Goal: Task Accomplishment & Management: Manage account settings

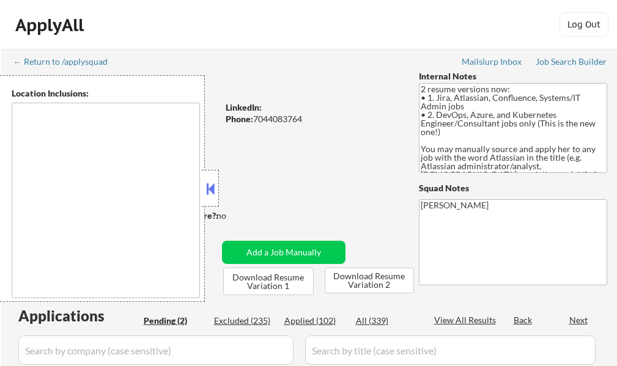
select select ""pending""
type textarea "[GEOGRAPHIC_DATA], [GEOGRAPHIC_DATA] [GEOGRAPHIC_DATA], [GEOGRAPHIC_DATA] [GEOG…"
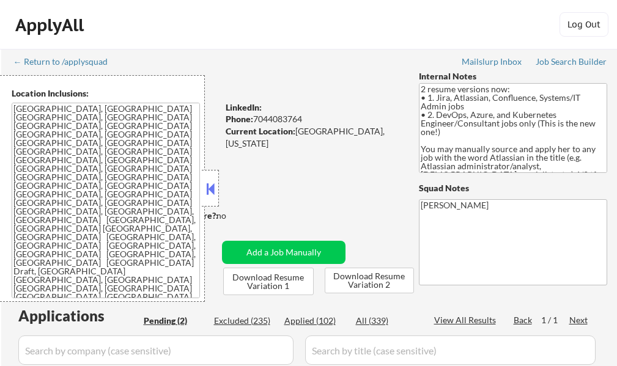
click at [513, 168] on textarea "2 resume versions now: • 1. Jira, Atlassian, Confluence, Systems/IT Admin jobs …" at bounding box center [513, 128] width 188 height 90
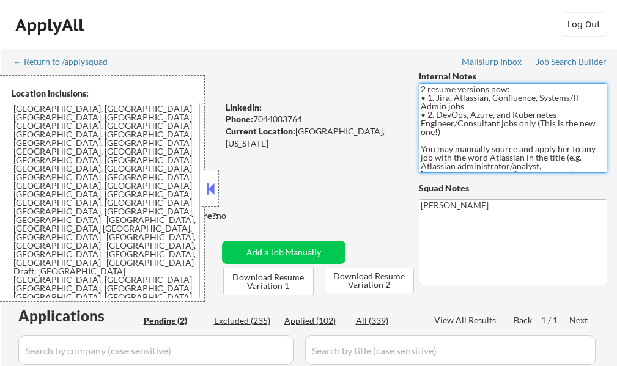
click at [513, 168] on textarea "2 resume versions now: • 1. Jira, Atlassian, Confluence, Systems/IT Admin jobs …" at bounding box center [513, 128] width 188 height 90
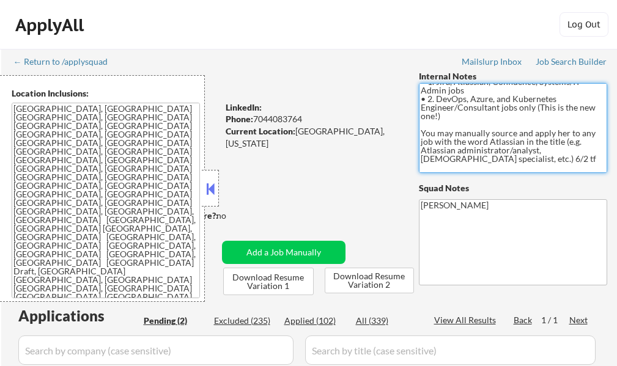
click at [513, 168] on textarea "2 resume versions now: • 1. Jira, Atlassian, Confluence, Systems/IT Admin jobs …" at bounding box center [513, 128] width 188 height 90
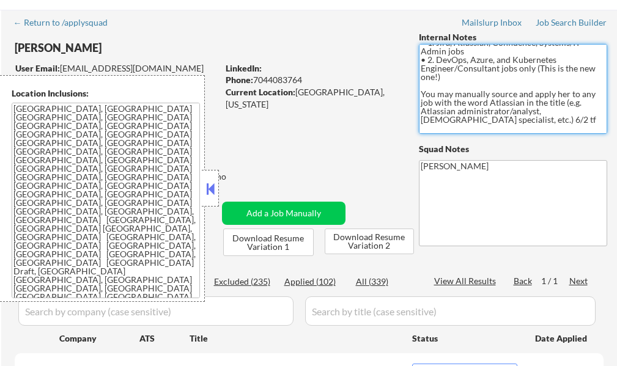
scroll to position [61, 0]
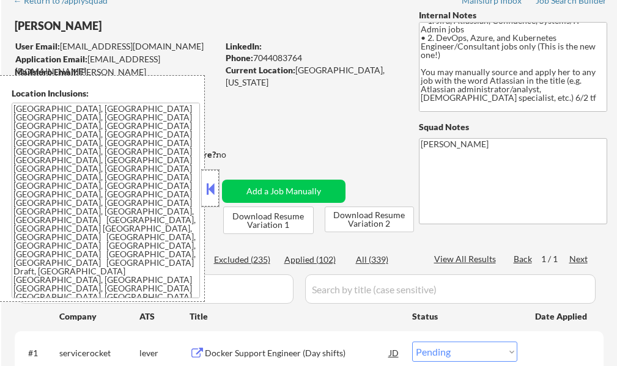
click at [210, 199] on div at bounding box center [210, 188] width 17 height 37
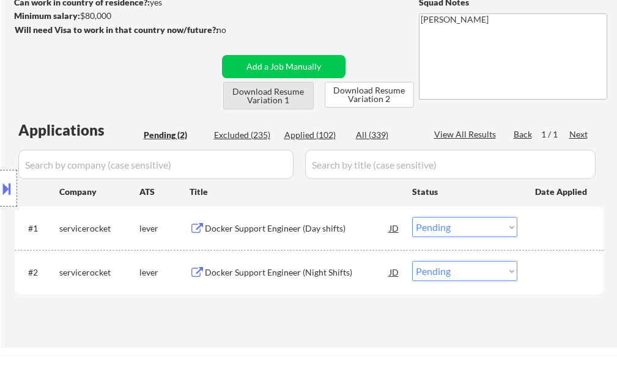
scroll to position [245, 0]
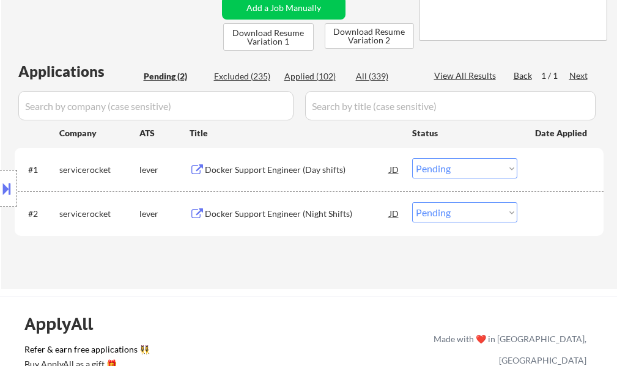
click at [291, 171] on div "Docker Support Engineer (Day shifts)" at bounding box center [297, 170] width 185 height 12
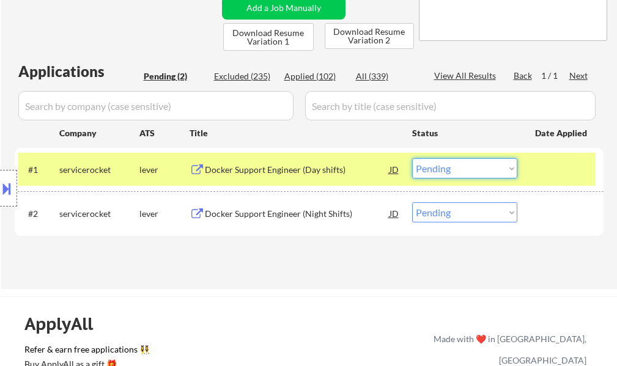
click at [433, 173] on select "Choose an option... Pending Applied Excluded (Questions) Excluded (Expired) Exc…" at bounding box center [464, 168] width 105 height 20
click at [412, 158] on select "Choose an option... Pending Applied Excluded (Questions) Excluded (Expired) Exc…" at bounding box center [464, 168] width 105 height 20
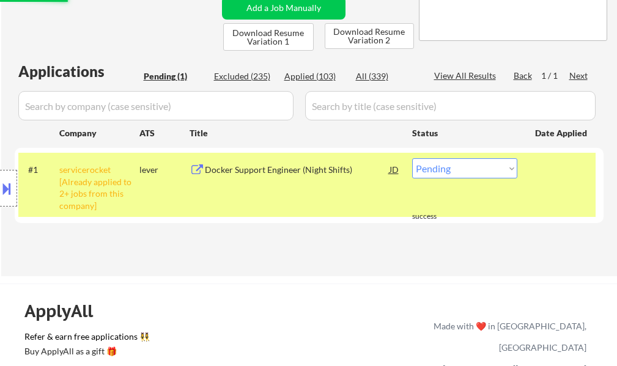
click at [543, 178] on div at bounding box center [562, 169] width 54 height 22
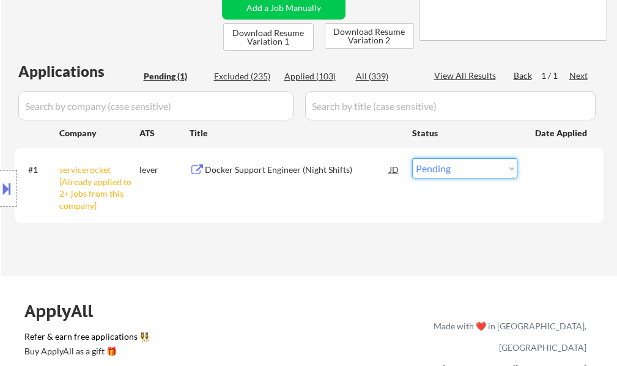
click at [455, 170] on select "Choose an option... Pending Applied Excluded (Questions) Excluded (Expired) Exc…" at bounding box center [464, 168] width 105 height 20
select select ""excluded__other_""
click at [412, 158] on select "Choose an option... Pending Applied Excluded (Questions) Excluded (Expired) Exc…" at bounding box center [464, 168] width 105 height 20
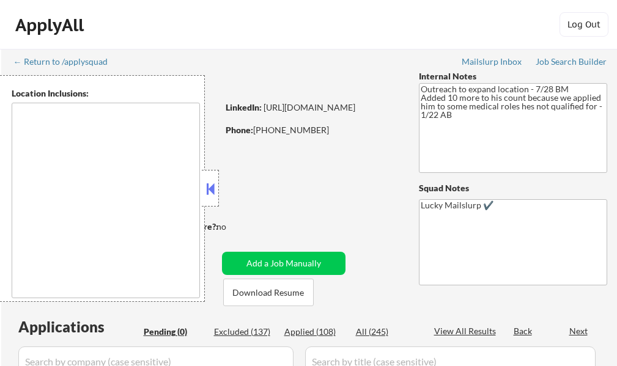
type textarea "Austin, TX West Lake Hills, TX Rollingwood, TX Cedar Park, TX Pflugerville, TX …"
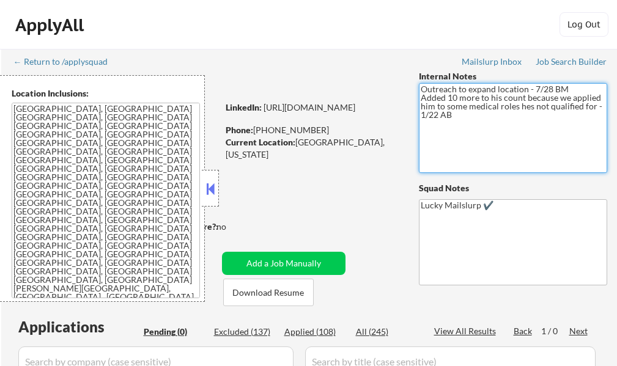
drag, startPoint x: 455, startPoint y: 144, endPoint x: 299, endPoint y: 209, distance: 168.7
click at [299, 209] on div "← Return to /applysquad Mailslurp Inbox Job Search Builder Joshua Boyer User Em…" at bounding box center [309, 248] width 611 height 398
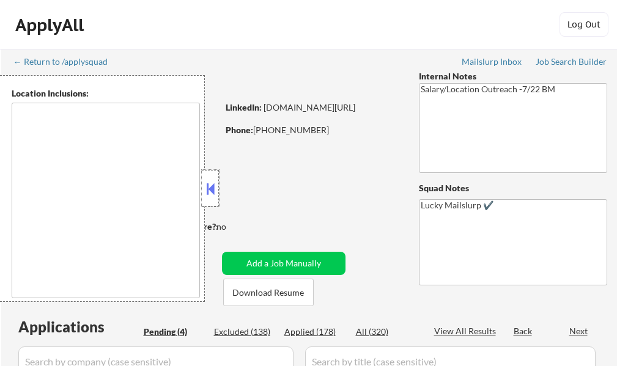
click at [214, 198] on div at bounding box center [210, 188] width 17 height 37
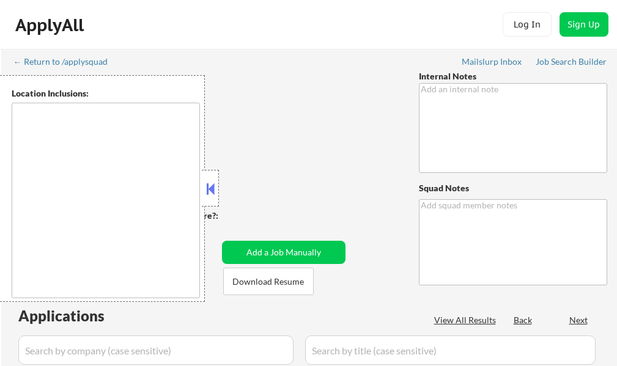
type textarea "Salary/Location Outreach -7/22 BM"
type textarea "Lucky Mailslurp ✔️"
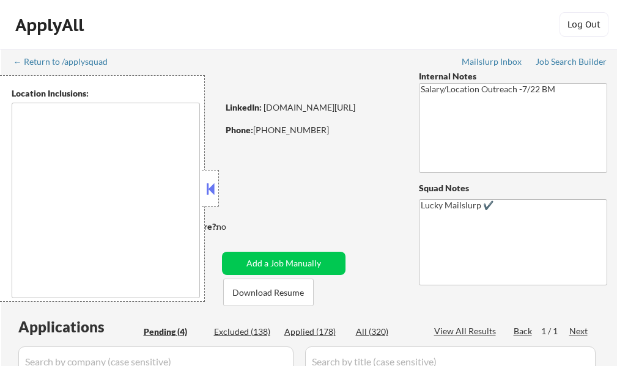
type textarea "Atlanta, GA Decatur, GA East Point, GA Brookhaven, GA Sandy Springs, GA Dunwood…"
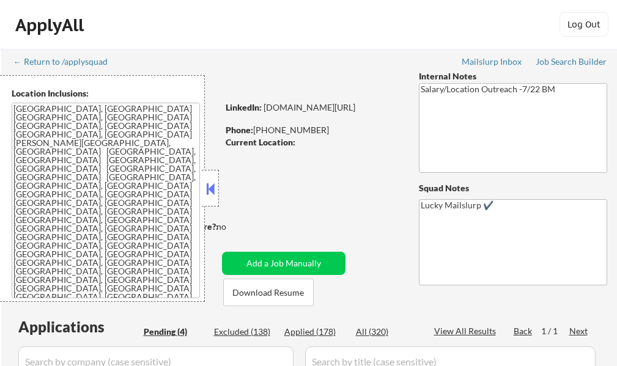
select select ""pending""
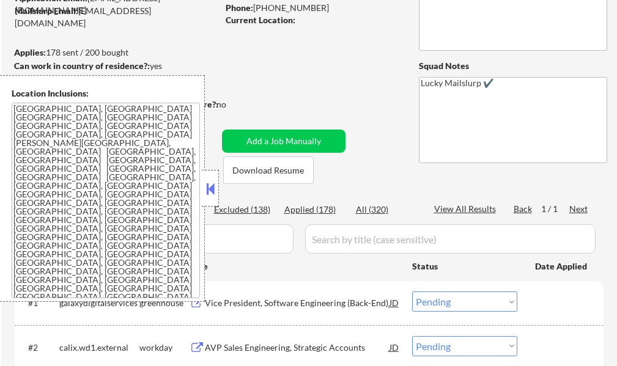
scroll to position [184, 0]
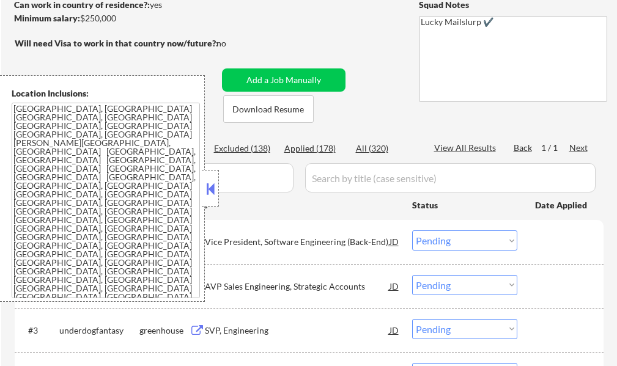
click at [213, 199] on div at bounding box center [210, 188] width 17 height 37
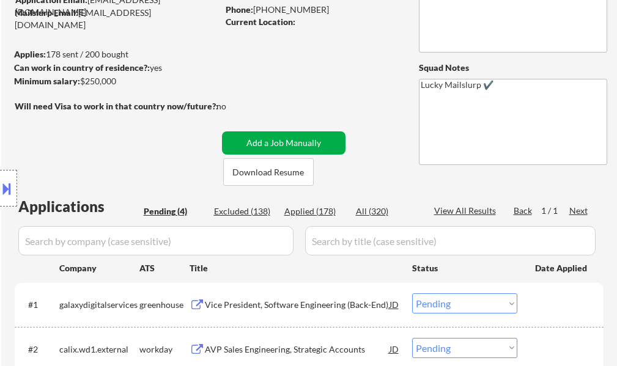
scroll to position [306, 0]
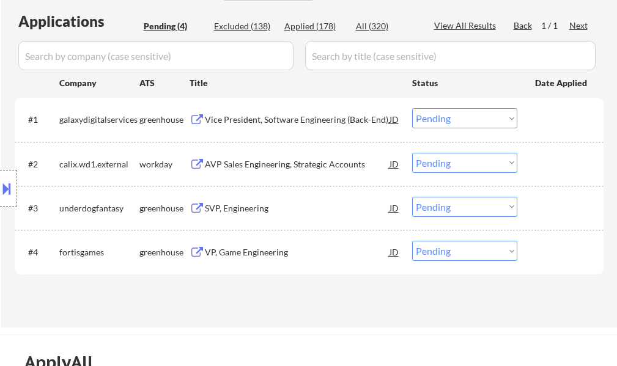
click at [269, 124] on div "Vice President, Software Engineering (Back-End)" at bounding box center [297, 120] width 185 height 12
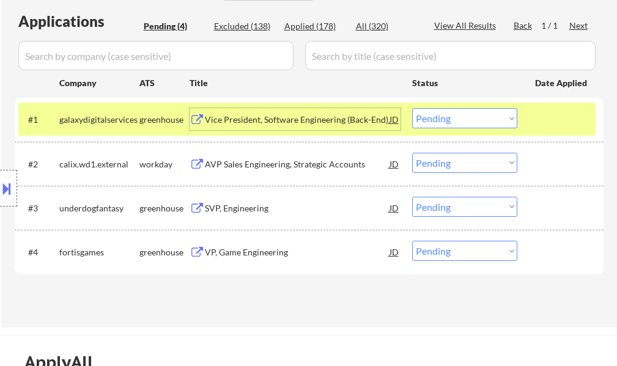
click at [436, 121] on select "Choose an option... Pending Applied Excluded (Questions) Excluded (Expired) Exc…" at bounding box center [464, 118] width 105 height 20
click at [412, 108] on select "Choose an option... Pending Applied Excluded (Questions) Excluded (Expired) Exc…" at bounding box center [464, 118] width 105 height 20
click at [557, 125] on div at bounding box center [562, 119] width 54 height 22
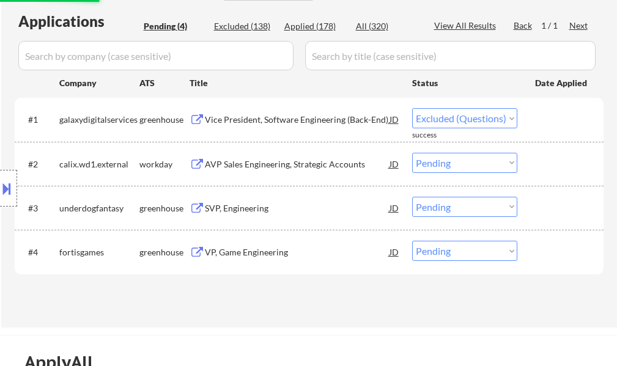
select select ""pending""
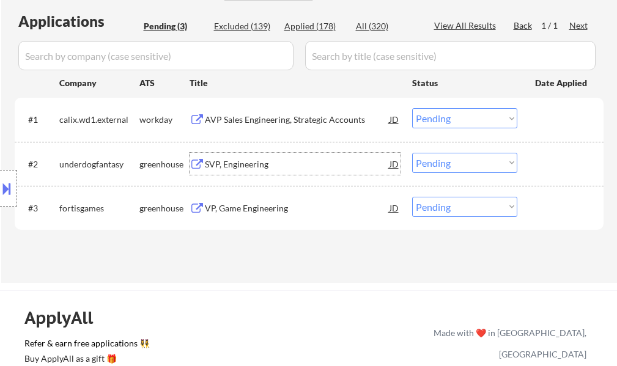
click at [228, 159] on div "SVP, Engineering" at bounding box center [297, 164] width 185 height 12
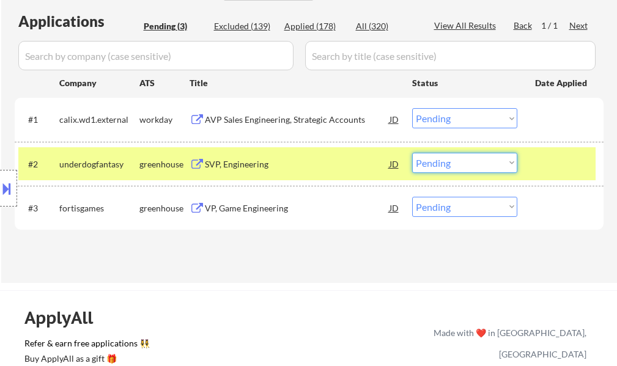
click at [458, 162] on select "Choose an option... Pending Applied Excluded (Questions) Excluded (Expired) Exc…" at bounding box center [464, 163] width 105 height 20
click at [412, 153] on select "Choose an option... Pending Applied Excluded (Questions) Excluded (Expired) Exc…" at bounding box center [464, 163] width 105 height 20
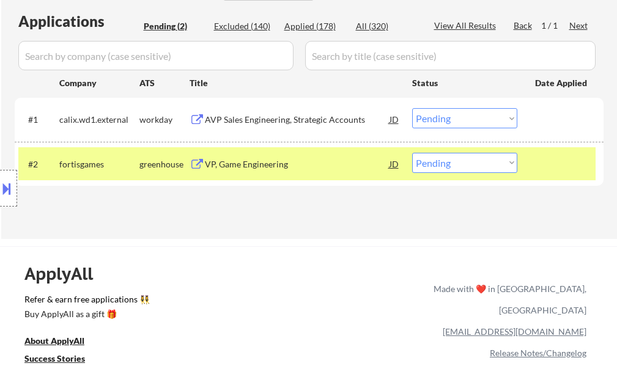
click at [536, 174] on div at bounding box center [562, 164] width 54 height 22
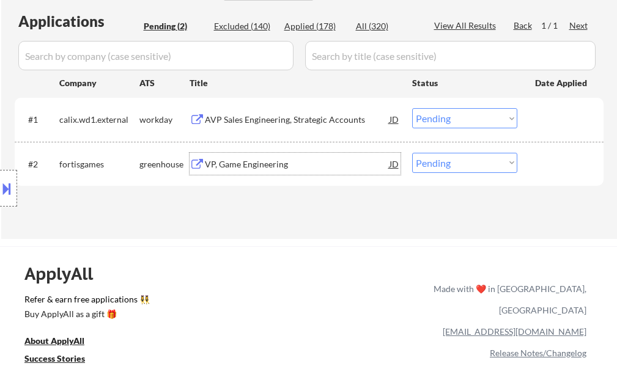
click at [262, 163] on div "VP, Game Engineering" at bounding box center [297, 164] width 185 height 12
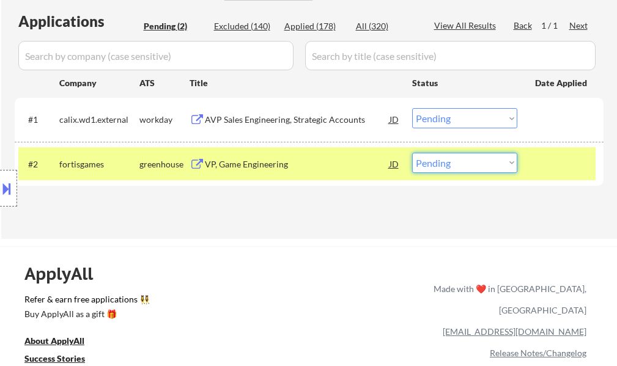
click at [440, 164] on select "Choose an option... Pending Applied Excluded (Questions) Excluded (Expired) Exc…" at bounding box center [464, 163] width 105 height 20
select select ""applied""
click at [412, 153] on select "Choose an option... Pending Applied Excluded (Questions) Excluded (Expired) Exc…" at bounding box center [464, 163] width 105 height 20
click at [552, 177] on div "#2 fortisgames greenhouse VP, Game Engineering JD Choose an option... Pending A…" at bounding box center [307, 163] width 578 height 33
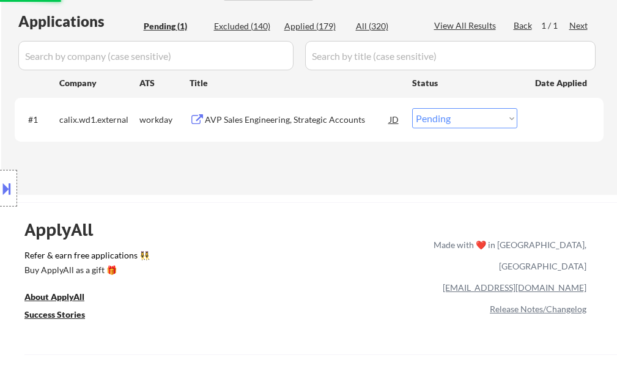
click at [274, 121] on div "AVP Sales Engineering, Strategic Accounts" at bounding box center [297, 120] width 185 height 12
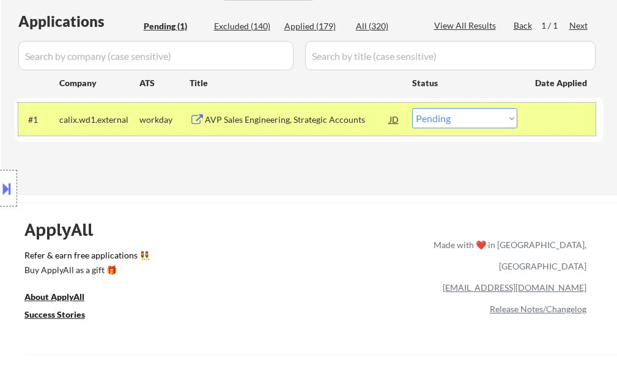
click at [442, 131] on div "#1 calix.wd1.external workday AVP Sales Engineering, Strategic Accounts JD Choo…" at bounding box center [307, 119] width 578 height 33
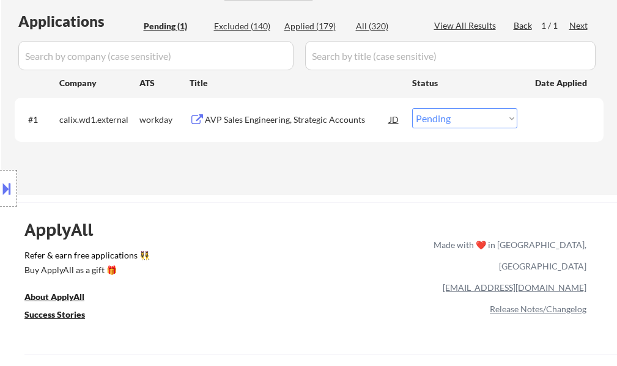
click at [444, 127] on select "Choose an option... Pending Applied Excluded (Questions) Excluded (Expired) Exc…" at bounding box center [464, 118] width 105 height 20
select select ""excluded__expired_""
click at [412, 108] on select "Choose an option... Pending Applied Excluded (Questions) Excluded (Expired) Exc…" at bounding box center [464, 118] width 105 height 20
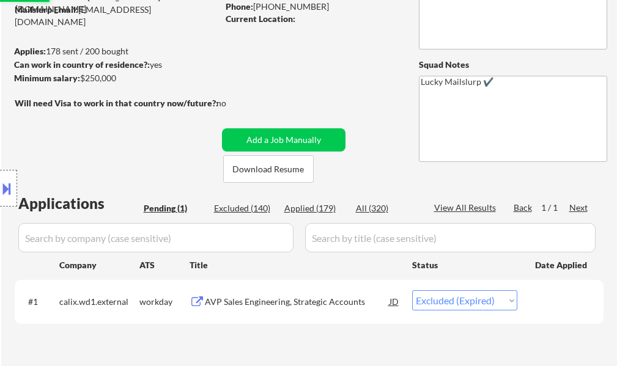
scroll to position [122, 0]
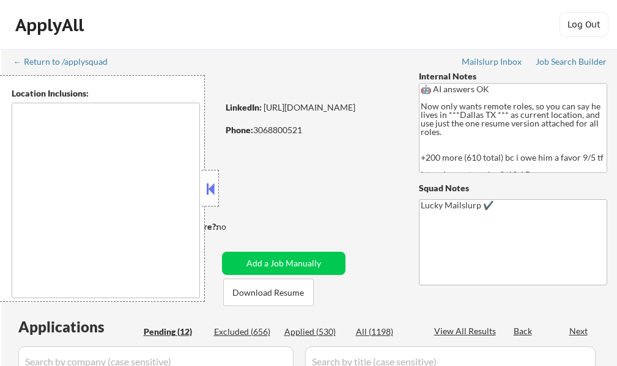
select select ""pending""
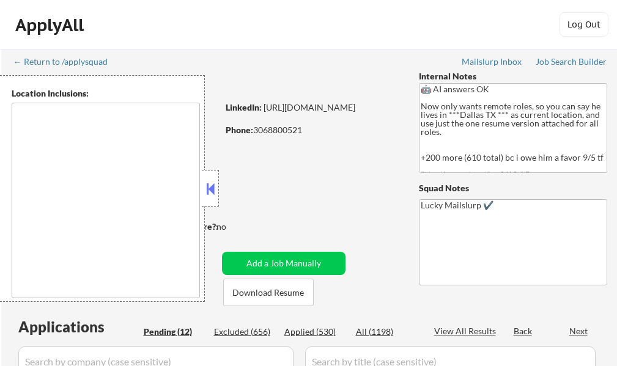
select select ""pending""
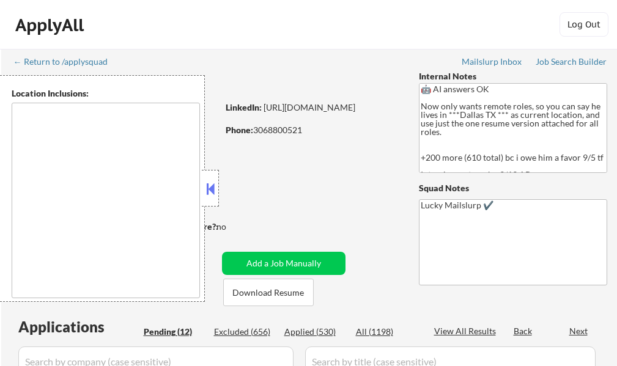
select select ""pending""
click at [207, 196] on button at bounding box center [210, 189] width 13 height 18
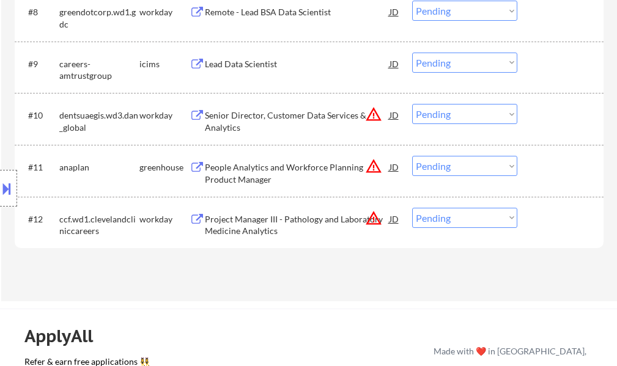
scroll to position [795, 0]
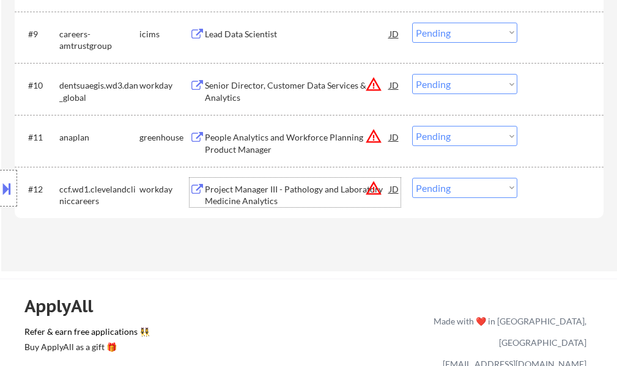
click at [255, 198] on div "Project Manager III - Pathology and Laboratory Medicine Analytics" at bounding box center [297, 196] width 185 height 24
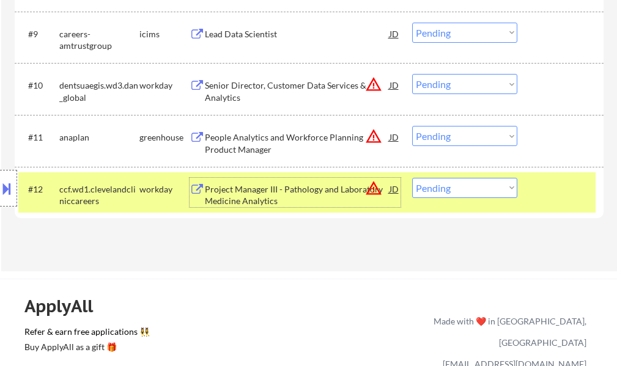
click at [447, 185] on select "Choose an option... Pending Applied Excluded (Questions) Excluded (Expired) Exc…" at bounding box center [464, 188] width 105 height 20
select select ""excluded__bad_match_""
click at [412, 178] on select "Choose an option... Pending Applied Excluded (Questions) Excluded (Expired) Exc…" at bounding box center [464, 188] width 105 height 20
click at [551, 184] on div at bounding box center [562, 189] width 54 height 22
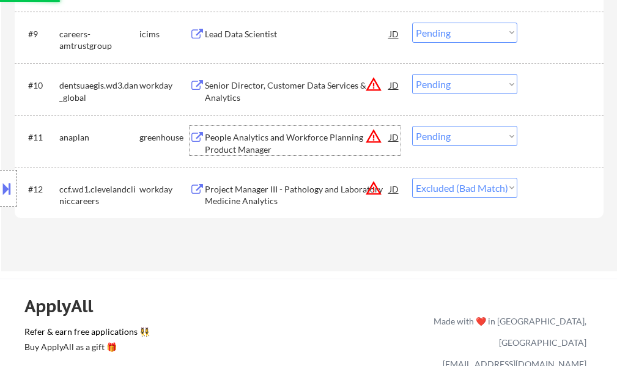
click at [229, 143] on div "People Analytics and Workforce Planning Product Manager" at bounding box center [297, 144] width 185 height 24
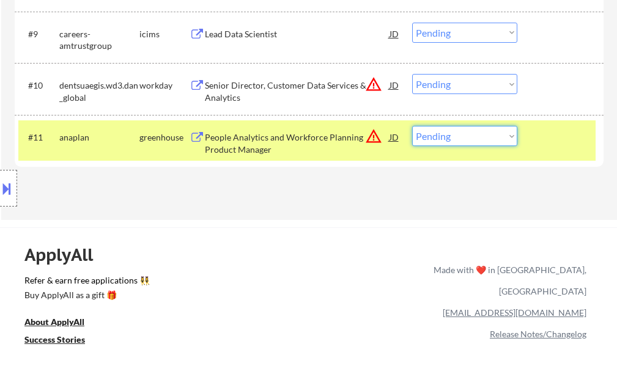
click at [456, 136] on select "Choose an option... Pending Applied Excluded (Questions) Excluded (Expired) Exc…" at bounding box center [464, 136] width 105 height 20
select select ""excluded__bad_match_""
click at [412, 126] on select "Choose an option... Pending Applied Excluded (Questions) Excluded (Expired) Exc…" at bounding box center [464, 136] width 105 height 20
click at [537, 140] on div at bounding box center [562, 137] width 54 height 22
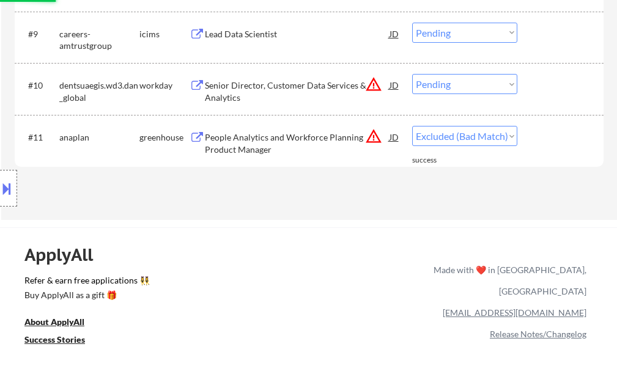
click at [270, 93] on div "Senior Director, Customer Data Services & Analytics" at bounding box center [297, 92] width 185 height 24
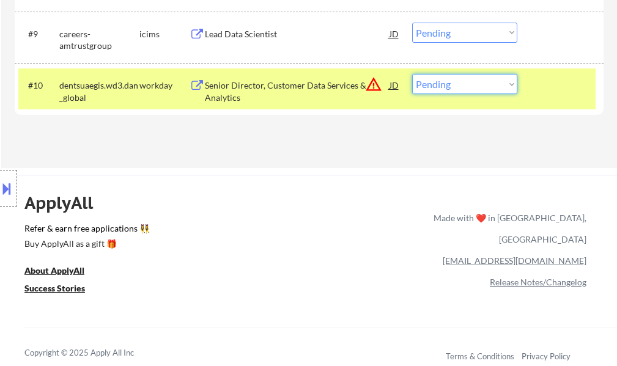
click at [420, 81] on select "Choose an option... Pending Applied Excluded (Questions) Excluded (Expired) Exc…" at bounding box center [464, 84] width 105 height 20
select select ""excluded__bad_match_""
click at [412, 74] on select "Choose an option... Pending Applied Excluded (Questions) Excluded (Expired) Exc…" at bounding box center [464, 84] width 105 height 20
click at [553, 82] on div at bounding box center [562, 85] width 54 height 22
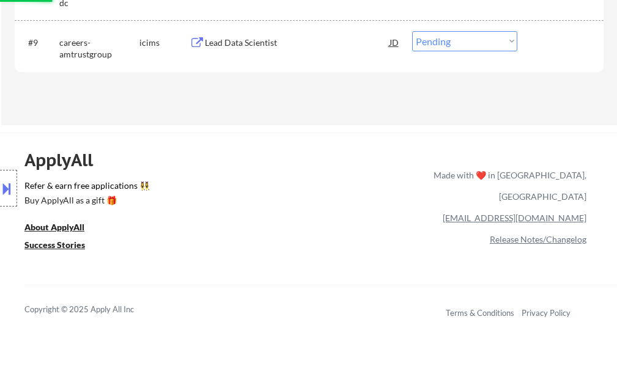
scroll to position [673, 0]
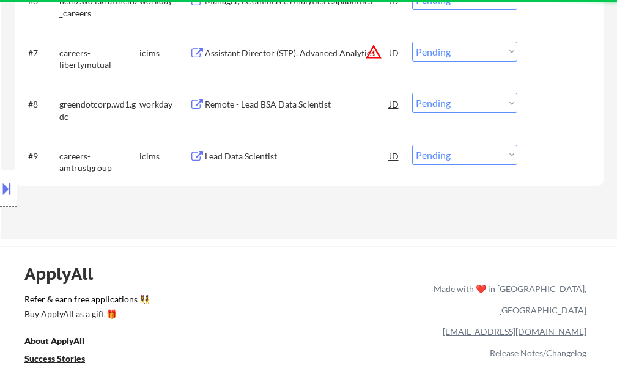
click at [260, 114] on div "Remote - Lead BSA Data Scientist" at bounding box center [297, 104] width 185 height 22
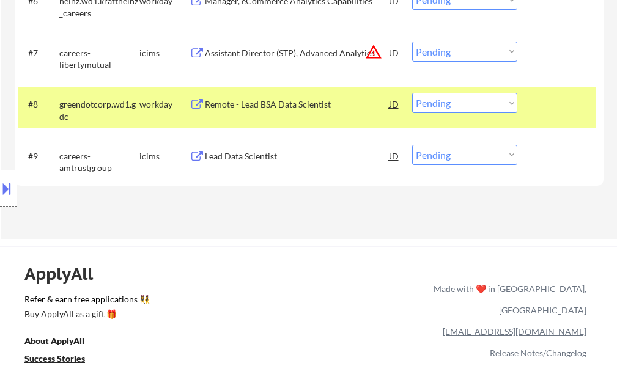
click at [575, 113] on div at bounding box center [562, 104] width 54 height 22
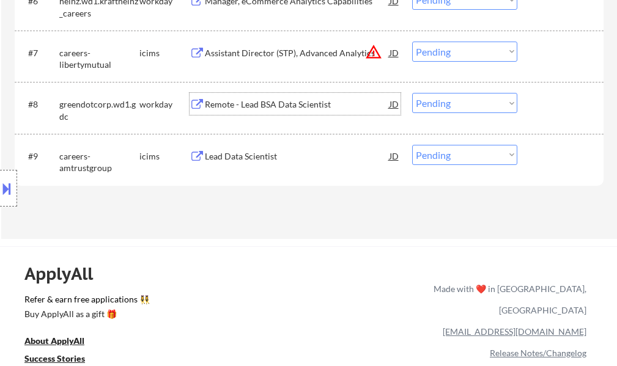
click at [231, 95] on div "Remote - Lead BSA Data Scientist" at bounding box center [297, 104] width 185 height 22
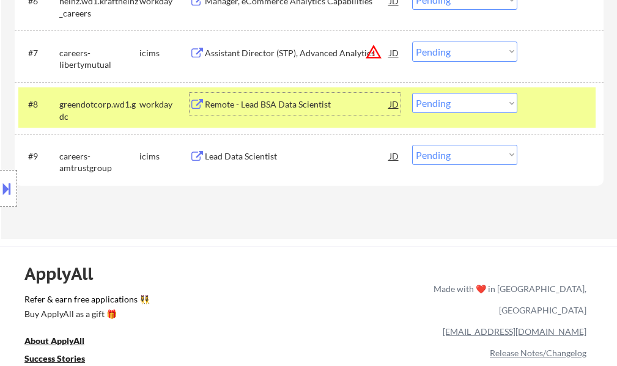
click at [429, 106] on select "Choose an option... Pending Applied Excluded (Questions) Excluded (Expired) Exc…" at bounding box center [464, 103] width 105 height 20
click at [412, 93] on select "Choose an option... Pending Applied Excluded (Questions) Excluded (Expired) Exc…" at bounding box center [464, 103] width 105 height 20
select select ""pending""
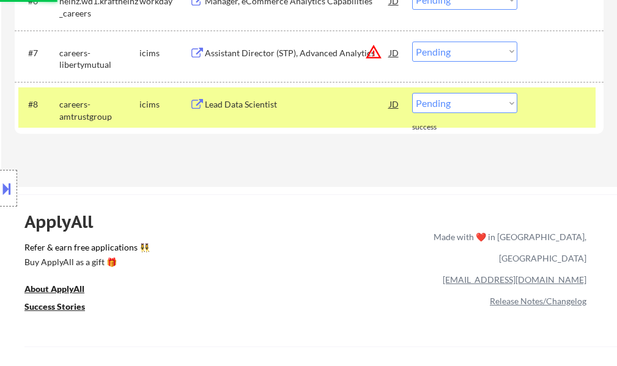
click at [577, 115] on div at bounding box center [562, 104] width 54 height 22
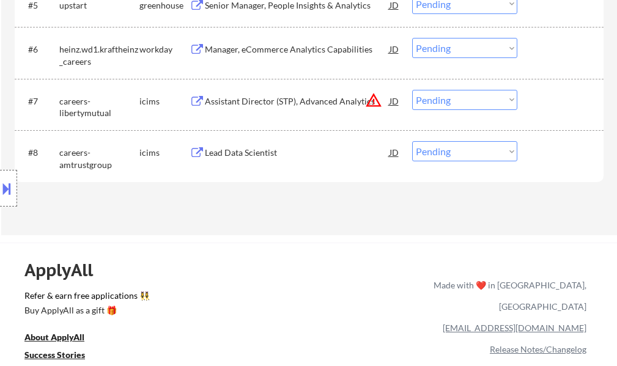
scroll to position [551, 0]
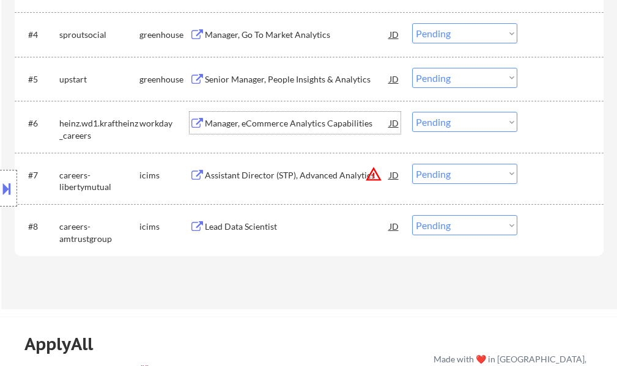
click at [313, 124] on div "Manager, eCommerce Analytics Capabilities" at bounding box center [297, 123] width 185 height 12
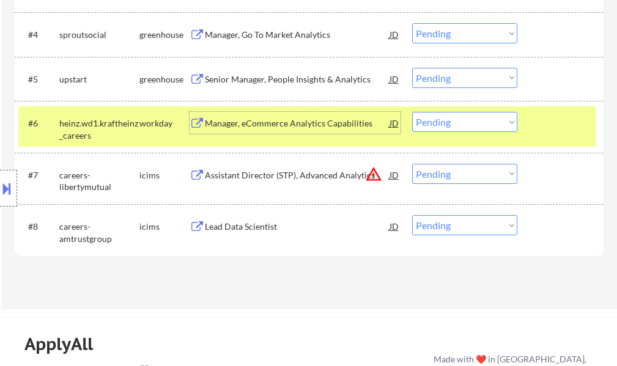
click at [544, 127] on div at bounding box center [562, 123] width 54 height 22
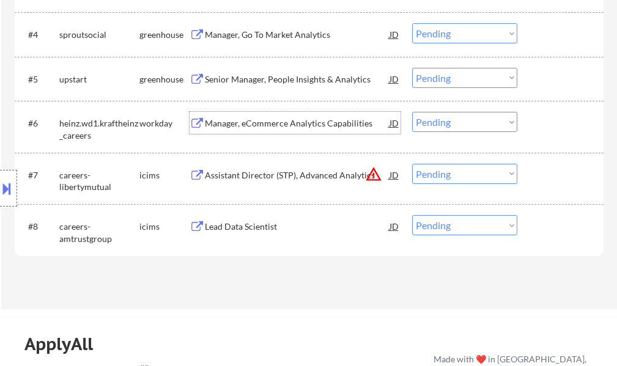
click at [336, 122] on div "Manager, eCommerce Analytics Capabilities" at bounding box center [297, 123] width 185 height 12
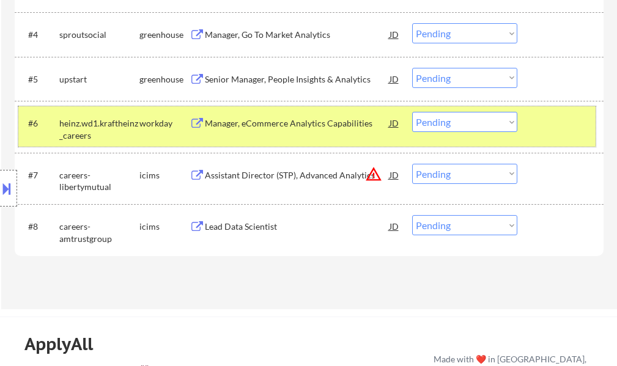
click at [563, 119] on div at bounding box center [562, 123] width 54 height 22
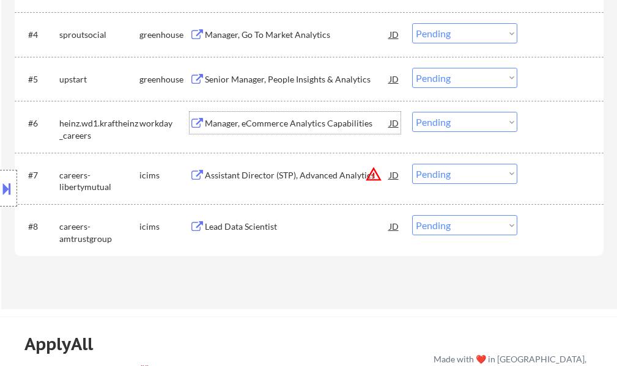
click at [287, 124] on div "Manager, eCommerce Analytics Capabilities" at bounding box center [297, 123] width 185 height 12
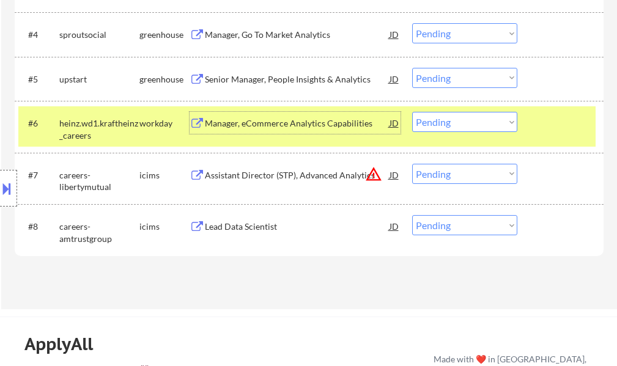
click at [462, 118] on select "Choose an option... Pending Applied Excluded (Questions) Excluded (Expired) Exc…" at bounding box center [464, 122] width 105 height 20
click at [412, 112] on select "Choose an option... Pending Applied Excluded (Questions) Excluded (Expired) Exc…" at bounding box center [464, 122] width 105 height 20
click at [552, 130] on div at bounding box center [562, 123] width 54 height 22
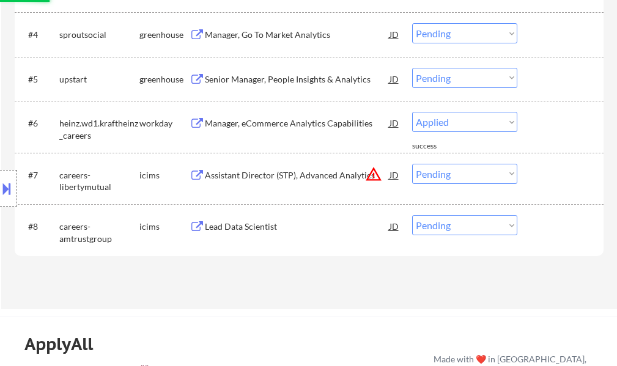
select select ""pending""
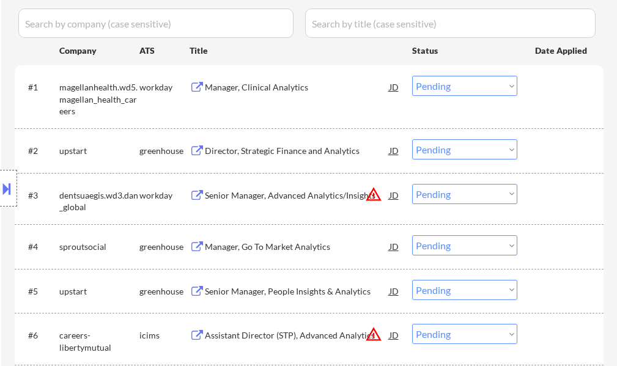
scroll to position [428, 0]
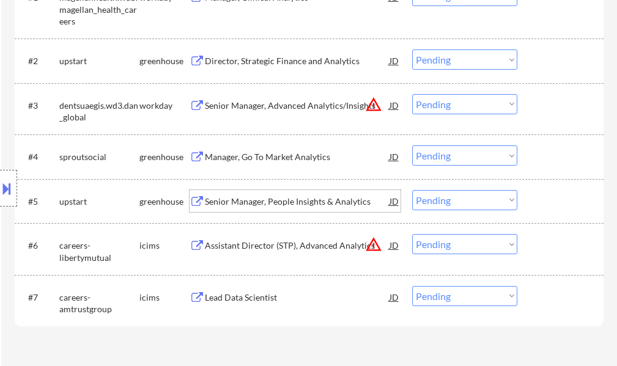
click at [260, 203] on div "Senior Manager, People Insights & Analytics" at bounding box center [297, 202] width 185 height 12
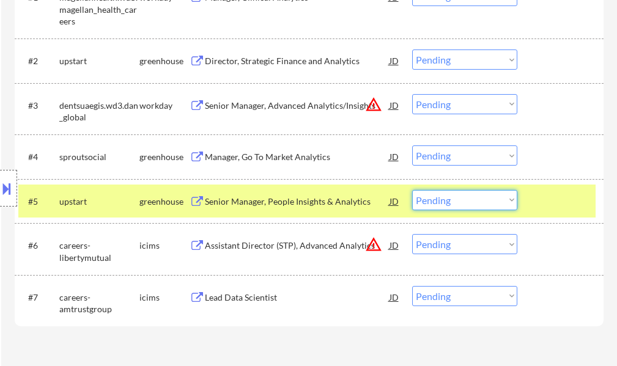
click at [443, 203] on select "Choose an option... Pending Applied Excluded (Questions) Excluded (Expired) Exc…" at bounding box center [464, 200] width 105 height 20
click at [412, 190] on select "Choose an option... Pending Applied Excluded (Questions) Excluded (Expired) Exc…" at bounding box center [464, 200] width 105 height 20
select select ""pending""
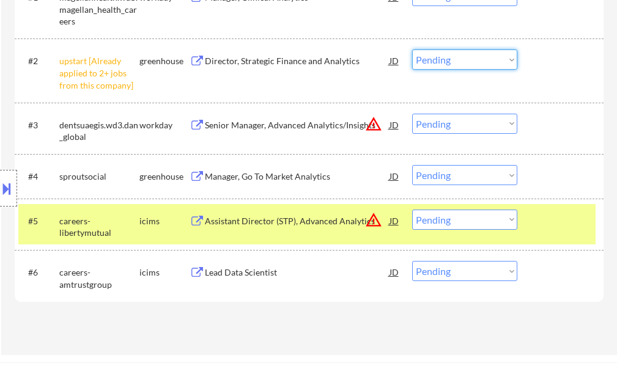
click at [448, 59] on select "Choose an option... Pending Applied Excluded (Questions) Excluded (Expired) Exc…" at bounding box center [464, 60] width 105 height 20
click at [412, 50] on select "Choose an option... Pending Applied Excluded (Questions) Excluded (Expired) Exc…" at bounding box center [464, 60] width 105 height 20
select select ""pending""
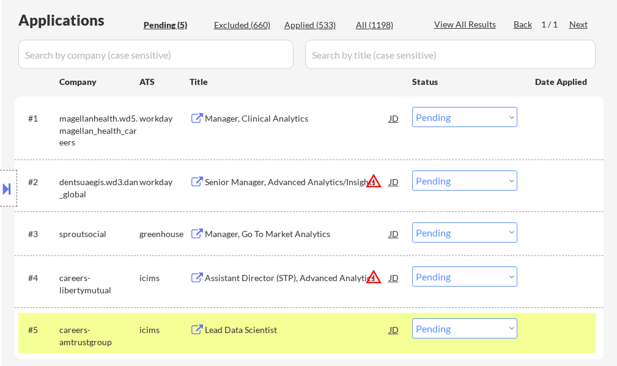
scroll to position [306, 0]
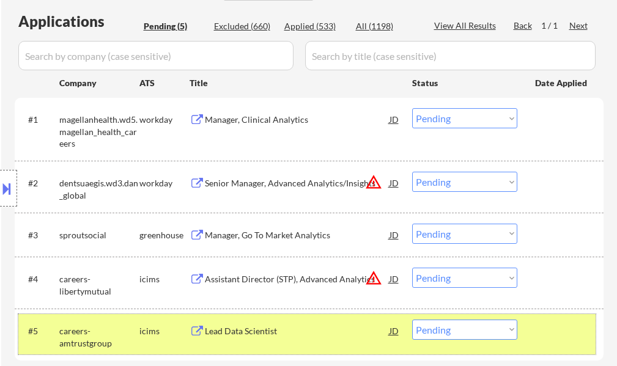
click at [540, 326] on div at bounding box center [562, 331] width 54 height 22
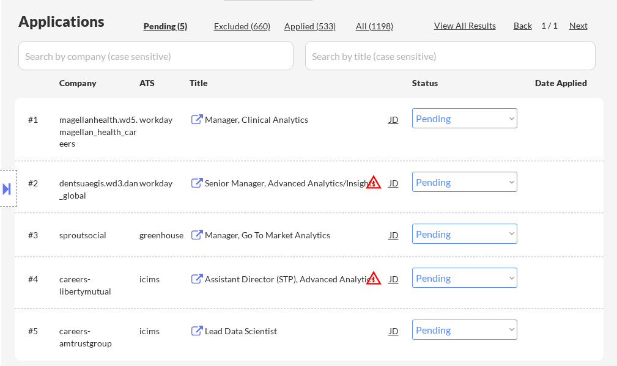
click at [291, 243] on div "Manager, Go To Market Analytics" at bounding box center [297, 235] width 185 height 22
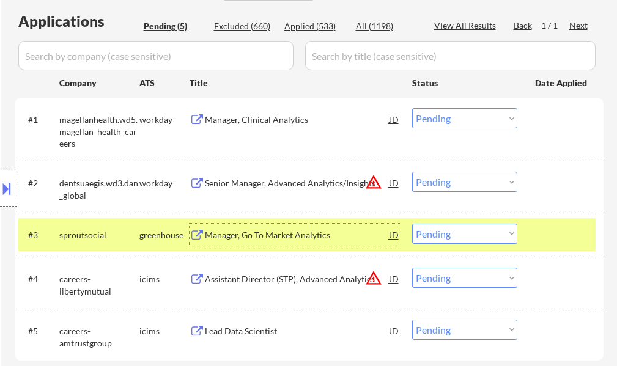
click at [444, 232] on select "Choose an option... Pending Applied Excluded (Questions) Excluded (Expired) Exc…" at bounding box center [464, 234] width 105 height 20
click at [412, 224] on select "Choose an option... Pending Applied Excluded (Questions) Excluded (Expired) Exc…" at bounding box center [464, 234] width 105 height 20
select select ""pending""
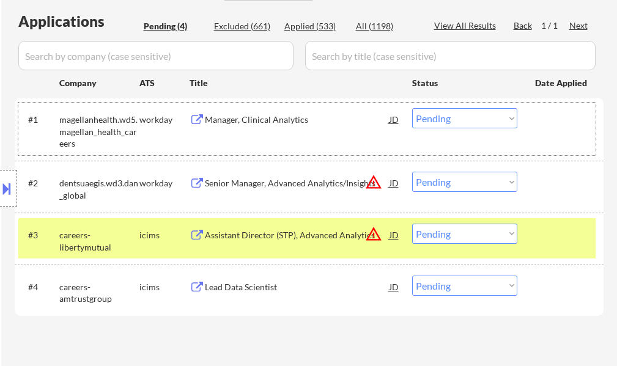
click at [243, 132] on div "#1 magellanhealth.wd5.magellan_health_careers workday Manager, Clinical Analyti…" at bounding box center [307, 129] width 578 height 53
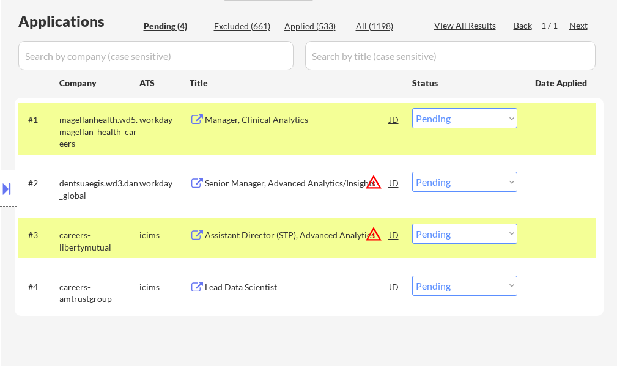
drag, startPoint x: 549, startPoint y: 243, endPoint x: 544, endPoint y: 236, distance: 9.3
click at [548, 242] on div at bounding box center [562, 235] width 54 height 22
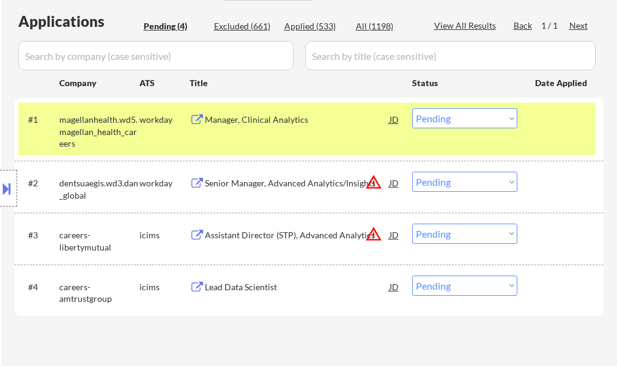
click at [540, 174] on div at bounding box center [562, 183] width 54 height 22
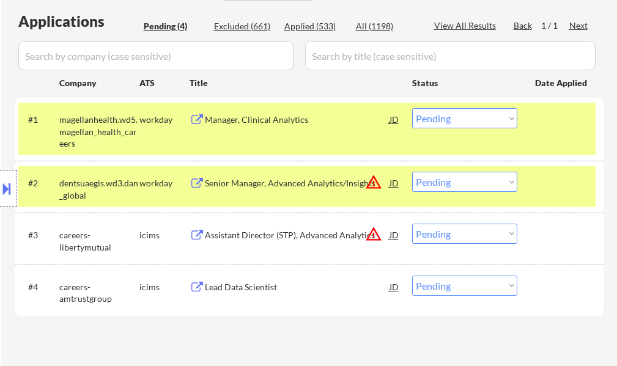
click at [550, 177] on div at bounding box center [562, 183] width 54 height 22
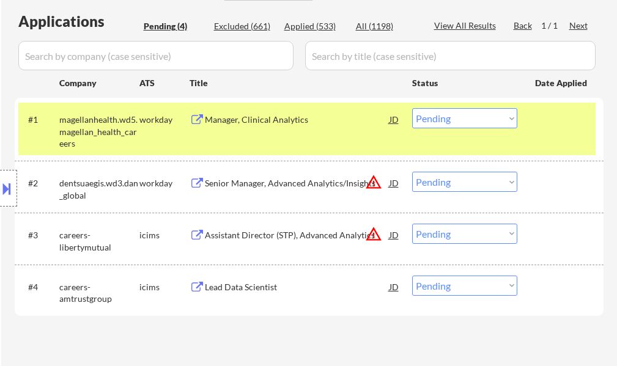
click at [252, 188] on div "Senior Manager, Advanced Analytics/Insights" at bounding box center [297, 183] width 185 height 12
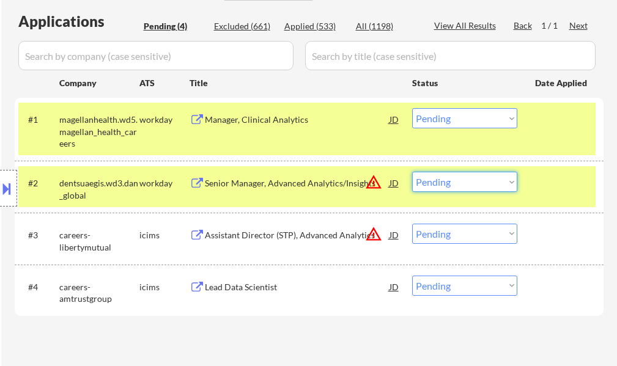
click at [467, 179] on select "Choose an option... Pending Applied Excluded (Questions) Excluded (Expired) Exc…" at bounding box center [464, 182] width 105 height 20
click at [412, 172] on select "Choose an option... Pending Applied Excluded (Questions) Excluded (Expired) Exc…" at bounding box center [464, 182] width 105 height 20
click at [538, 186] on div at bounding box center [562, 183] width 54 height 22
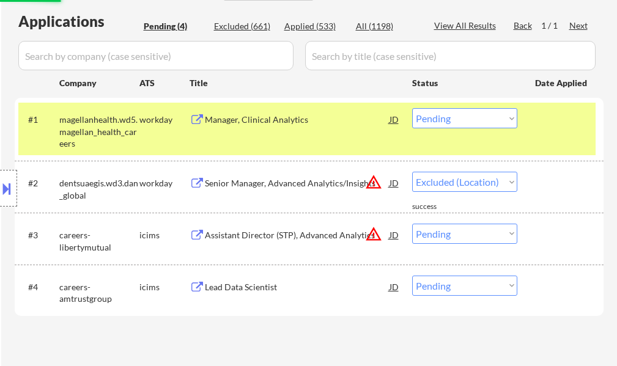
select select ""pending""
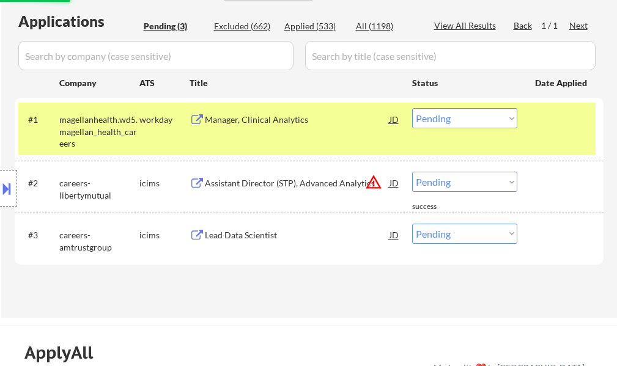
click at [526, 140] on div "#1 magellanhealth.wd5.magellan_health_careers workday Manager, Clinical Analyti…" at bounding box center [307, 129] width 578 height 53
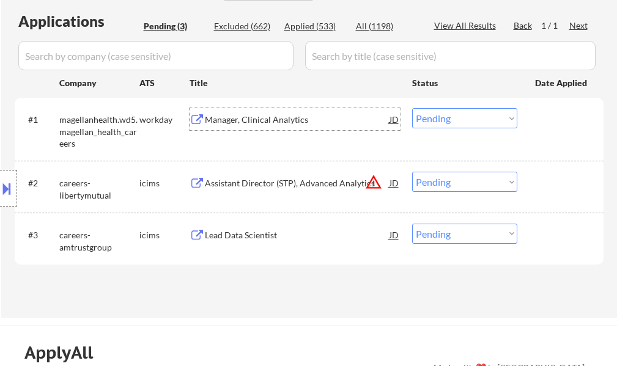
click at [247, 128] on div "Manager, Clinical Analytics" at bounding box center [297, 119] width 185 height 22
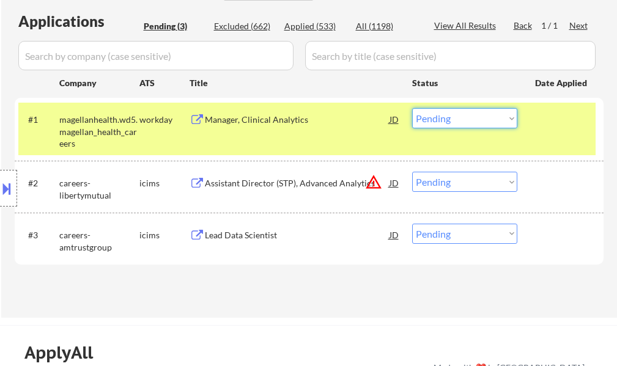
click at [444, 113] on select "Choose an option... Pending Applied Excluded (Questions) Excluded (Expired) Exc…" at bounding box center [464, 118] width 105 height 20
click at [412, 108] on select "Choose an option... Pending Applied Excluded (Questions) Excluded (Expired) Exc…" at bounding box center [464, 118] width 105 height 20
click at [533, 124] on div "#1 magellanhealth.wd5.magellan_health_careers workday Manager, Clinical Analyti…" at bounding box center [307, 129] width 578 height 53
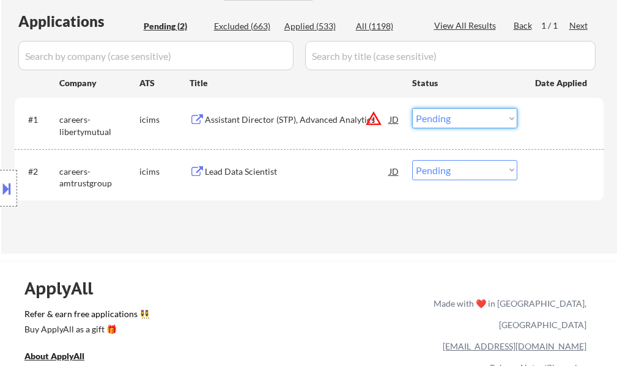
click at [461, 124] on select "Choose an option... Pending Applied Excluded (Questions) Excluded (Expired) Exc…" at bounding box center [464, 118] width 105 height 20
click at [412, 108] on select "Choose an option... Pending Applied Excluded (Questions) Excluded (Expired) Exc…" at bounding box center [464, 118] width 105 height 20
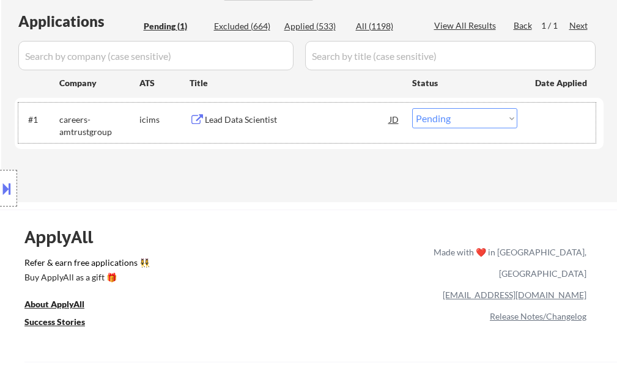
click at [275, 136] on div "#1 careers-amtrustgroup icims Lead Data Scientist JD warning_amber Choose an op…" at bounding box center [307, 123] width 578 height 40
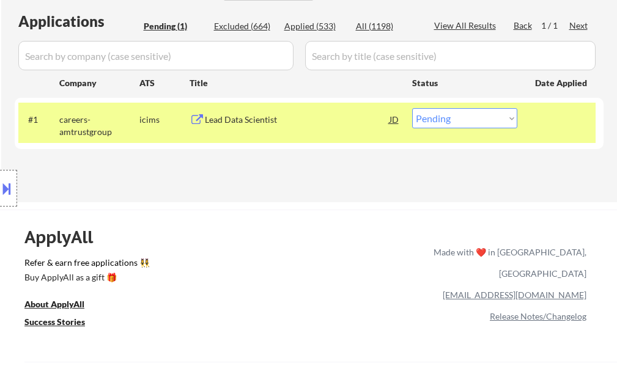
click at [274, 133] on div "#1 careers-amtrustgroup icims Lead Data Scientist JD warning_amber Choose an op…" at bounding box center [307, 123] width 578 height 40
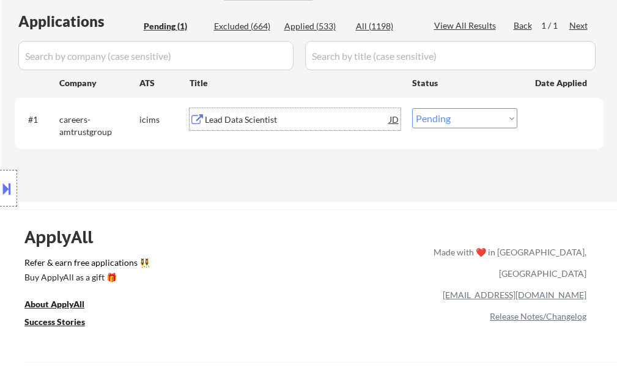
click at [273, 122] on div "Lead Data Scientist" at bounding box center [297, 120] width 185 height 12
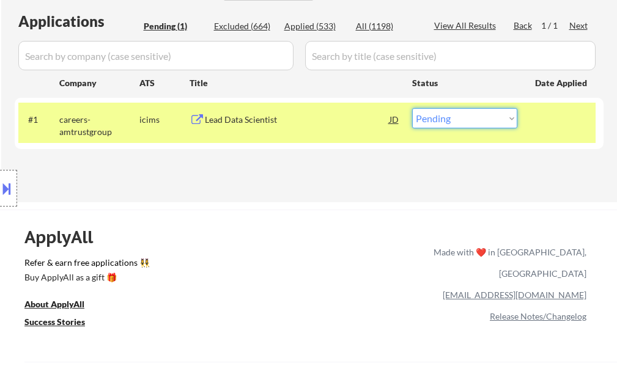
click at [461, 118] on select "Choose an option... Pending Applied Excluded (Questions) Excluded (Expired) Exc…" at bounding box center [464, 118] width 105 height 20
select select ""excluded__expired_""
click at [412, 108] on select "Choose an option... Pending Applied Excluded (Questions) Excluded (Expired) Exc…" at bounding box center [464, 118] width 105 height 20
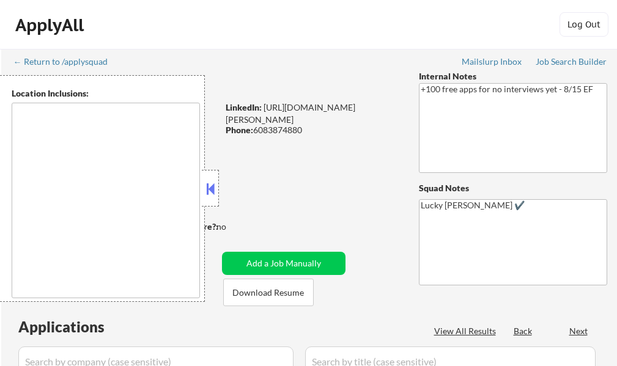
select select ""pending""
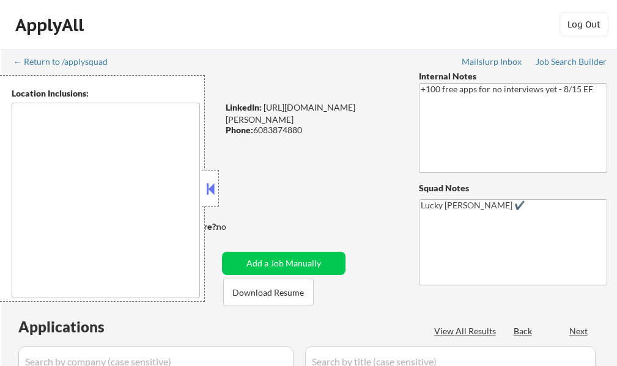
select select ""pending""
type textarea "remote"
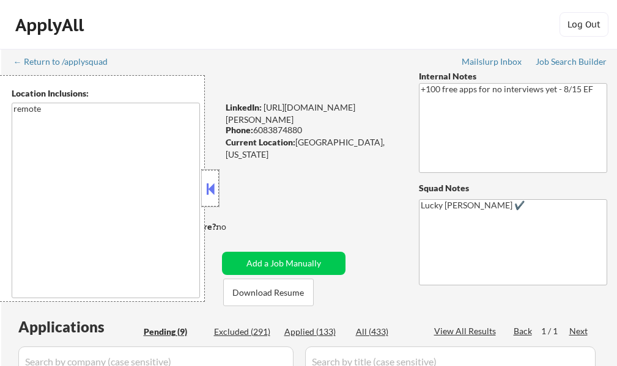
click at [215, 202] on div at bounding box center [210, 188] width 17 height 37
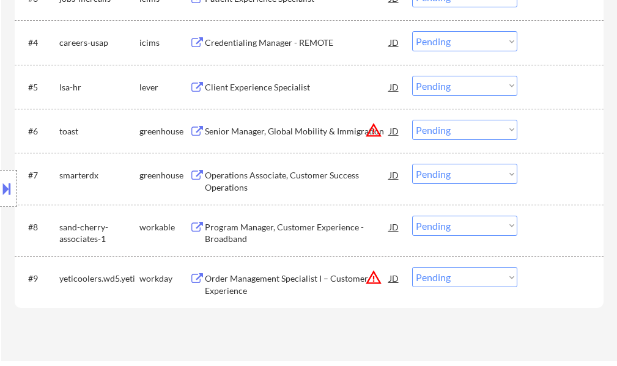
scroll to position [612, 0]
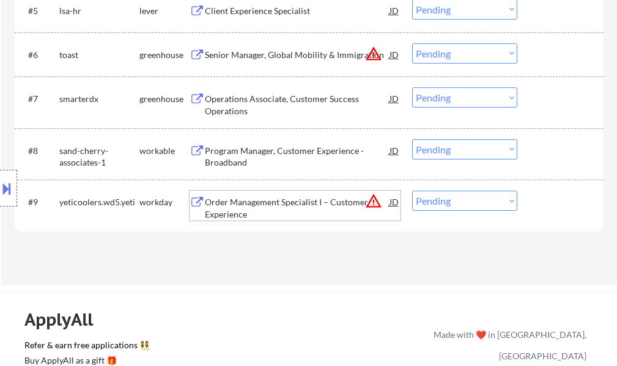
click at [255, 201] on div "Order Management Specialist I – Customer Experience" at bounding box center [297, 208] width 185 height 24
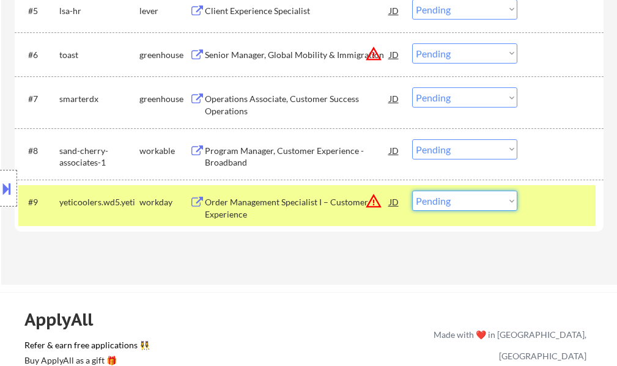
click at [471, 207] on select "Choose an option... Pending Applied Excluded (Questions) Excluded (Expired) Exc…" at bounding box center [464, 201] width 105 height 20
select select ""excluded__location_""
click at [412, 191] on select "Choose an option... Pending Applied Excluded (Questions) Excluded (Expired) Exc…" at bounding box center [464, 201] width 105 height 20
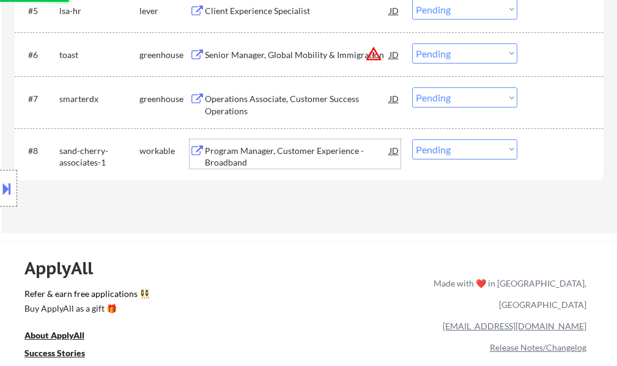
click at [261, 165] on div "Program Manager, Customer Experience - Broadband" at bounding box center [297, 157] width 185 height 24
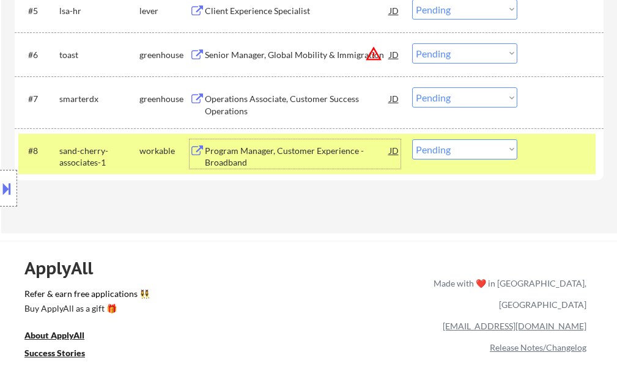
click at [459, 155] on select "Choose an option... Pending Applied Excluded (Questions) Excluded (Expired) Exc…" at bounding box center [464, 149] width 105 height 20
select select ""excluded__bad_match_""
click at [412, 139] on select "Choose an option... Pending Applied Excluded (Questions) Excluded (Expired) Exc…" at bounding box center [464, 149] width 105 height 20
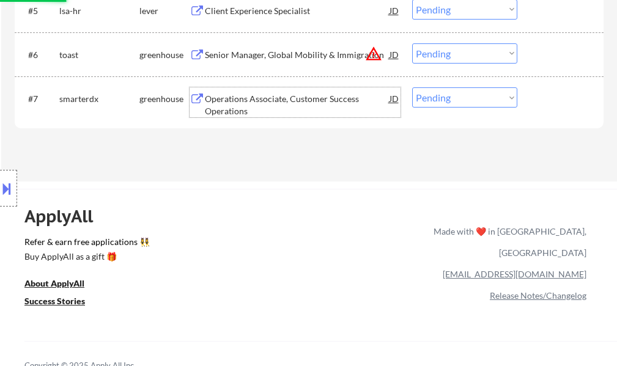
click at [281, 110] on div "Operations Associate, Customer Success Operations" at bounding box center [297, 105] width 185 height 24
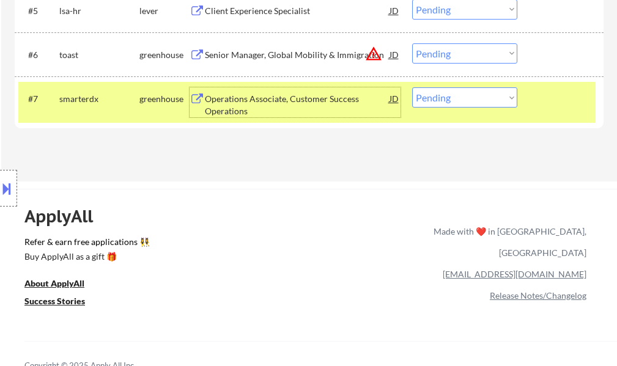
click at [447, 99] on select "Choose an option... Pending Applied Excluded (Questions) Excluded (Expired) Exc…" at bounding box center [464, 97] width 105 height 20
select select ""applied""
click at [412, 87] on select "Choose an option... Pending Applied Excluded (Questions) Excluded (Expired) Exc…" at bounding box center [464, 97] width 105 height 20
click at [533, 103] on div "#7 smarterdx greenhouse Operations Associate, Customer Success Operations JD Ch…" at bounding box center [307, 102] width 578 height 40
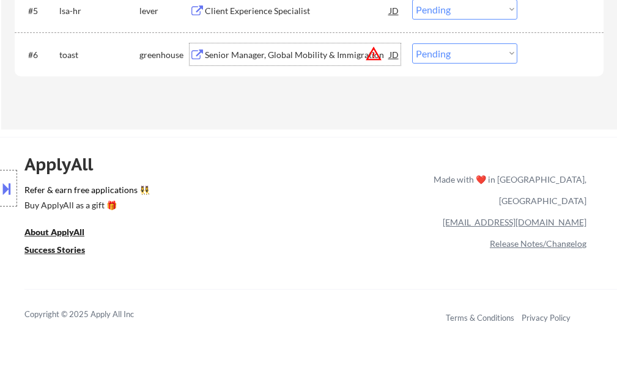
click at [251, 58] on div "Senior Manager, Global Mobility & Immigration" at bounding box center [297, 55] width 185 height 12
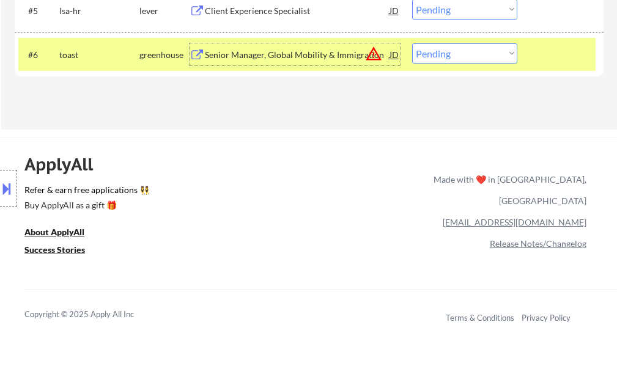
click at [478, 59] on select "Choose an option... Pending Applied Excluded (Questions) Excluded (Expired) Exc…" at bounding box center [464, 53] width 105 height 20
select select ""excluded__location_""
click at [412, 43] on select "Choose an option... Pending Applied Excluded (Questions) Excluded (Expired) Exc…" at bounding box center [464, 53] width 105 height 20
click at [568, 46] on div at bounding box center [562, 54] width 54 height 22
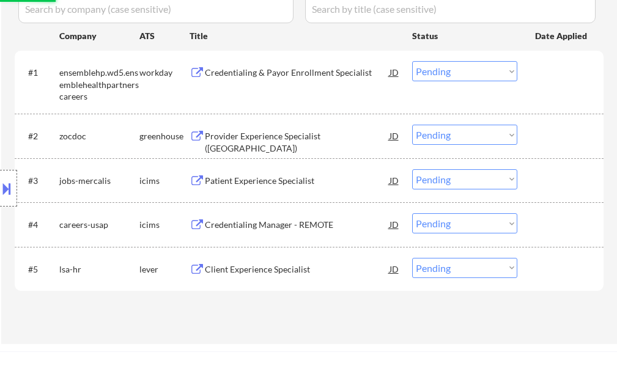
scroll to position [428, 0]
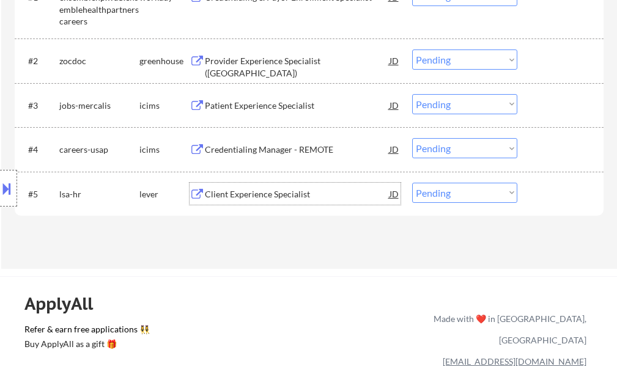
click at [275, 187] on div "Client Experience Specialist" at bounding box center [297, 194] width 185 height 22
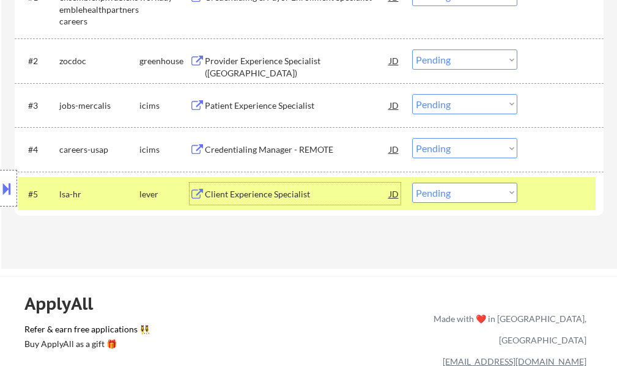
click at [452, 194] on select "Choose an option... Pending Applied Excluded (Questions) Excluded (Expired) Exc…" at bounding box center [464, 193] width 105 height 20
select select ""applied""
click at [412, 183] on select "Choose an option... Pending Applied Excluded (Questions) Excluded (Expired) Exc…" at bounding box center [464, 193] width 105 height 20
click at [555, 187] on div at bounding box center [562, 194] width 54 height 22
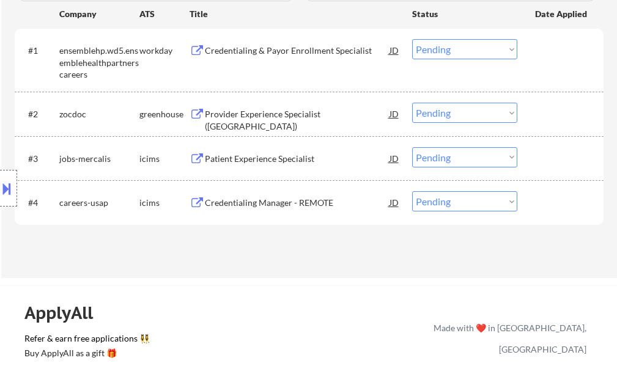
scroll to position [306, 0]
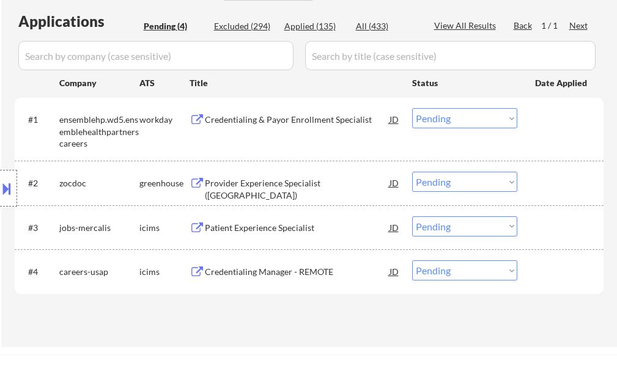
click at [283, 187] on div "Provider Experience Specialist (Atlanta)" at bounding box center [297, 189] width 185 height 24
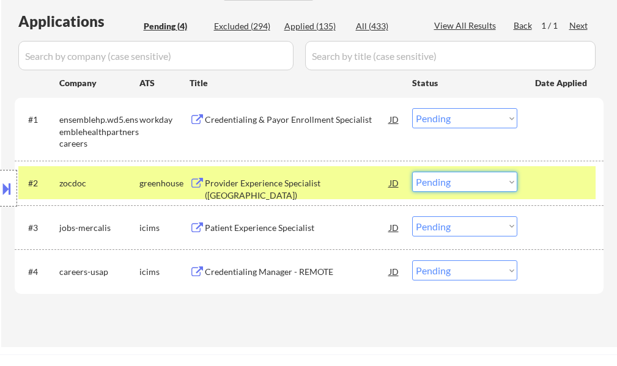
click at [426, 179] on select "Choose an option... Pending Applied Excluded (Questions) Excluded (Expired) Exc…" at bounding box center [464, 182] width 105 height 20
click at [412, 172] on select "Choose an option... Pending Applied Excluded (Questions) Excluded (Expired) Exc…" at bounding box center [464, 182] width 105 height 20
click at [541, 173] on div at bounding box center [562, 183] width 54 height 22
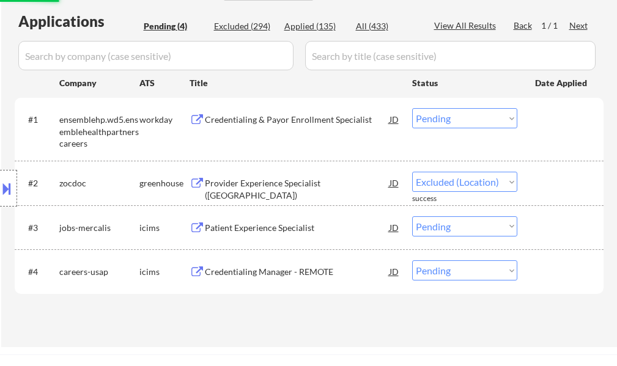
select select ""pending""
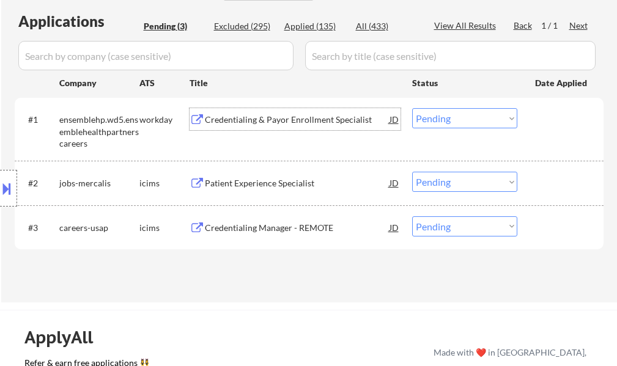
click at [330, 127] on div "Credentialing & Payor Enrollment Specialist" at bounding box center [297, 119] width 185 height 22
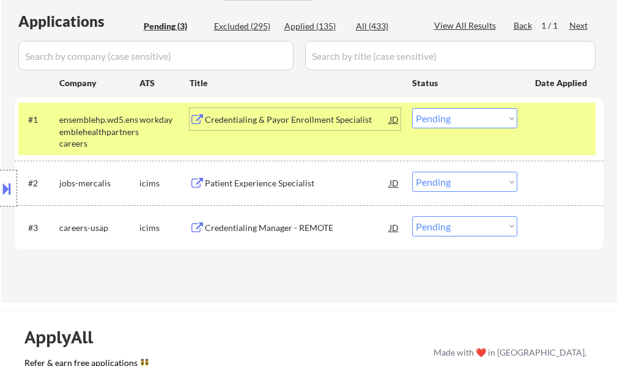
click at [467, 122] on select "Choose an option... Pending Applied Excluded (Questions) Excluded (Expired) Exc…" at bounding box center [464, 118] width 105 height 20
click at [412, 108] on select "Choose an option... Pending Applied Excluded (Questions) Excluded (Expired) Exc…" at bounding box center [464, 118] width 105 height 20
click at [552, 126] on div at bounding box center [562, 119] width 54 height 22
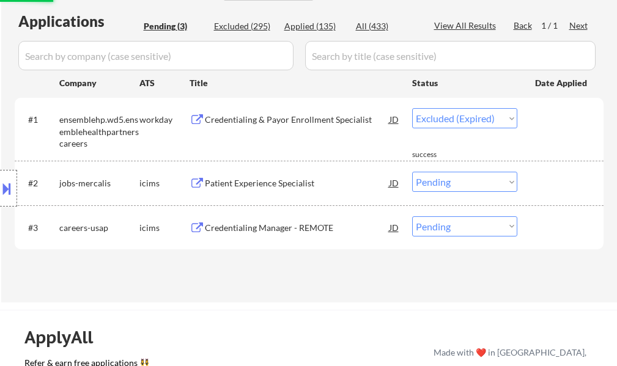
select select ""pending""
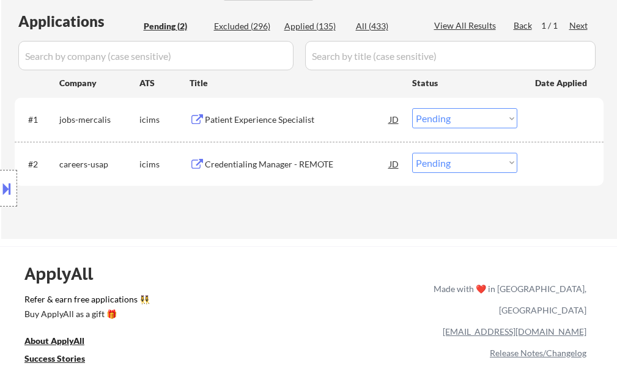
click at [278, 131] on div "#1 jobs-mercalis icims Patient Experience Specialist JD Choose an option... Pen…" at bounding box center [307, 119] width 578 height 33
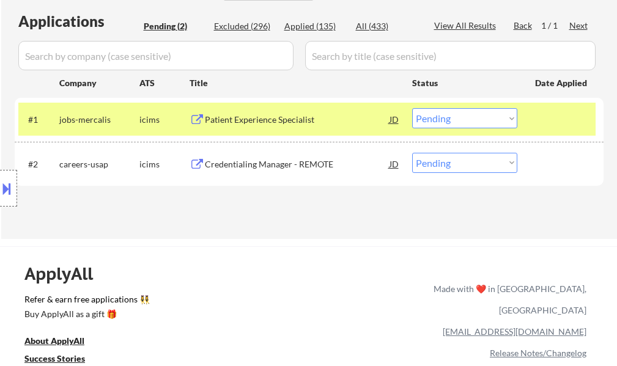
click at [278, 131] on div "#1 jobs-mercalis icims Patient Experience Specialist JD Choose an option... Pen…" at bounding box center [307, 119] width 578 height 33
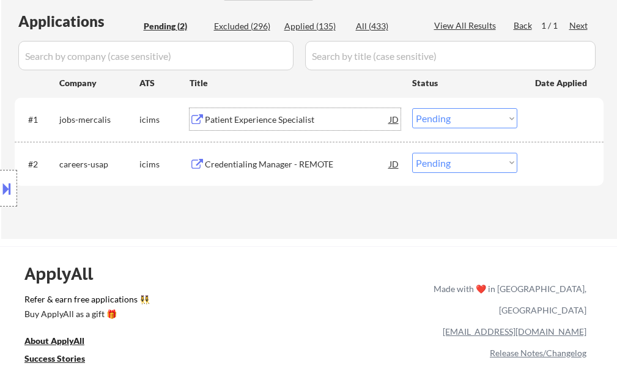
click at [266, 121] on div "Patient Experience Specialist" at bounding box center [297, 120] width 185 height 12
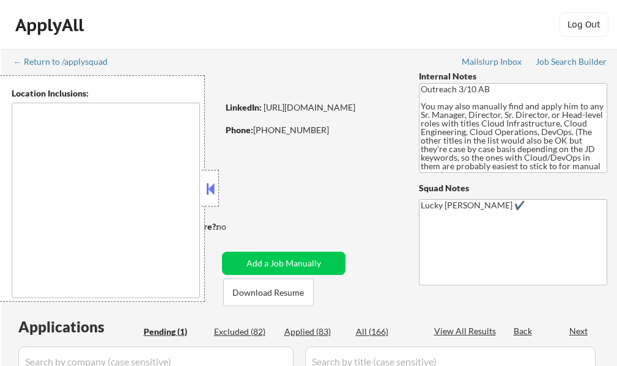
type textarea "[GEOGRAPHIC_DATA], [GEOGRAPHIC_DATA] [GEOGRAPHIC_DATA], [GEOGRAPHIC_DATA] [GEOG…"
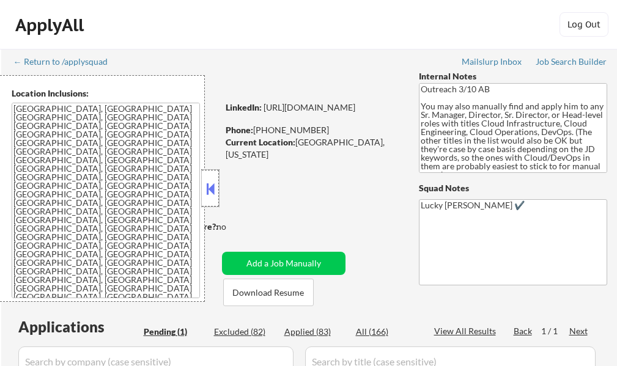
click at [203, 187] on div at bounding box center [210, 188] width 17 height 37
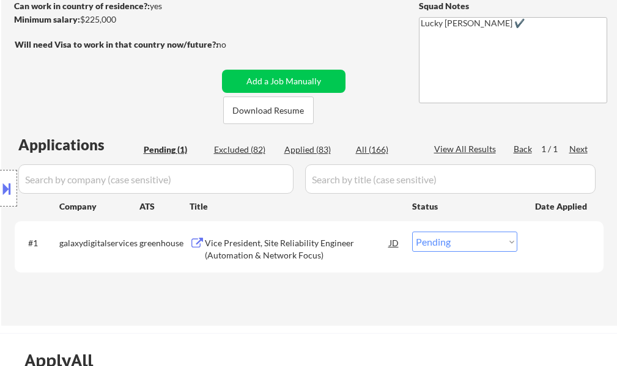
scroll to position [184, 0]
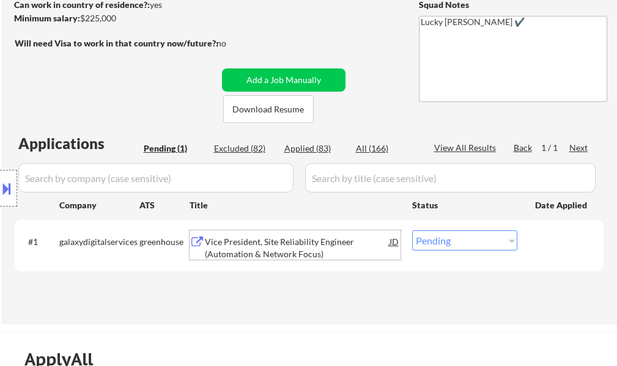
click at [297, 256] on div "Vice President, Site Reliability Engineer (Automation & Network Focus)" at bounding box center [297, 248] width 185 height 24
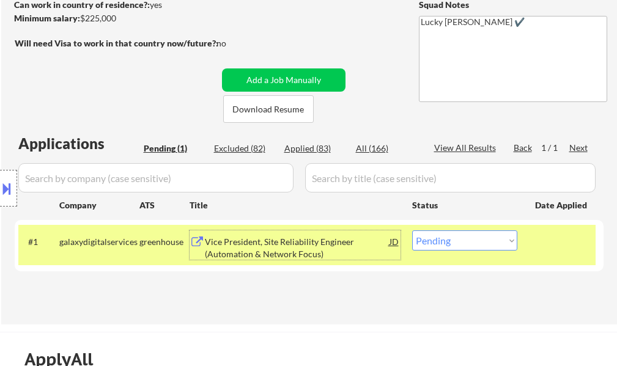
click at [506, 248] on select "Choose an option... Pending Applied Excluded (Questions) Excluded (Expired) Exc…" at bounding box center [464, 241] width 105 height 20
select select ""excluded""
click at [412, 231] on select "Choose an option... Pending Applied Excluded (Questions) Excluded (Expired) Exc…" at bounding box center [464, 241] width 105 height 20
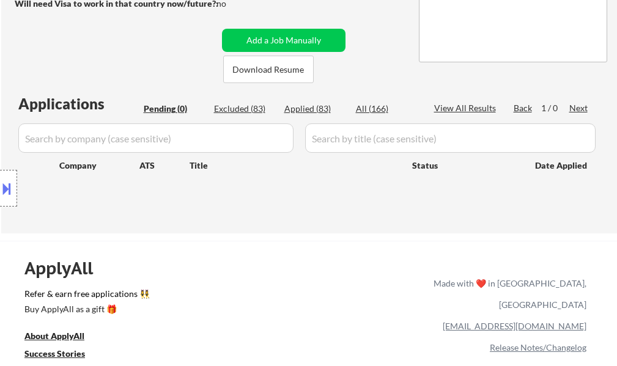
scroll to position [245, 0]
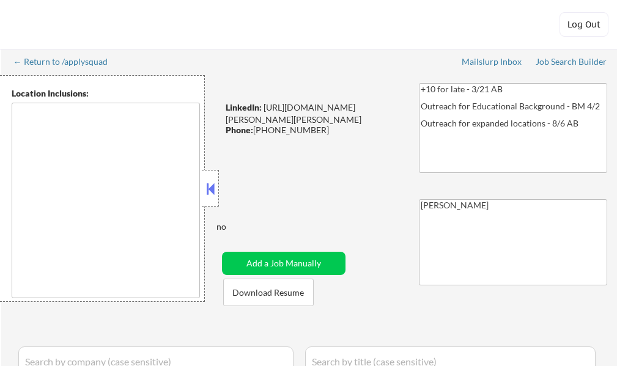
select select ""pending""
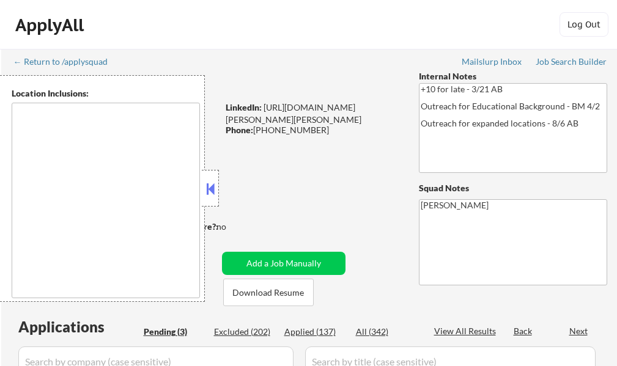
type textarea "[GEOGRAPHIC_DATA], [GEOGRAPHIC_DATA] [GEOGRAPHIC_DATA][PERSON_NAME], [GEOGRAPHI…"
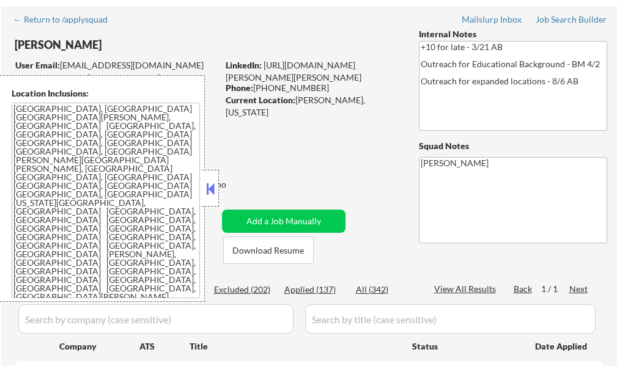
scroll to position [61, 0]
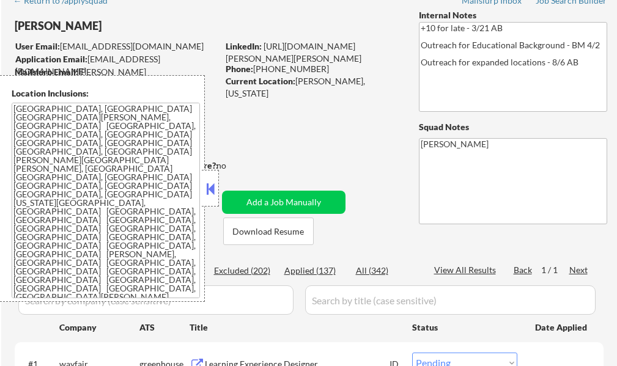
click at [215, 193] on button at bounding box center [210, 189] width 13 height 18
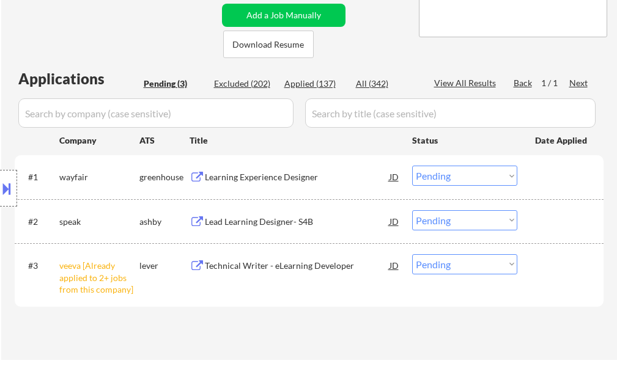
scroll to position [306, 0]
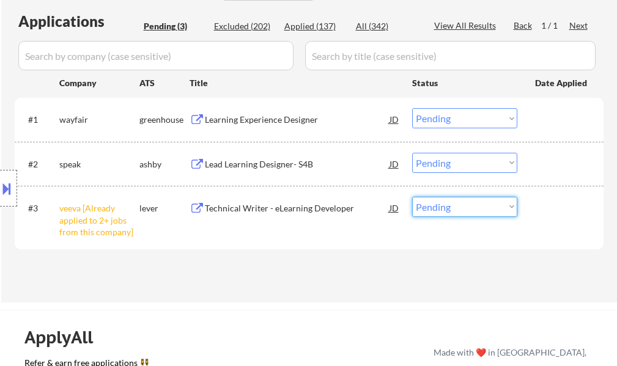
click at [457, 213] on select "Choose an option... Pending Applied Excluded (Questions) Excluded (Expired) Exc…" at bounding box center [464, 207] width 105 height 20
select select ""excluded__other_""
click at [412, 197] on select "Choose an option... Pending Applied Excluded (Questions) Excluded (Expired) Exc…" at bounding box center [464, 207] width 105 height 20
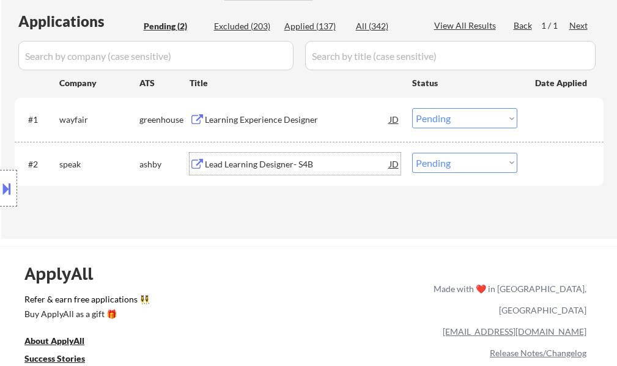
click at [244, 162] on div "Lead Learning Designer- S4B" at bounding box center [297, 164] width 185 height 12
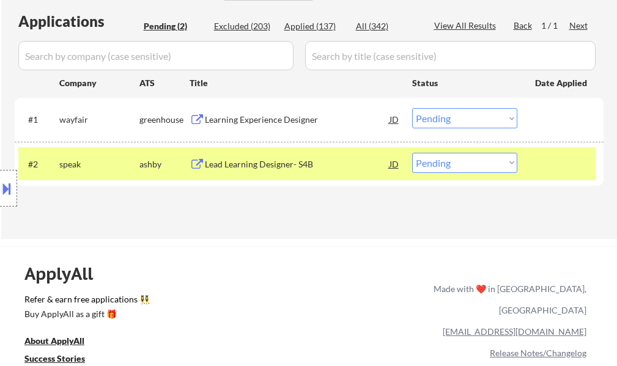
click at [11, 194] on button at bounding box center [6, 189] width 13 height 20
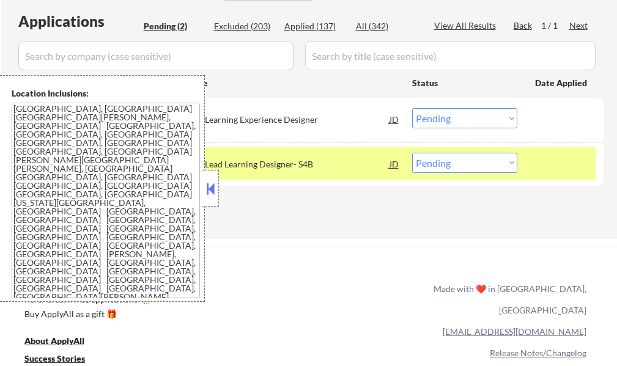
click at [210, 191] on button at bounding box center [210, 189] width 13 height 18
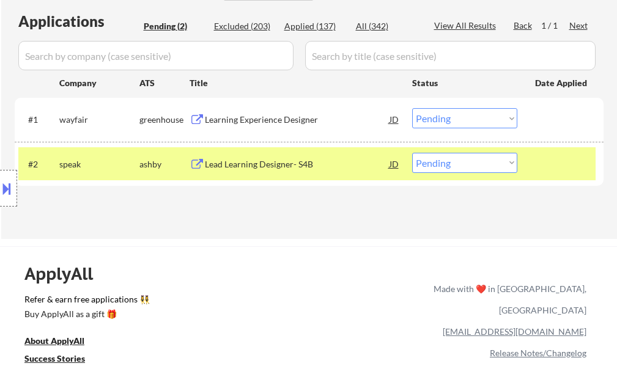
click at [480, 162] on select "Choose an option... Pending Applied Excluded (Questions) Excluded (Expired) Exc…" at bounding box center [464, 163] width 105 height 20
select select ""applied""
click at [412, 153] on select "Choose an option... Pending Applied Excluded (Questions) Excluded (Expired) Exc…" at bounding box center [464, 163] width 105 height 20
click at [579, 175] on div "#2 speak [PERSON_NAME] Lead Learning Designer- S4B JD Choose an option... Pendi…" at bounding box center [307, 163] width 578 height 33
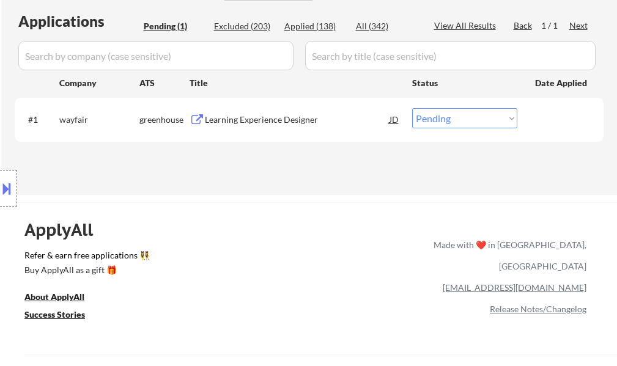
click at [283, 127] on div "Learning Experience Designer" at bounding box center [297, 119] width 185 height 22
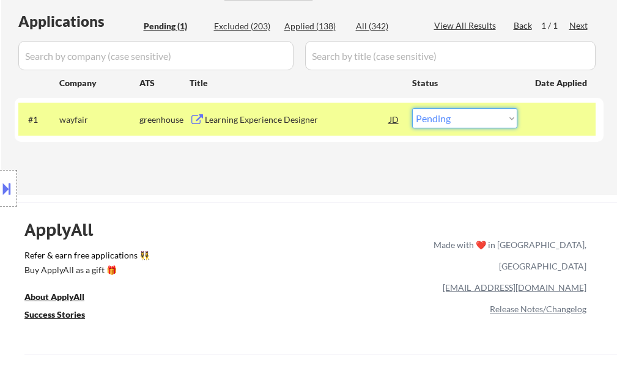
click at [477, 117] on select "Choose an option... Pending Applied Excluded (Questions) Excluded (Expired) Exc…" at bounding box center [464, 118] width 105 height 20
select select ""excluded__expired_""
click at [412, 108] on select "Choose an option... Pending Applied Excluded (Questions) Excluded (Expired) Exc…" at bounding box center [464, 118] width 105 height 20
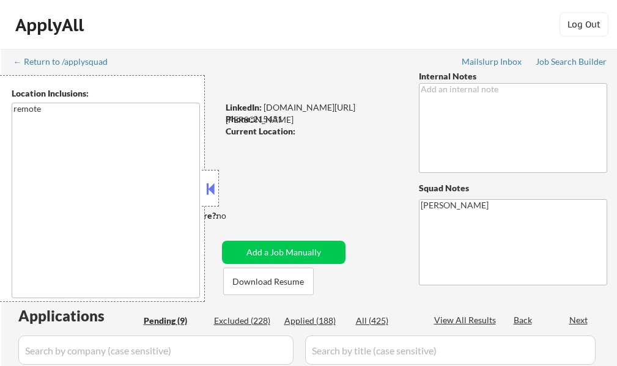
select select ""pending""
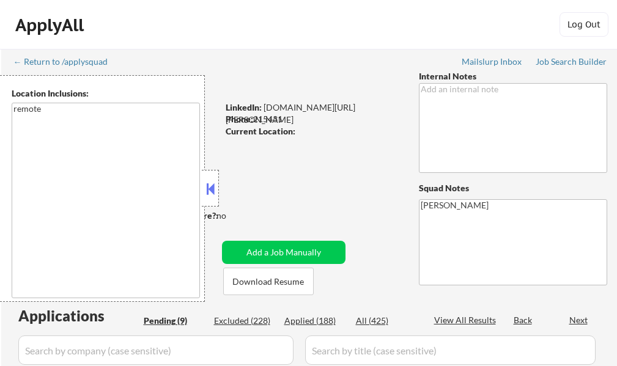
select select ""pending""
click at [216, 189] on button at bounding box center [210, 189] width 13 height 18
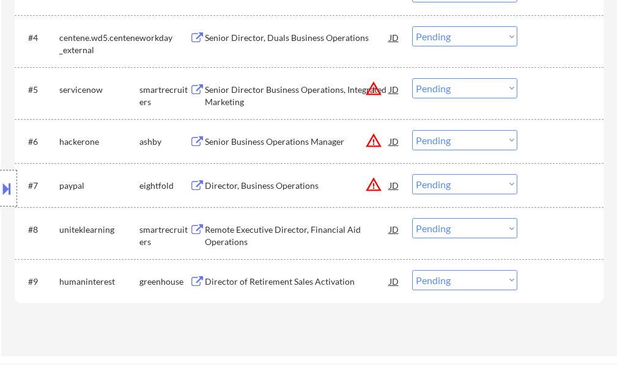
scroll to position [551, 0]
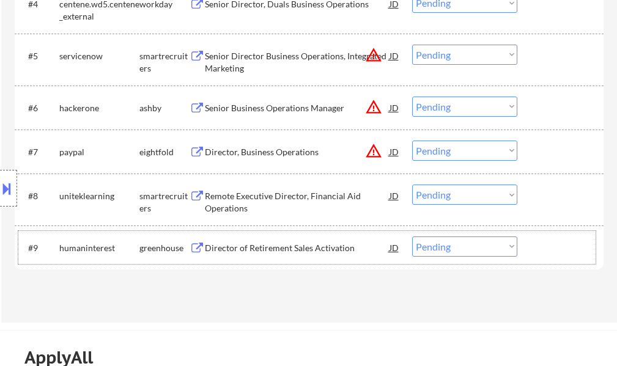
click at [270, 259] on div "#9 humaninterest greenhouse Director of Retirement Sales Activation JD Choose a…" at bounding box center [307, 247] width 578 height 33
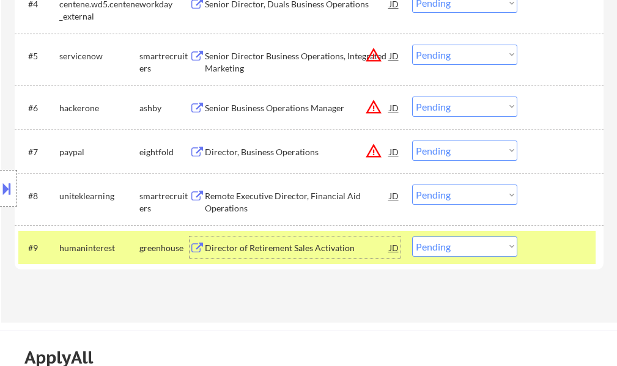
click at [270, 252] on div "Director of Retirement Sales Activation" at bounding box center [297, 248] width 185 height 12
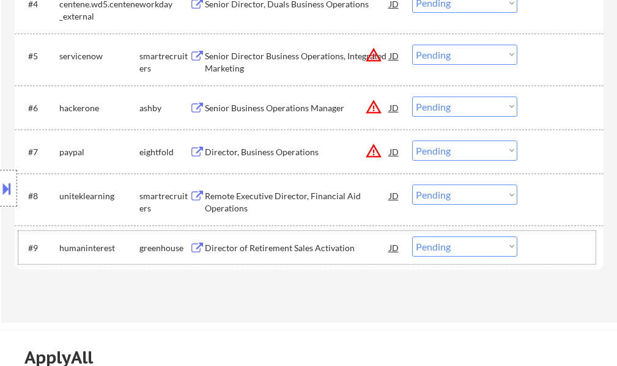
click at [582, 254] on div at bounding box center [562, 248] width 54 height 22
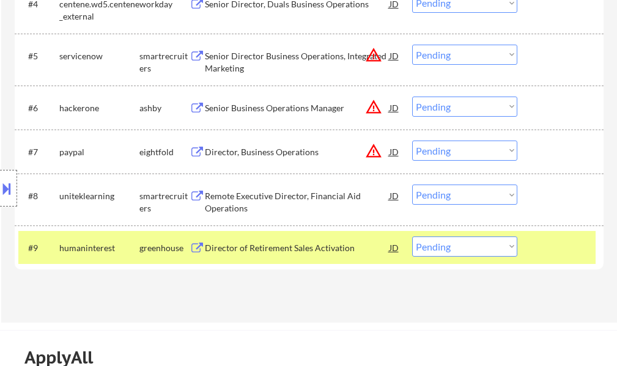
click at [584, 254] on div at bounding box center [562, 248] width 54 height 22
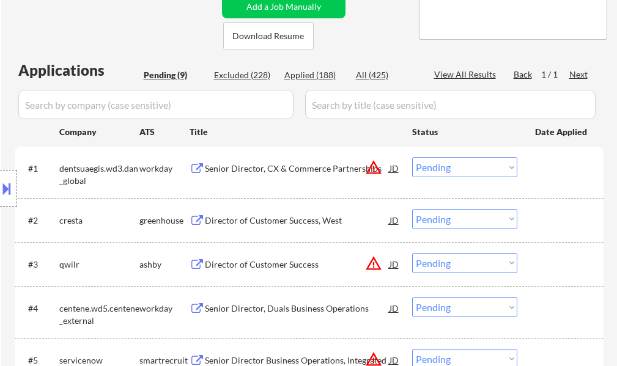
scroll to position [245, 0]
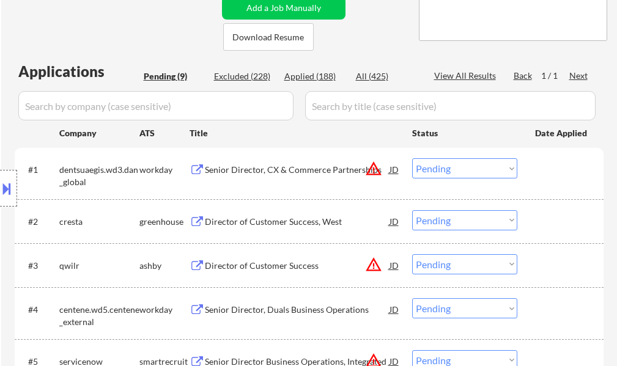
click at [281, 172] on div "Senior Director, CX & Commerce Partnerships" at bounding box center [297, 170] width 185 height 12
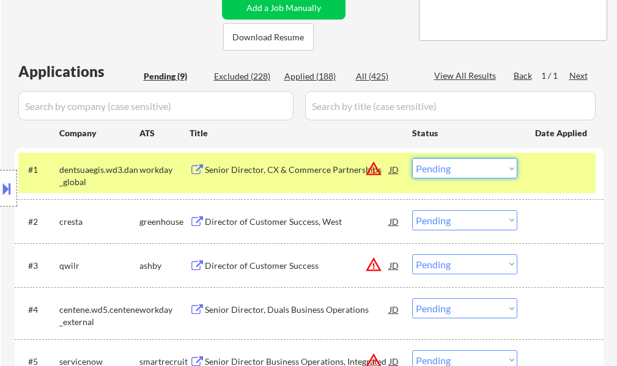
click at [425, 166] on select "Choose an option... Pending Applied Excluded (Questions) Excluded (Expired) Exc…" at bounding box center [464, 168] width 105 height 20
click at [412, 158] on select "Choose an option... Pending Applied Excluded (Questions) Excluded (Expired) Exc…" at bounding box center [464, 168] width 105 height 20
click at [552, 167] on div at bounding box center [562, 169] width 54 height 22
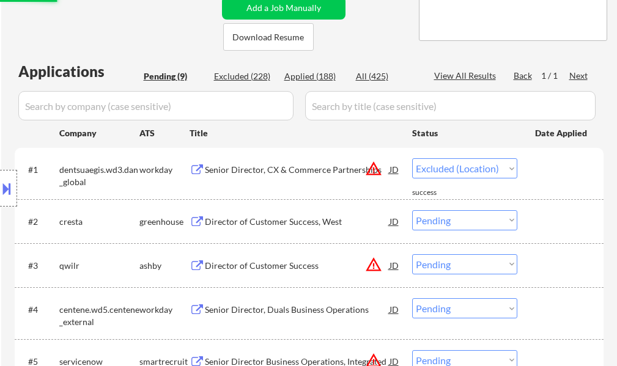
select select ""pending""
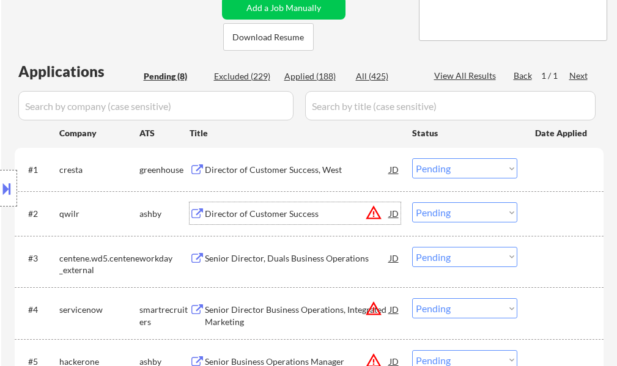
click at [262, 218] on div "Director of Customer Success" at bounding box center [297, 214] width 185 height 12
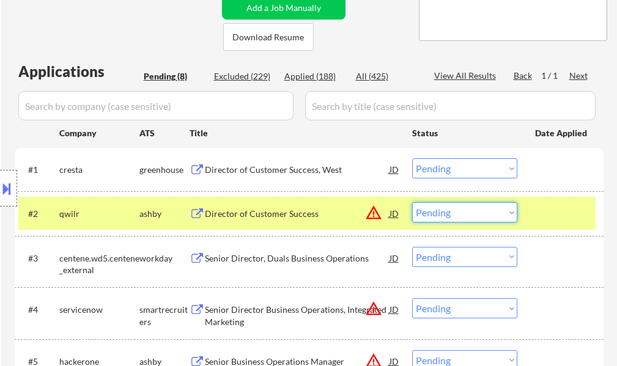
click at [477, 207] on select "Choose an option... Pending Applied Excluded (Questions) Excluded (Expired) Exc…" at bounding box center [464, 213] width 105 height 20
click at [412, 203] on select "Choose an option... Pending Applied Excluded (Questions) Excluded (Expired) Exc…" at bounding box center [464, 213] width 105 height 20
click at [542, 222] on div at bounding box center [562, 214] width 54 height 22
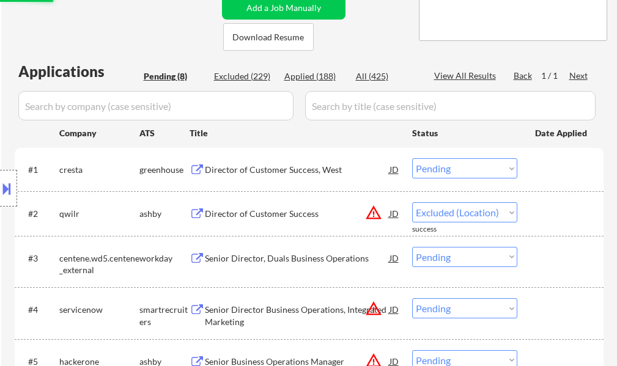
select select ""pending""
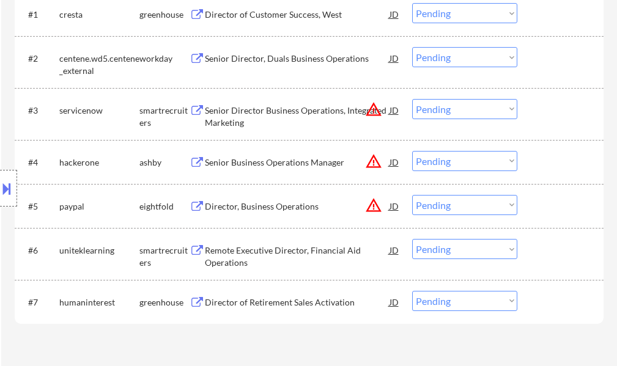
scroll to position [367, 0]
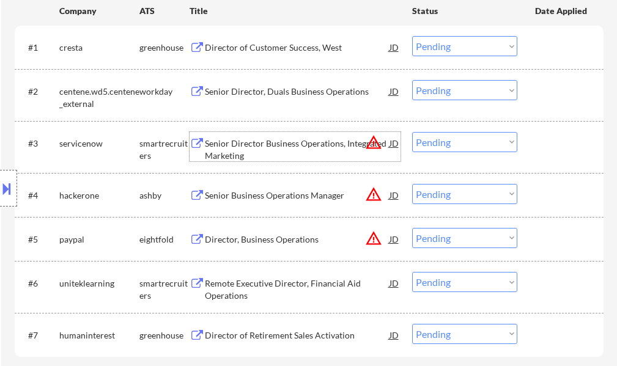
click at [286, 156] on div "Senior Director Business Operations, Integrated Marketing" at bounding box center [297, 150] width 185 height 24
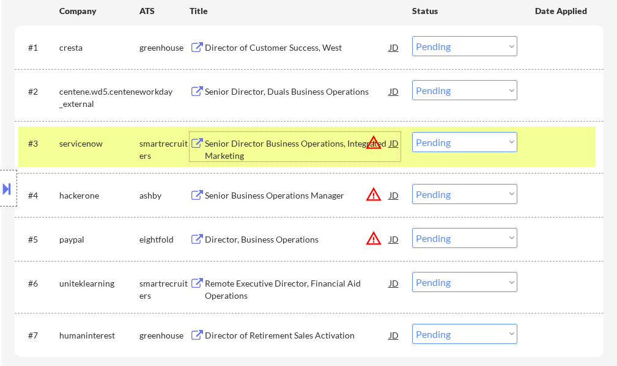
click at [567, 144] on div at bounding box center [562, 143] width 54 height 22
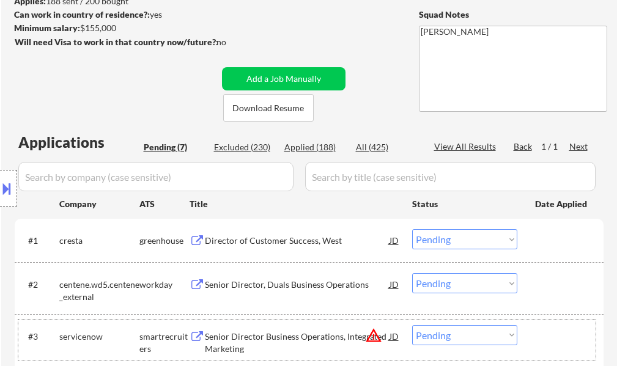
scroll to position [184, 0]
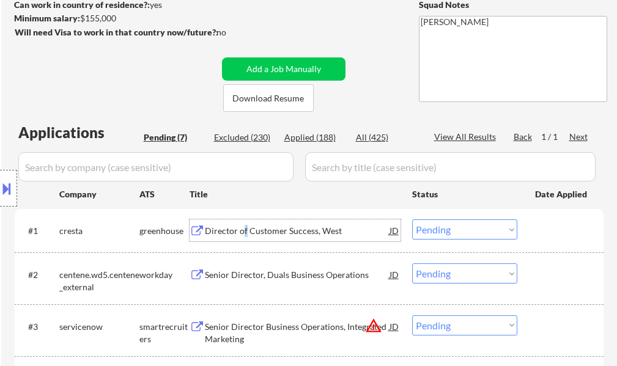
click at [246, 225] on div "Director of Customer Success, West" at bounding box center [297, 231] width 185 height 12
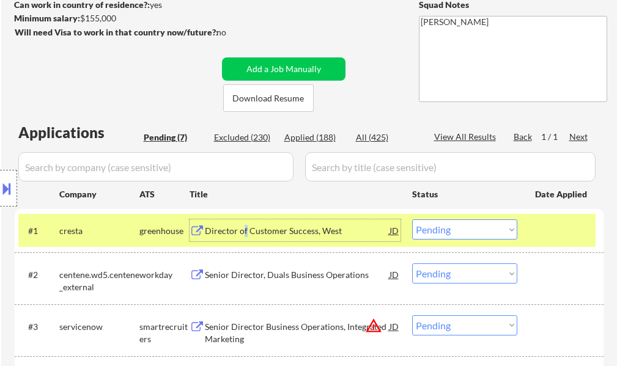
click at [431, 234] on select "Choose an option... Pending Applied Excluded (Questions) Excluded (Expired) Exc…" at bounding box center [464, 230] width 105 height 20
click at [412, 220] on select "Choose an option... Pending Applied Excluded (Questions) Excluded (Expired) Exc…" at bounding box center [464, 230] width 105 height 20
click at [530, 232] on div "#1 cresta greenhouse Director of Customer Success, West JD warning_amber Choose…" at bounding box center [307, 230] width 578 height 33
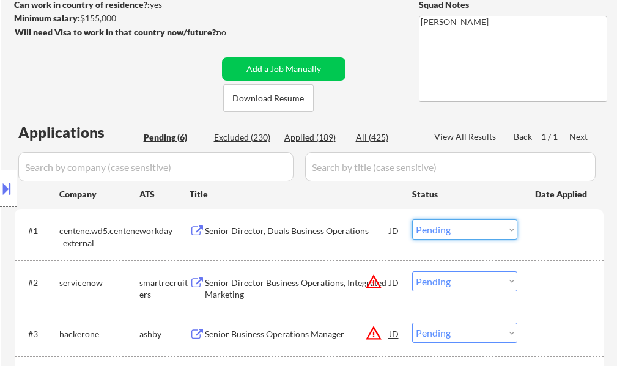
click at [440, 230] on select "Choose an option... Pending Applied Excluded (Questions) Excluded (Expired) Exc…" at bounding box center [464, 230] width 105 height 20
click at [412, 220] on select "Choose an option... Pending Applied Excluded (Questions) Excluded (Expired) Exc…" at bounding box center [464, 230] width 105 height 20
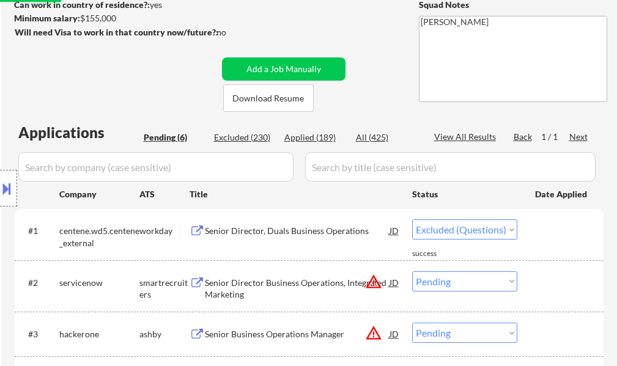
select select ""pending""
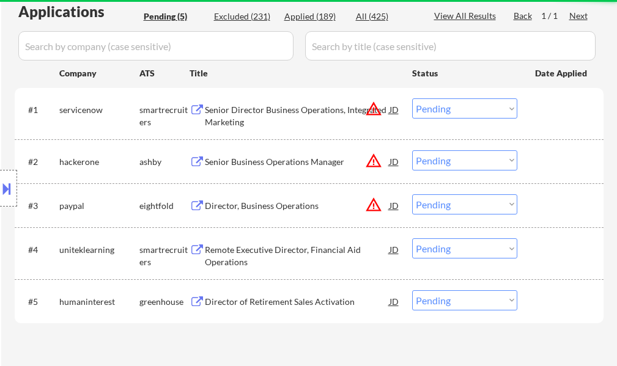
scroll to position [306, 0]
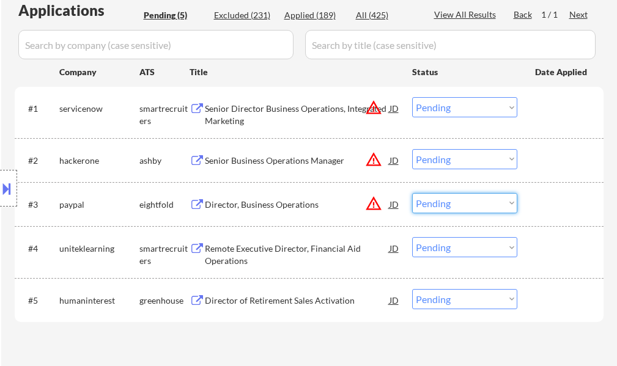
click at [444, 204] on select "Choose an option... Pending Applied Excluded (Questions) Excluded (Expired) Exc…" at bounding box center [464, 203] width 105 height 20
click at [412, 193] on select "Choose an option... Pending Applied Excluded (Questions) Excluded (Expired) Exc…" at bounding box center [464, 203] width 105 height 20
select select ""pending""
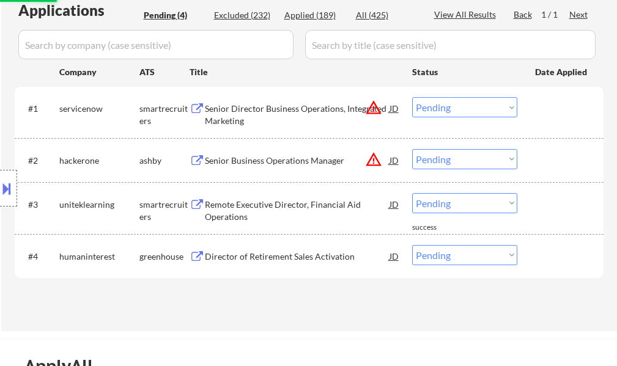
click at [7, 184] on button at bounding box center [6, 189] width 13 height 20
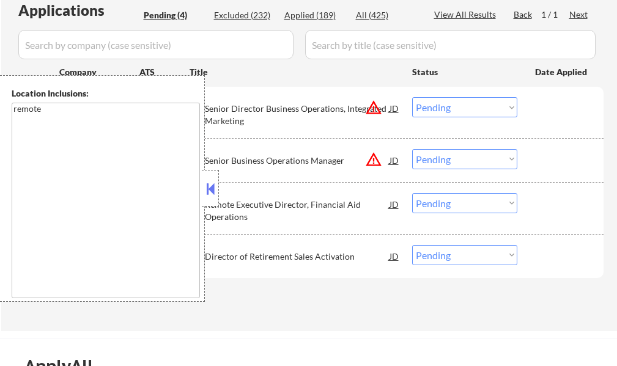
click at [209, 193] on button at bounding box center [210, 189] width 13 height 18
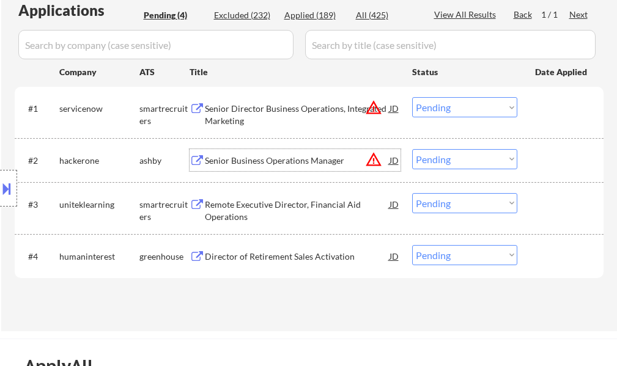
click at [235, 163] on div "Senior Business Operations Manager" at bounding box center [297, 161] width 185 height 12
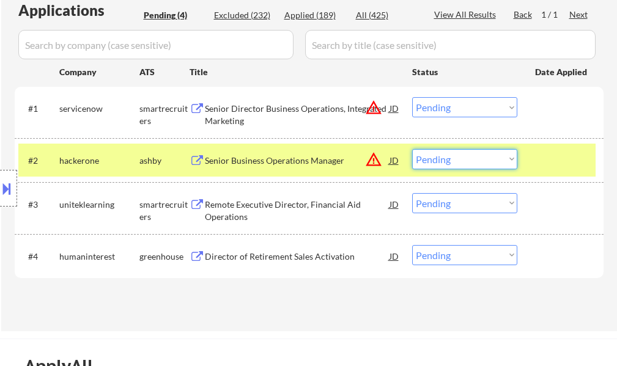
click at [453, 162] on select "Choose an option... Pending Applied Excluded (Questions) Excluded (Expired) Exc…" at bounding box center [464, 159] width 105 height 20
click at [412, 149] on select "Choose an option... Pending Applied Excluded (Questions) Excluded (Expired) Exc…" at bounding box center [464, 159] width 105 height 20
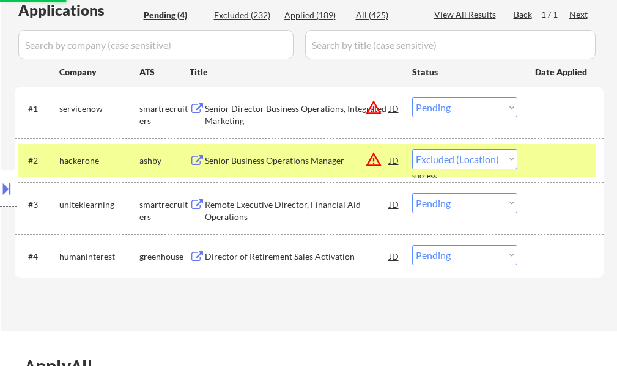
select select ""pending""
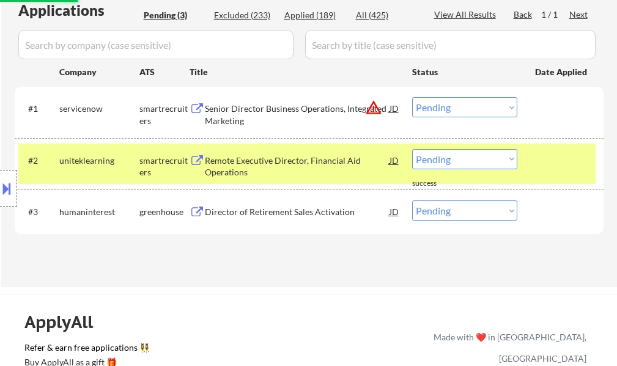
click at [555, 162] on div at bounding box center [562, 160] width 54 height 22
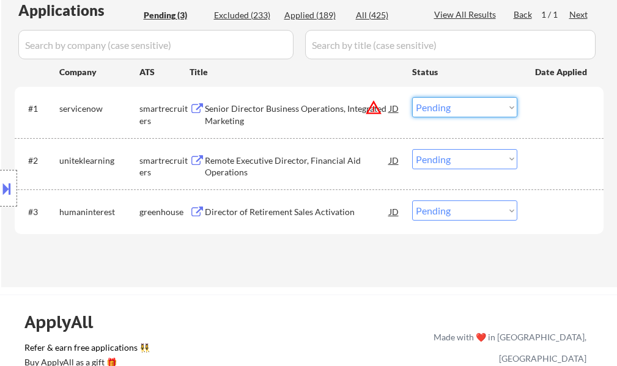
click at [464, 106] on select "Choose an option... Pending Applied Excluded (Questions) Excluded (Expired) Exc…" at bounding box center [464, 107] width 105 height 20
click at [412, 97] on select "Choose an option... Pending Applied Excluded (Questions) Excluded (Expired) Exc…" at bounding box center [464, 107] width 105 height 20
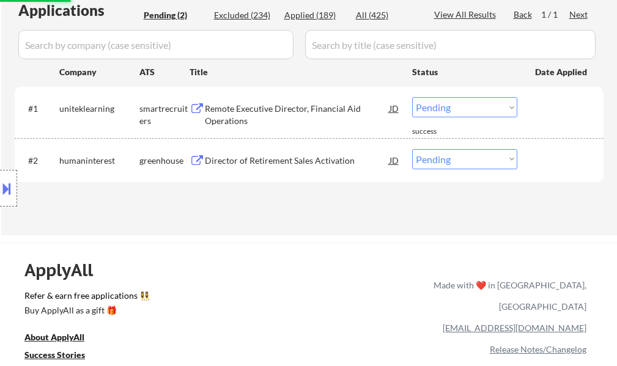
click at [565, 108] on div at bounding box center [562, 108] width 54 height 22
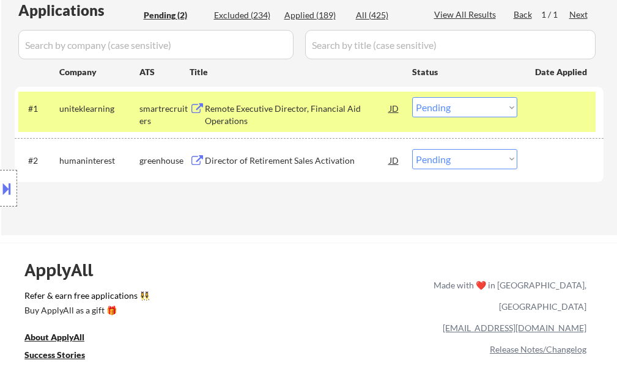
click at [562, 99] on div at bounding box center [562, 108] width 54 height 22
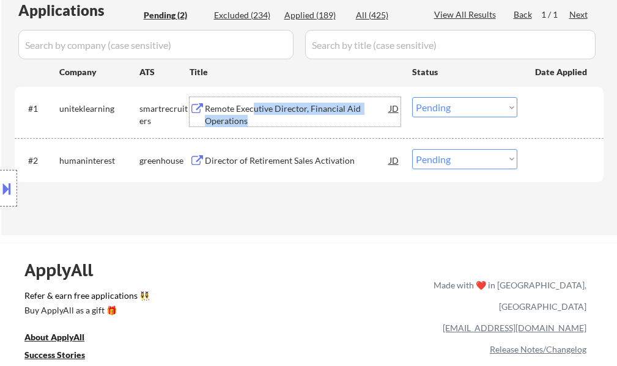
click at [252, 115] on div "Remote Executive Director, Financial Aid Operations" at bounding box center [297, 115] width 185 height 24
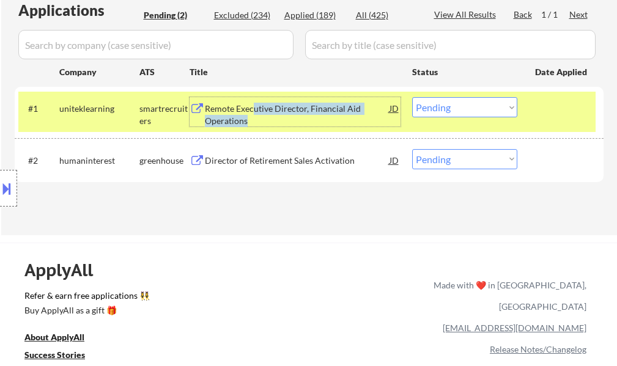
click at [449, 103] on select "Choose an option... Pending Applied Excluded (Questions) Excluded (Expired) Exc…" at bounding box center [464, 107] width 105 height 20
click at [412, 97] on select "Choose an option... Pending Applied Excluded (Questions) Excluded (Expired) Exc…" at bounding box center [464, 107] width 105 height 20
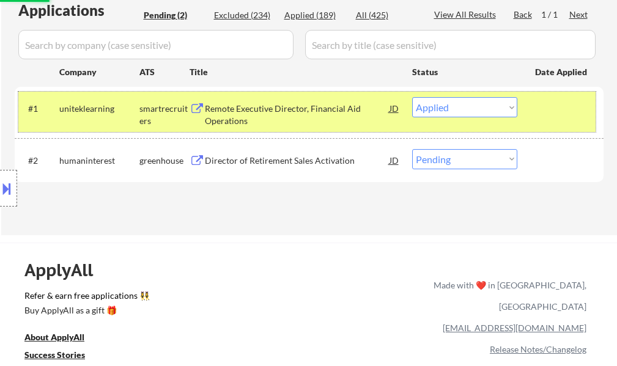
click at [555, 111] on div at bounding box center [562, 108] width 54 height 22
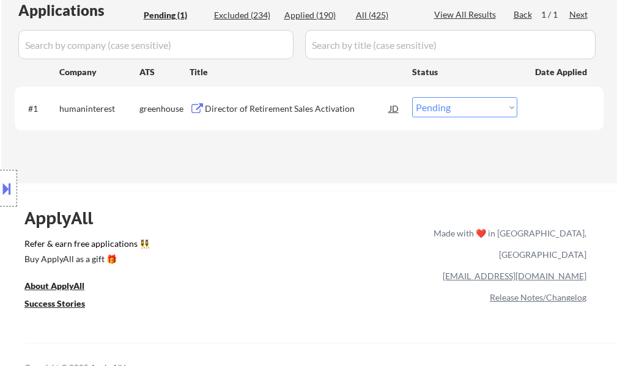
click at [320, 116] on div "Director of Retirement Sales Activation" at bounding box center [297, 108] width 185 height 22
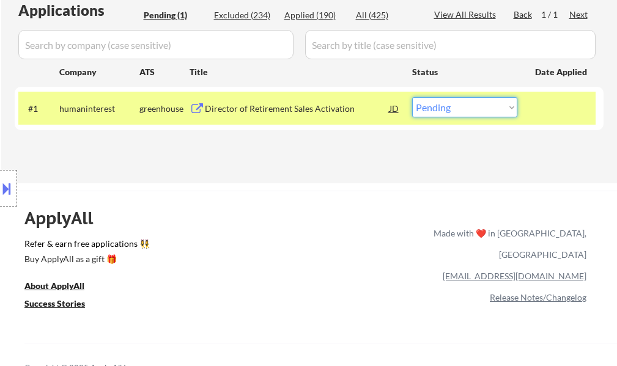
click at [439, 111] on select "Choose an option... Pending Applied Excluded (Questions) Excluded (Expired) Exc…" at bounding box center [464, 107] width 105 height 20
select select ""applied""
click at [412, 97] on select "Choose an option... Pending Applied Excluded (Questions) Excluded (Expired) Exc…" at bounding box center [464, 107] width 105 height 20
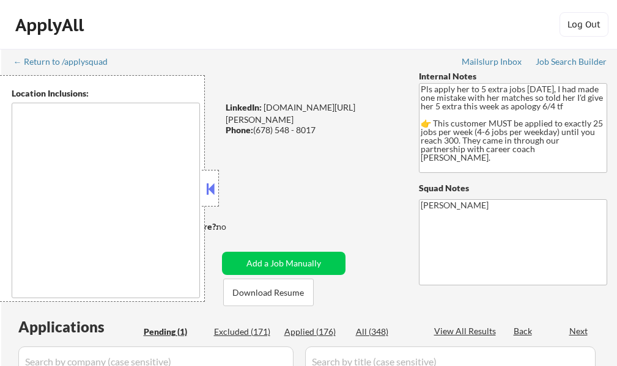
select select ""pending""
type textarea "[GEOGRAPHIC_DATA], [GEOGRAPHIC_DATA] [GEOGRAPHIC_DATA], [GEOGRAPHIC_DATA] [GEOG…"
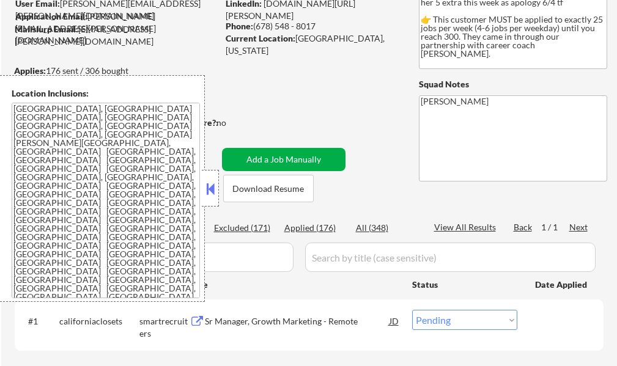
scroll to position [122, 0]
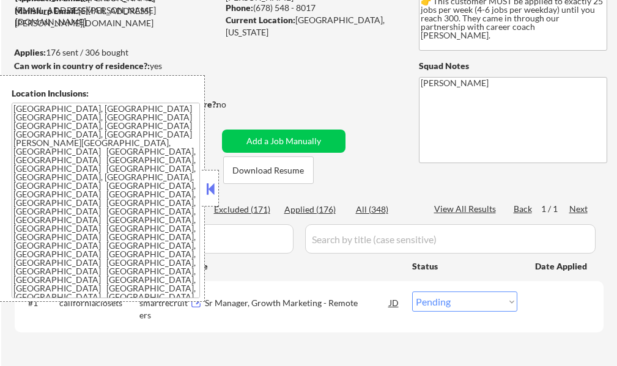
click at [206, 195] on button at bounding box center [210, 189] width 13 height 18
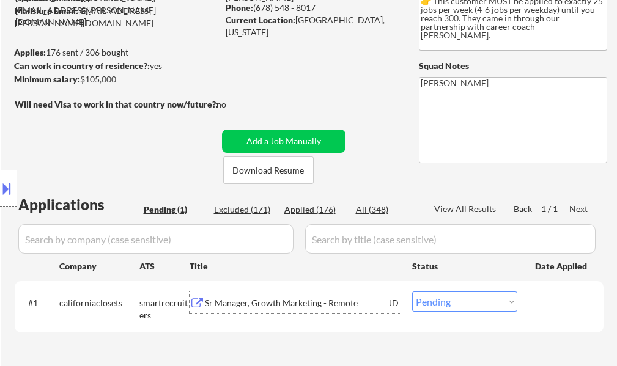
click at [298, 300] on div "Sr Manager, Growth Marketing - Remote" at bounding box center [297, 303] width 185 height 12
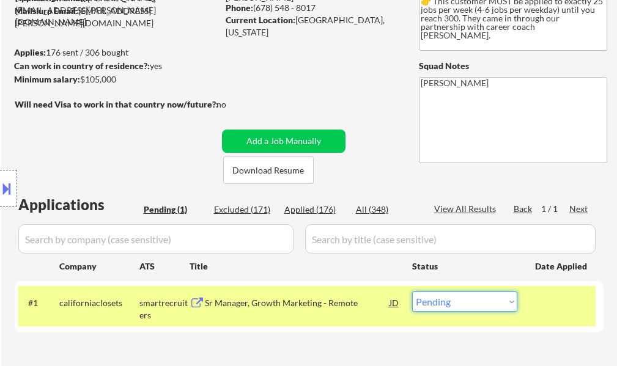
click at [455, 303] on select "Choose an option... Pending Applied Excluded (Questions) Excluded (Expired) Exc…" at bounding box center [464, 302] width 105 height 20
select select ""applied""
click at [412, 292] on select "Choose an option... Pending Applied Excluded (Questions) Excluded (Expired) Exc…" at bounding box center [464, 302] width 105 height 20
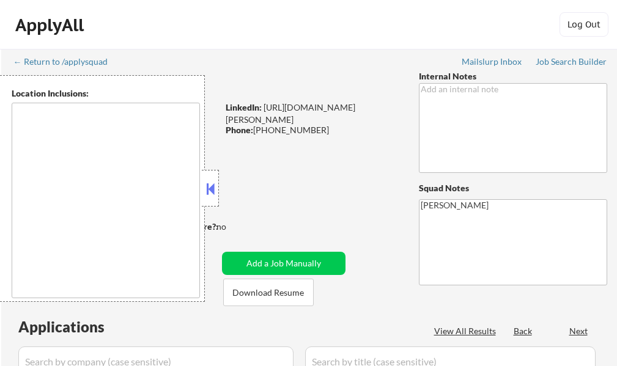
select select ""pending""
type textarea "[GEOGRAPHIC_DATA], [GEOGRAPHIC_DATA], [GEOGRAPHIC_DATA] [GEOGRAPHIC_DATA], [GEO…"
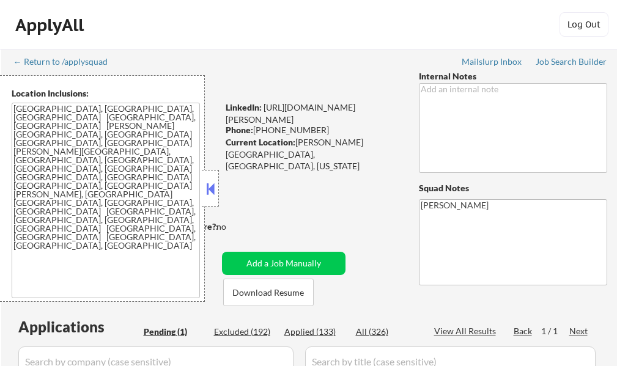
click at [203, 197] on div at bounding box center [210, 188] width 17 height 37
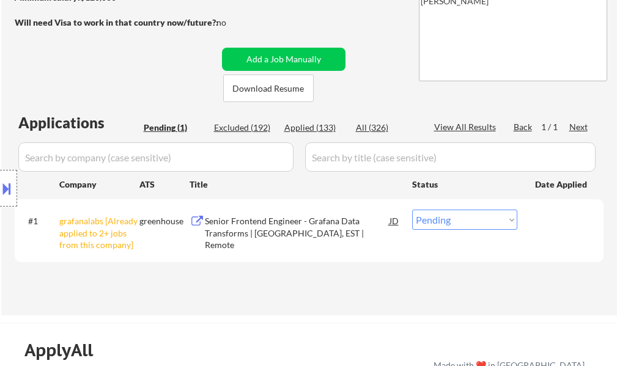
scroll to position [245, 0]
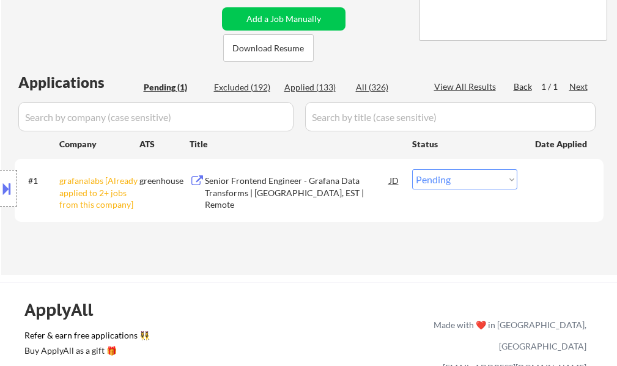
click at [458, 177] on select "Choose an option... Pending Applied Excluded (Questions) Excluded (Expired) Exc…" at bounding box center [464, 179] width 105 height 20
select select ""excluded__other_""
click at [412, 169] on select "Choose an option... Pending Applied Excluded (Questions) Excluded (Expired) Exc…" at bounding box center [464, 179] width 105 height 20
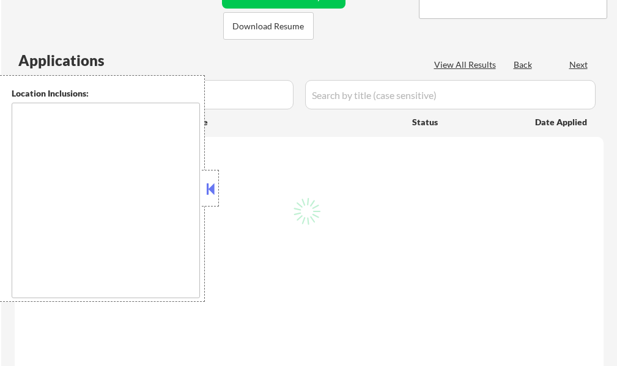
scroll to position [245, 0]
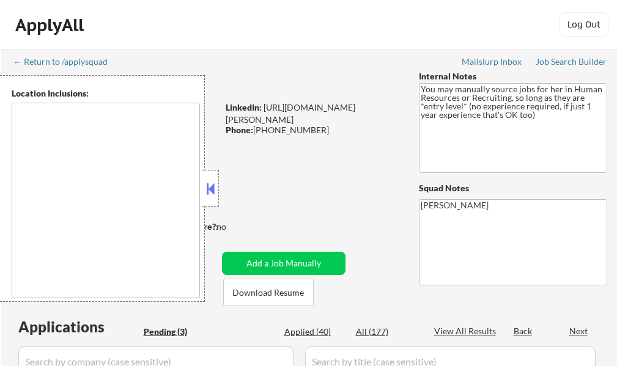
type textarea "It seems there is a misunderstanding in the location specified as "Remote." "Re…"
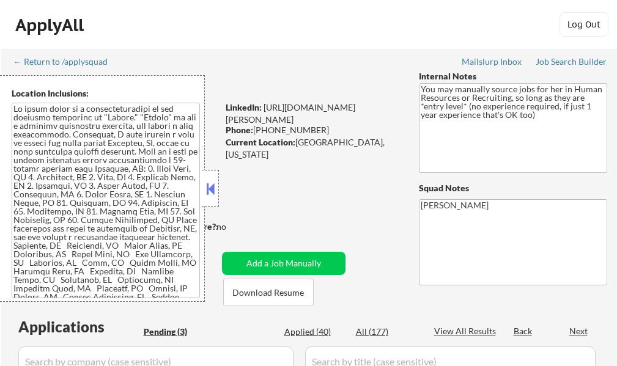
select select ""pending""
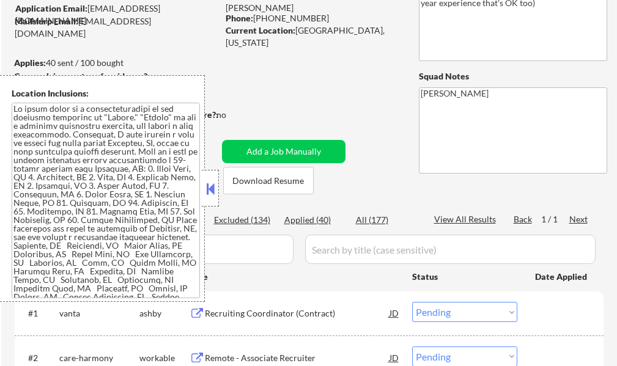
scroll to position [122, 0]
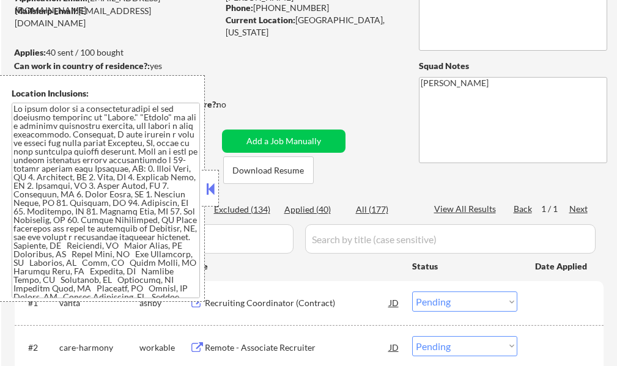
click at [212, 196] on button at bounding box center [210, 189] width 13 height 18
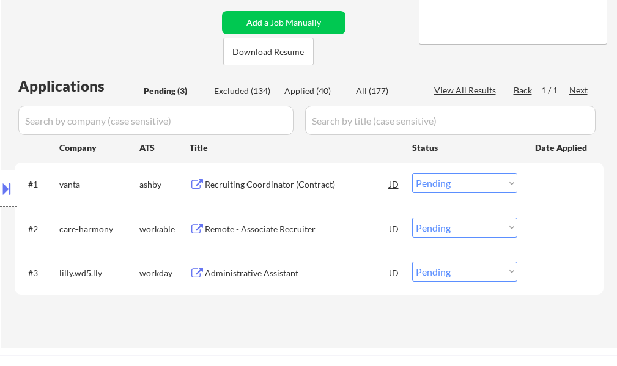
scroll to position [245, 0]
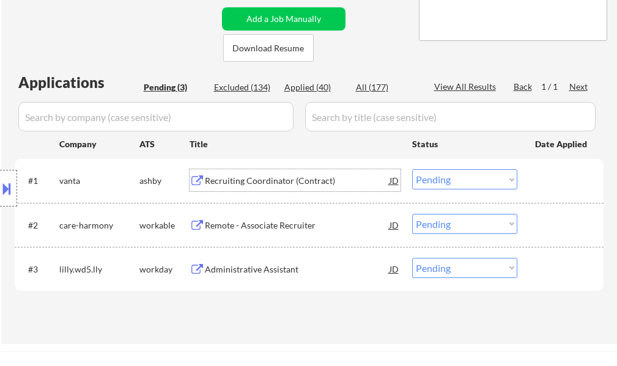
click at [277, 183] on div "Recruiting Coordinator (Contract)" at bounding box center [297, 181] width 185 height 12
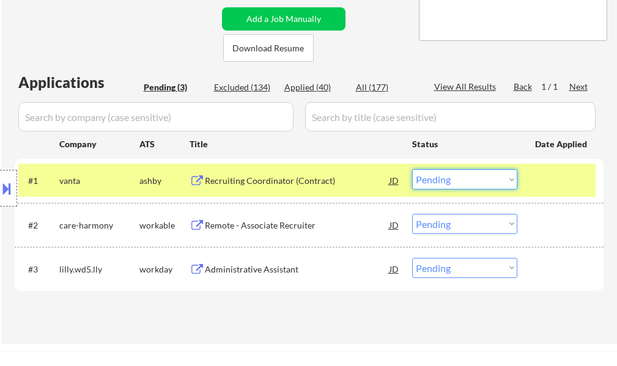
click at [452, 180] on select "Choose an option... Pending Applied Excluded (Questions) Excluded (Expired) Exc…" at bounding box center [464, 179] width 105 height 20
click at [412, 169] on select "Choose an option... Pending Applied Excluded (Questions) Excluded (Expired) Exc…" at bounding box center [464, 179] width 105 height 20
click at [561, 179] on div at bounding box center [562, 180] width 54 height 22
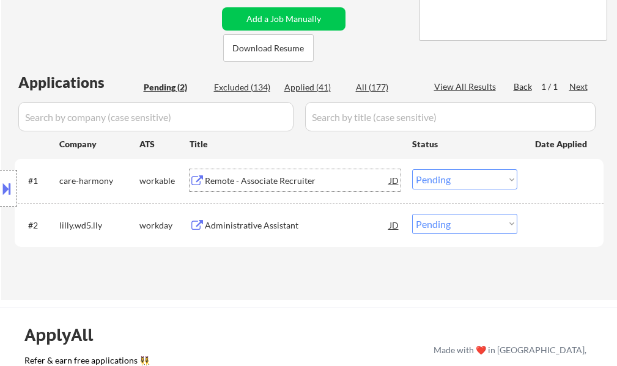
click at [248, 182] on div "Remote - Associate Recruiter" at bounding box center [297, 181] width 185 height 12
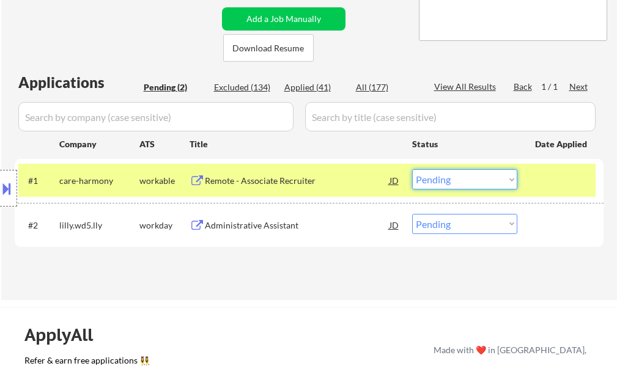
click at [477, 182] on select "Choose an option... Pending Applied Excluded (Questions) Excluded (Expired) Exc…" at bounding box center [464, 179] width 105 height 20
click at [412, 169] on select "Choose an option... Pending Applied Excluded (Questions) Excluded (Expired) Exc…" at bounding box center [464, 179] width 105 height 20
click at [541, 177] on div at bounding box center [562, 180] width 54 height 22
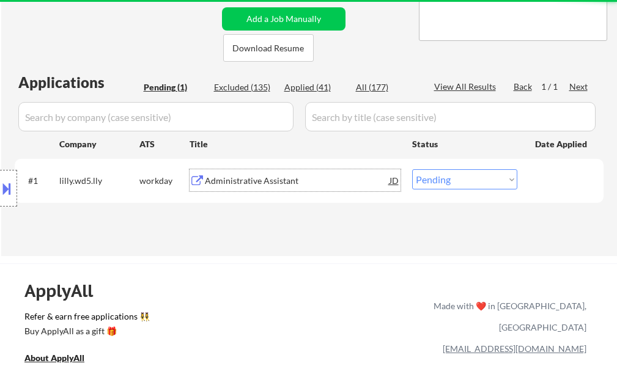
click at [287, 182] on div "Administrative Assistant" at bounding box center [297, 181] width 185 height 12
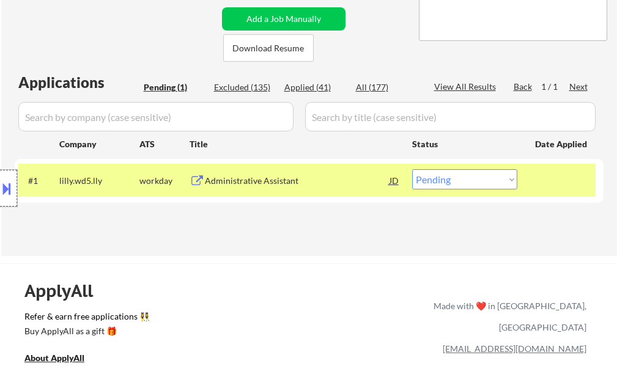
click at [5, 203] on div at bounding box center [8, 188] width 17 height 37
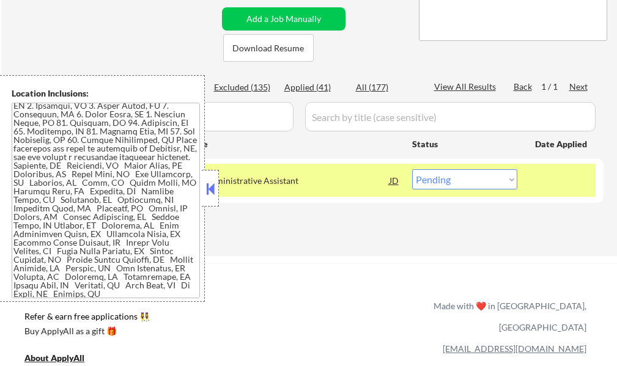
scroll to position [91, 0]
click at [234, 248] on div "← Return to /applysquad Mailslurp Inbox Job Search Builder [PERSON_NAME] User E…" at bounding box center [309, 30] width 616 height 452
click at [218, 198] on div at bounding box center [210, 188] width 17 height 37
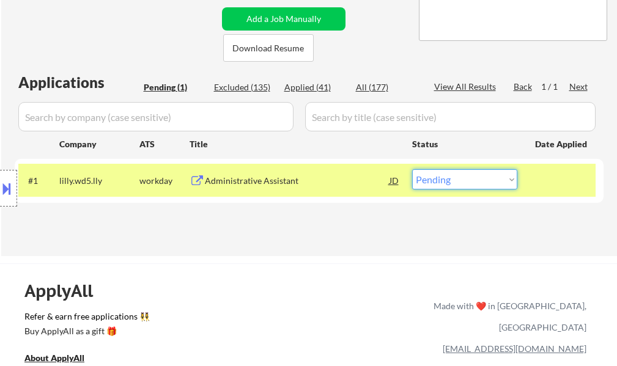
click at [486, 185] on select "Choose an option... Pending Applied Excluded (Questions) Excluded (Expired) Exc…" at bounding box center [464, 179] width 105 height 20
select select ""excluded__expired_""
click at [412, 169] on select "Choose an option... Pending Applied Excluded (Questions) Excluded (Expired) Exc…" at bounding box center [464, 179] width 105 height 20
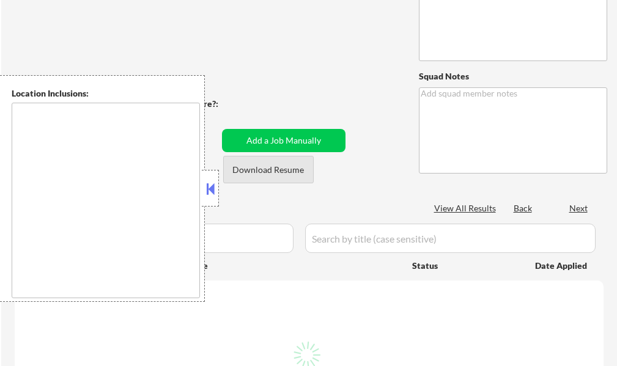
scroll to position [122, 0]
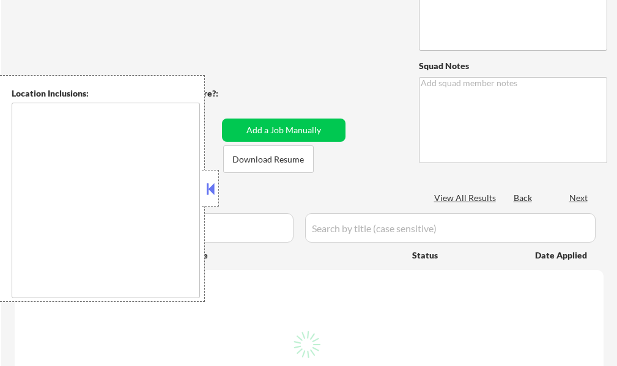
type textarea "You may manually source jobs for her in Human Resources or Recruiting, so long …"
type textarea "[PERSON_NAME]"
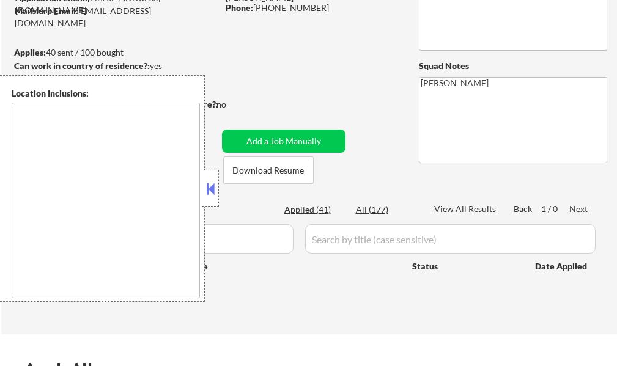
type textarea "It seems there is a misunderstanding in the location specified as "Remote." "Re…"
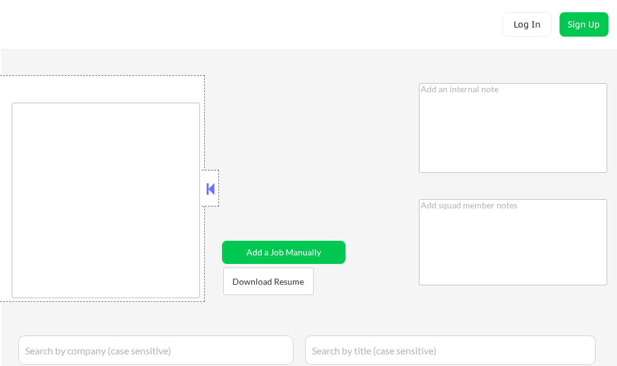
type textarea "You may manually source applications for them Emailing abt expanding to more ar…"
type textarea "[PERSON_NAME]"
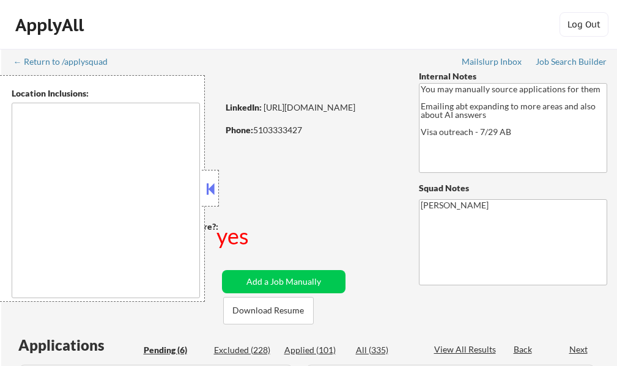
click at [209, 188] on button at bounding box center [210, 189] width 13 height 18
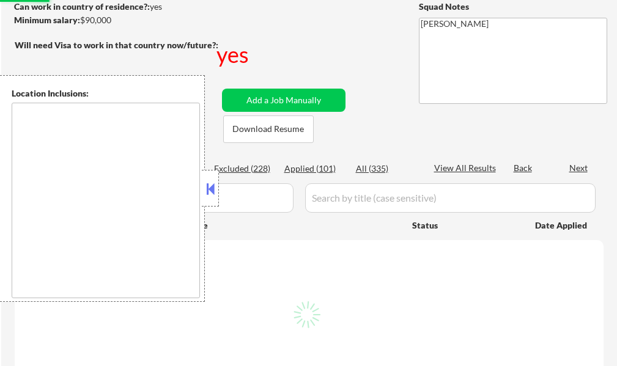
scroll to position [184, 0]
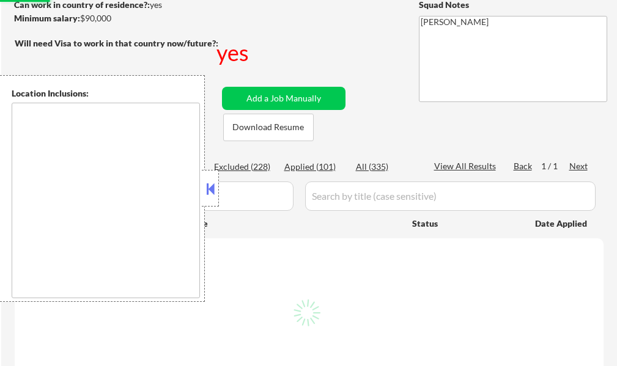
click at [204, 195] on button at bounding box center [210, 189] width 13 height 18
click at [210, 199] on div "Location Inclusions: country:US" at bounding box center [109, 188] width 219 height 227
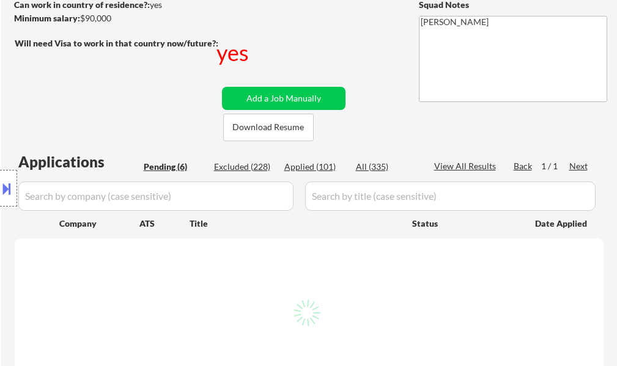
select select ""pending""
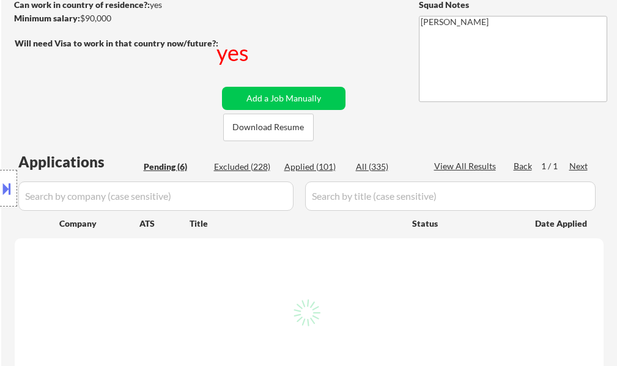
select select ""pending""
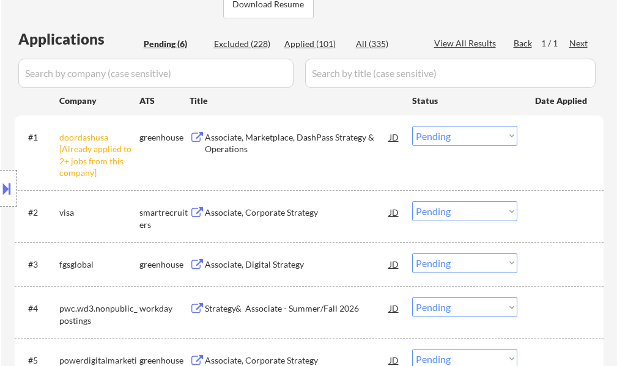
scroll to position [428, 0]
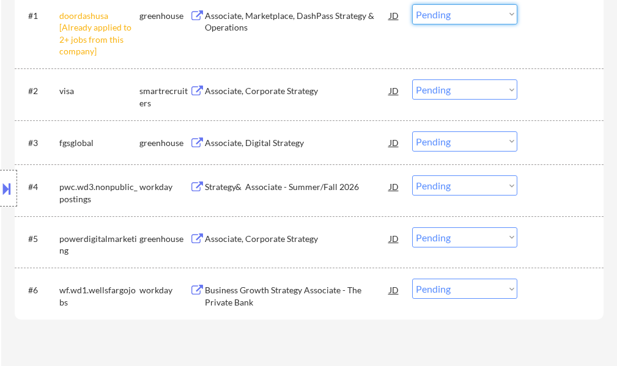
click at [437, 15] on select "Choose an option... Pending Applied Excluded (Questions) Excluded (Expired) Exc…" at bounding box center [464, 14] width 105 height 20
click at [412, 4] on select "Choose an option... Pending Applied Excluded (Questions) Excluded (Expired) Exc…" at bounding box center [464, 14] width 105 height 20
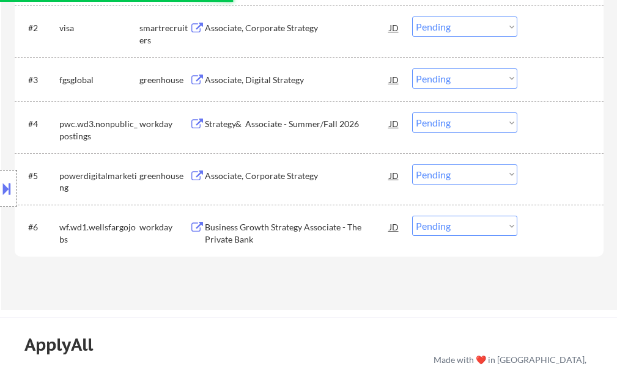
scroll to position [551, 0]
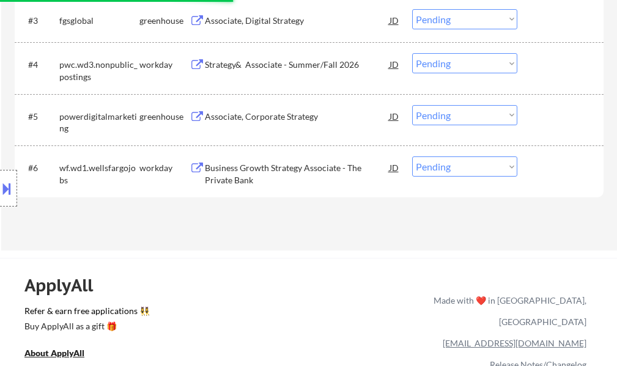
click at [266, 177] on div "Business Growth Strategy Associate - The Private Bank" at bounding box center [297, 174] width 185 height 24
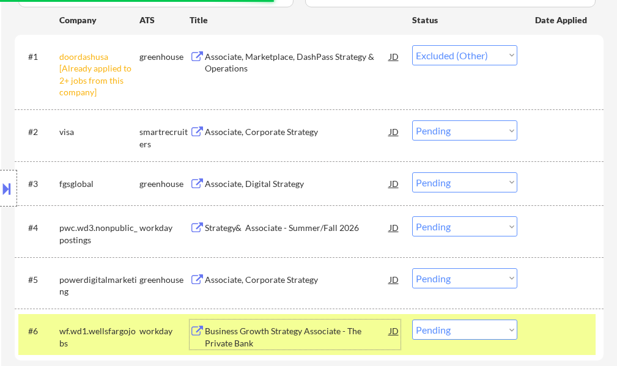
scroll to position [367, 0]
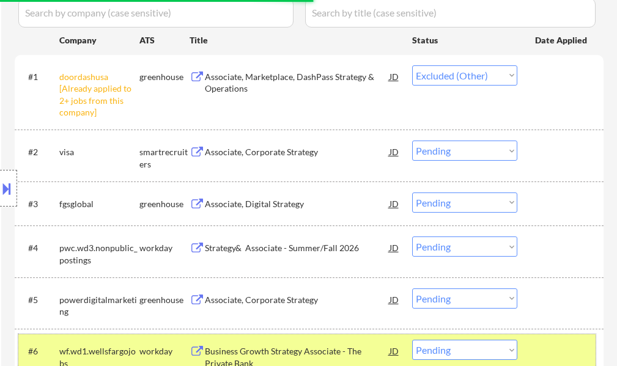
click at [568, 355] on div at bounding box center [562, 351] width 54 height 22
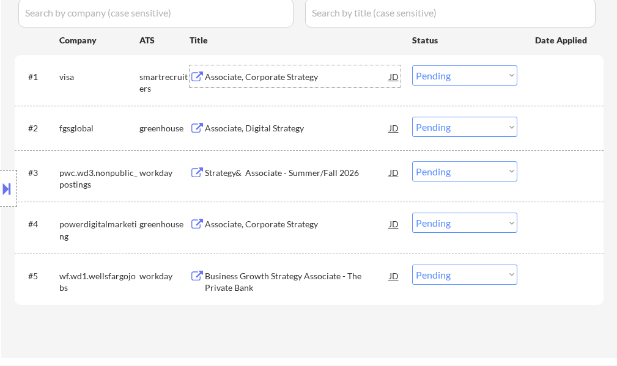
click at [273, 83] on div "Associate, Corporate Strategy" at bounding box center [297, 76] width 185 height 22
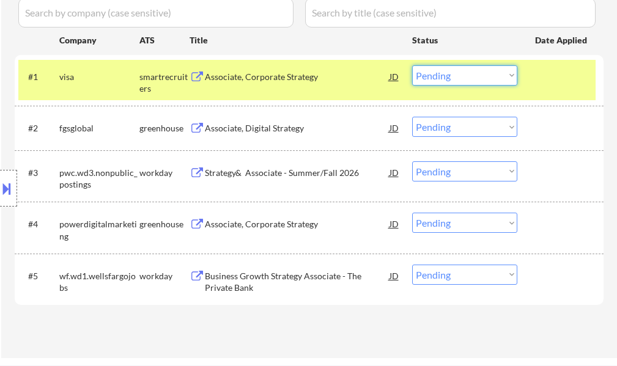
drag, startPoint x: 444, startPoint y: 71, endPoint x: 448, endPoint y: 81, distance: 11.2
click at [445, 72] on select "Choose an option... Pending Applied Excluded (Questions) Excluded (Expired) Exc…" at bounding box center [464, 75] width 105 height 20
click at [412, 65] on select "Choose an option... Pending Applied Excluded (Questions) Excluded (Expired) Exc…" at bounding box center [464, 75] width 105 height 20
click at [535, 73] on div at bounding box center [562, 76] width 54 height 22
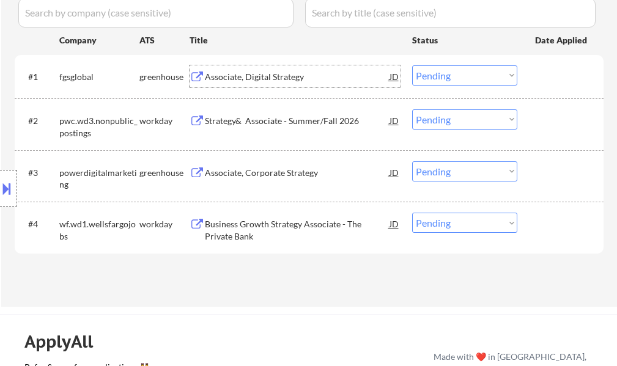
click at [232, 73] on div "Associate, Digital Strategy" at bounding box center [297, 77] width 185 height 12
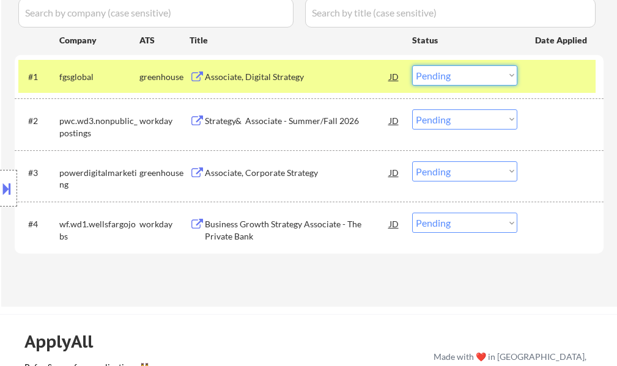
click at [433, 77] on select "Choose an option... Pending Applied Excluded (Questions) Excluded (Expired) Exc…" at bounding box center [464, 75] width 105 height 20
click at [412, 65] on select "Choose an option... Pending Applied Excluded (Questions) Excluded (Expired) Exc…" at bounding box center [464, 75] width 105 height 20
click at [560, 85] on div at bounding box center [562, 76] width 54 height 22
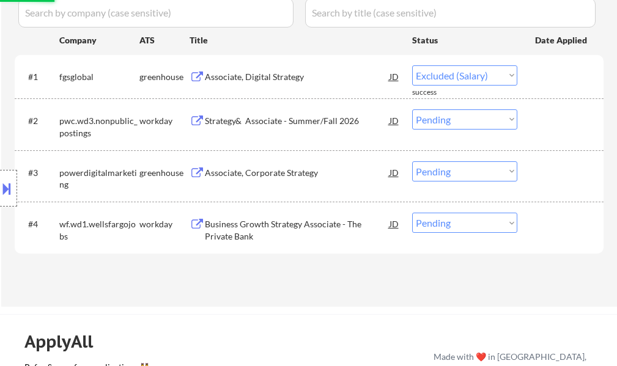
select select ""pending""
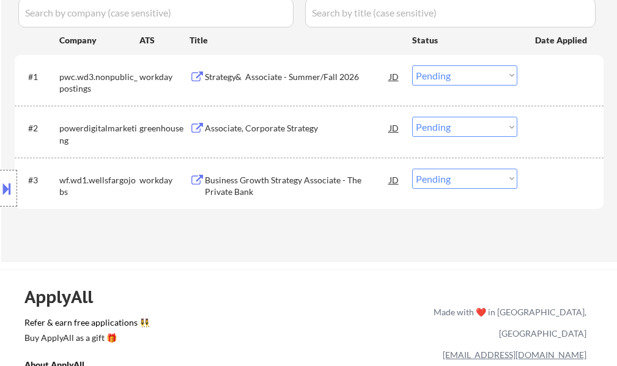
click at [252, 131] on div "Associate, Corporate Strategy" at bounding box center [297, 128] width 185 height 12
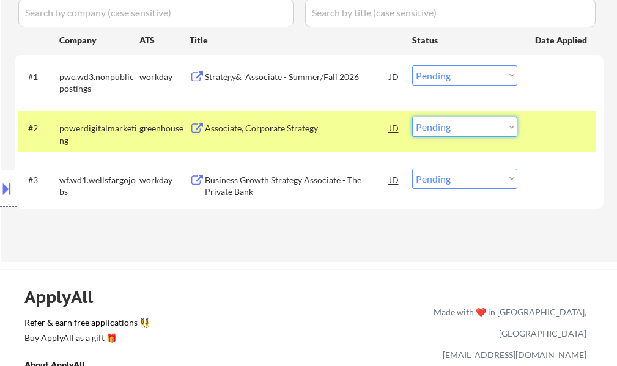
click at [478, 133] on select "Choose an option... Pending Applied Excluded (Questions) Excluded (Expired) Exc…" at bounding box center [464, 127] width 105 height 20
click at [412, 117] on select "Choose an option... Pending Applied Excluded (Questions) Excluded (Expired) Exc…" at bounding box center [464, 127] width 105 height 20
click at [539, 136] on div at bounding box center [562, 128] width 54 height 22
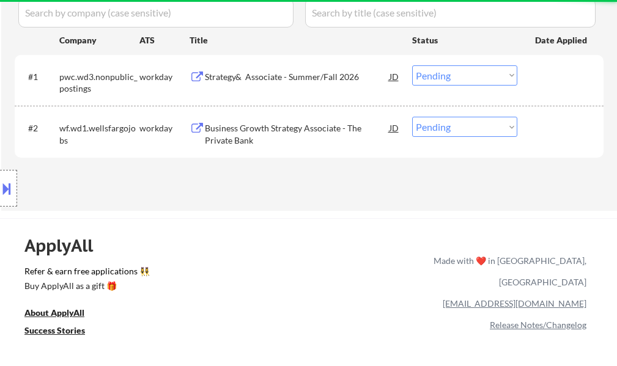
click at [276, 92] on div "#1 pwc.wd3.nonpublic_postings workday Strategy& Associate - Summer/Fall 2026 JD…" at bounding box center [307, 80] width 578 height 40
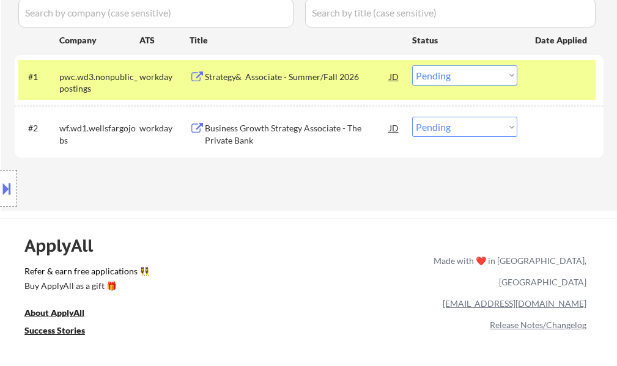
click at [538, 70] on div at bounding box center [562, 76] width 54 height 22
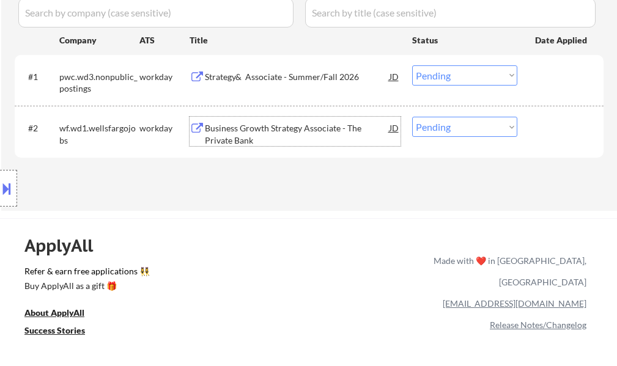
click at [290, 125] on div "Business Growth Strategy Associate - The Private Bank" at bounding box center [297, 134] width 185 height 24
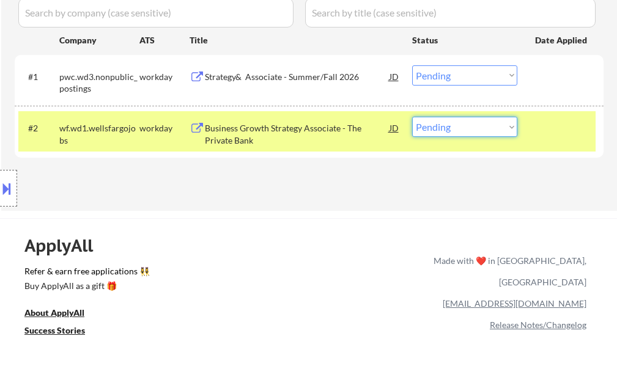
click at [447, 130] on select "Choose an option... Pending Applied Excluded (Questions) Excluded (Expired) Exc…" at bounding box center [464, 127] width 105 height 20
select select ""excluded__expired_""
click at [412, 117] on select "Choose an option... Pending Applied Excluded (Questions) Excluded (Expired) Exc…" at bounding box center [464, 127] width 105 height 20
click at [574, 127] on div at bounding box center [562, 128] width 54 height 22
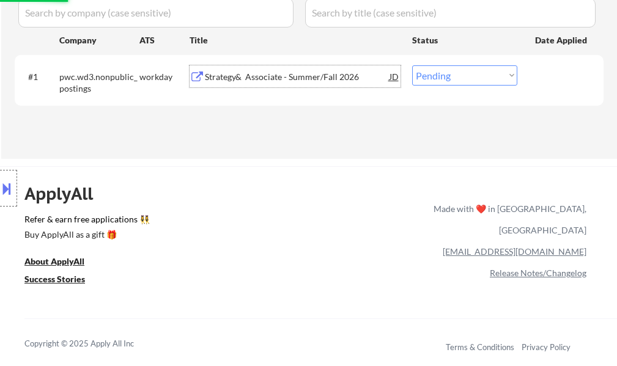
click at [294, 72] on div "Strategy& Associate - Summer/Fall 2026" at bounding box center [297, 77] width 185 height 12
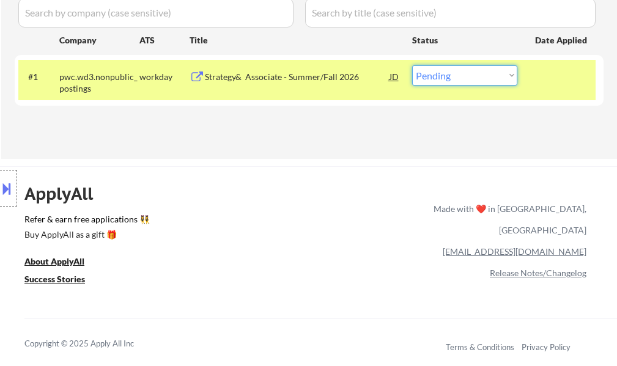
click at [456, 76] on select "Choose an option... Pending Applied Excluded (Questions) Excluded (Expired) Exc…" at bounding box center [464, 75] width 105 height 20
select select ""excluded__bad_match_""
click at [412, 65] on select "Choose an option... Pending Applied Excluded (Questions) Excluded (Expired) Exc…" at bounding box center [464, 75] width 105 height 20
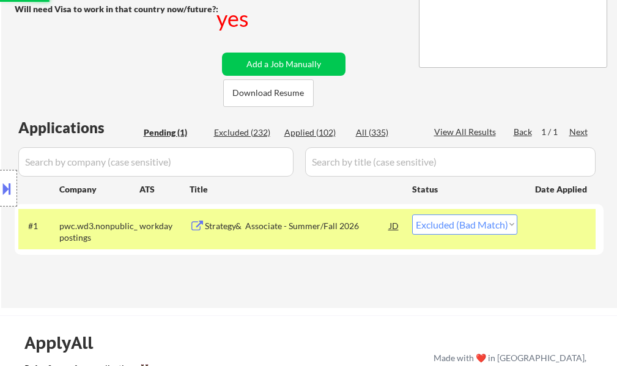
scroll to position [184, 0]
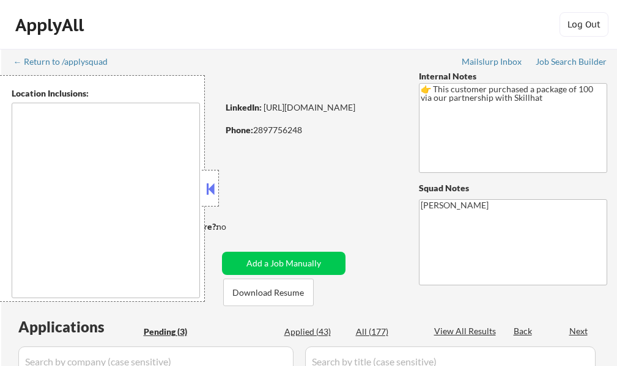
select select ""pending""
type textarea "[GEOGRAPHIC_DATA], ON [GEOGRAPHIC_DATA], ON [GEOGRAPHIC_DATA], ON [GEOGRAPHIC_D…"
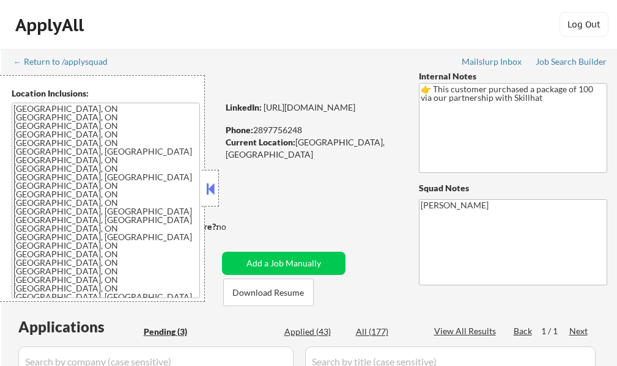
click at [214, 191] on button at bounding box center [210, 189] width 13 height 18
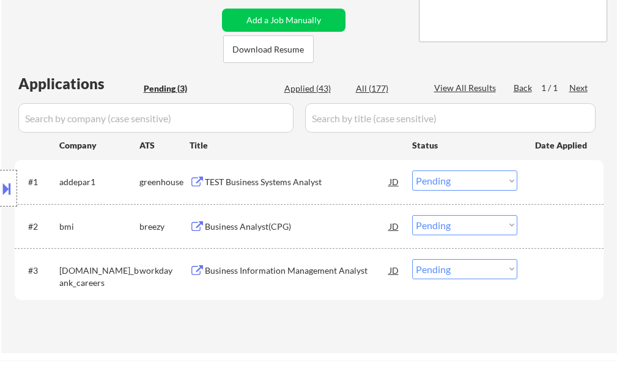
scroll to position [245, 0]
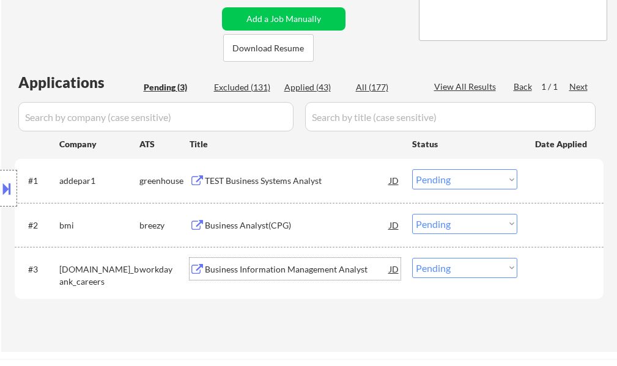
click at [250, 268] on div "Business Information Management Analyst" at bounding box center [297, 270] width 185 height 12
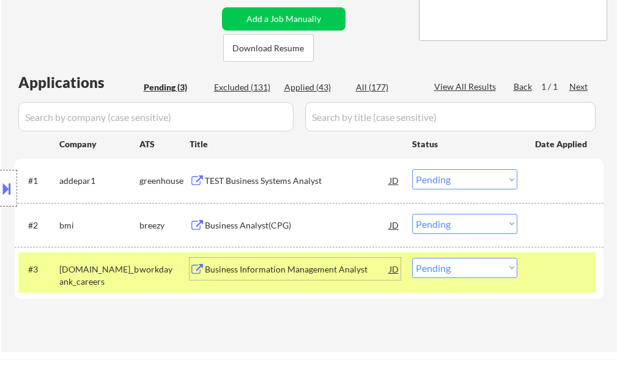
click at [528, 272] on div "#3 [DOMAIN_NAME]_bank_careers workday Business Information Management Analyst J…" at bounding box center [307, 273] width 578 height 40
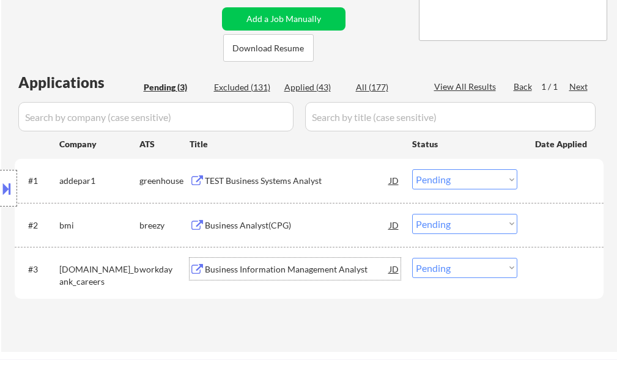
click at [311, 264] on div "Business Information Management Analyst" at bounding box center [297, 270] width 185 height 12
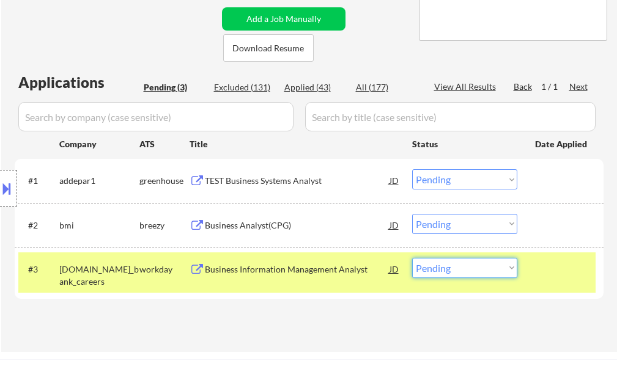
click at [456, 262] on select "Choose an option... Pending Applied Excluded (Questions) Excluded (Expired) Exc…" at bounding box center [464, 268] width 105 height 20
select select ""applied""
click at [412, 258] on select "Choose an option... Pending Applied Excluded (Questions) Excluded (Expired) Exc…" at bounding box center [464, 268] width 105 height 20
click at [555, 262] on div at bounding box center [562, 269] width 54 height 22
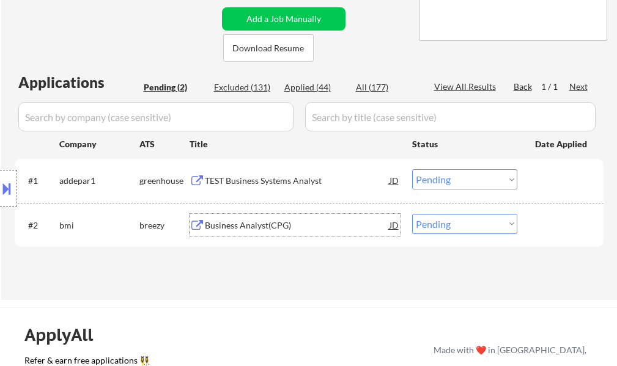
click at [271, 227] on div "Business Analyst(CPG)" at bounding box center [297, 226] width 185 height 12
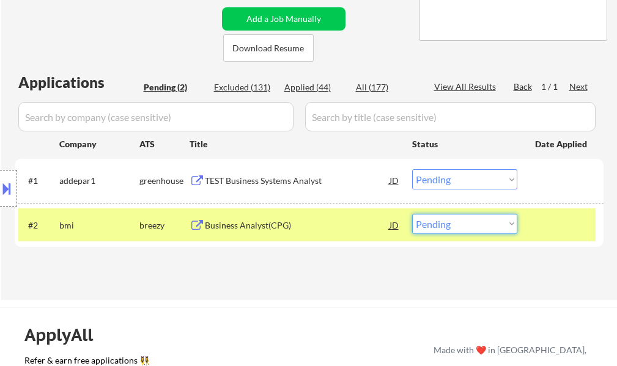
click at [429, 222] on select "Choose an option... Pending Applied Excluded (Questions) Excluded (Expired) Exc…" at bounding box center [464, 224] width 105 height 20
select select ""applied""
click at [412, 214] on select "Choose an option... Pending Applied Excluded (Questions) Excluded (Expired) Exc…" at bounding box center [464, 224] width 105 height 20
click at [540, 226] on div at bounding box center [562, 225] width 54 height 22
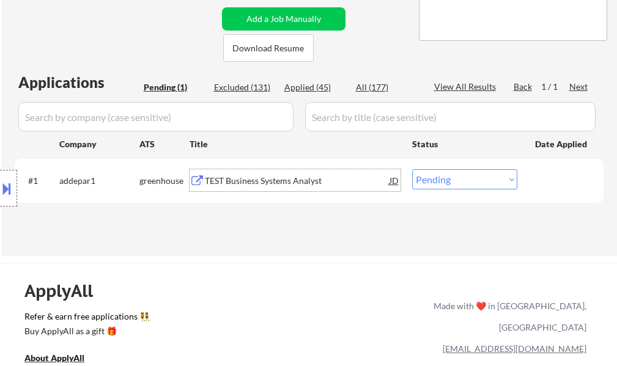
click at [236, 182] on div "TEST Business Systems Analyst" at bounding box center [297, 181] width 185 height 12
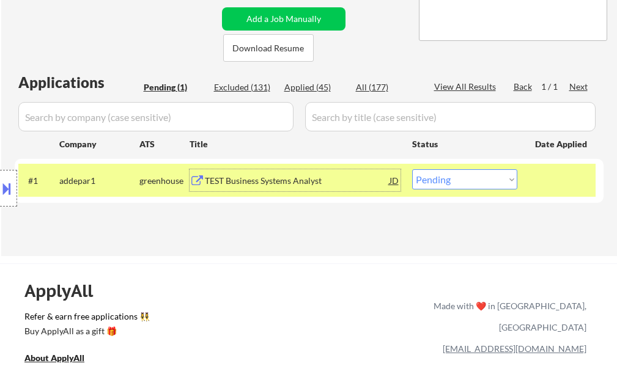
click at [457, 176] on select "Choose an option... Pending Applied Excluded (Questions) Excluded (Expired) Exc…" at bounding box center [464, 179] width 105 height 20
select select ""excluded__expired_""
click at [412, 169] on select "Choose an option... Pending Applied Excluded (Questions) Excluded (Expired) Exc…" at bounding box center [464, 179] width 105 height 20
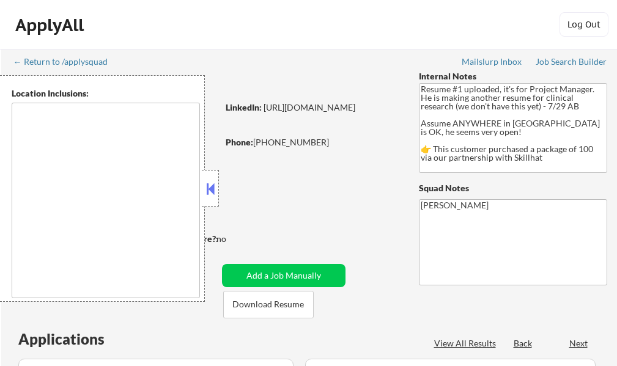
select select ""pending""
type textarea "country:[GEOGRAPHIC_DATA]"
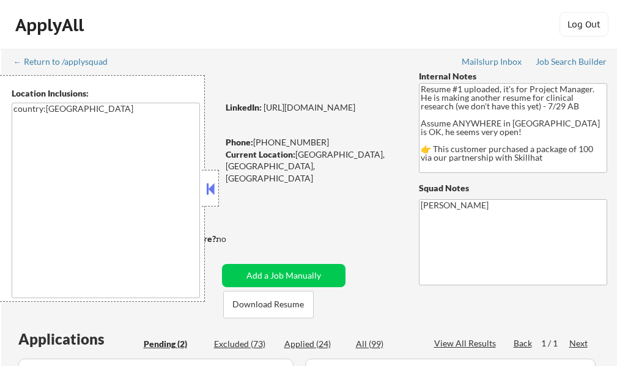
click at [206, 185] on button at bounding box center [210, 189] width 13 height 18
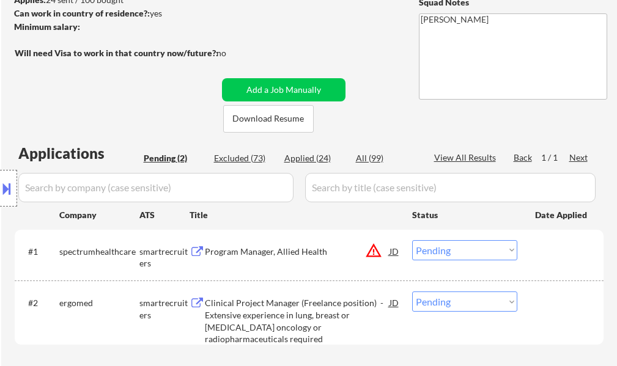
scroll to position [245, 0]
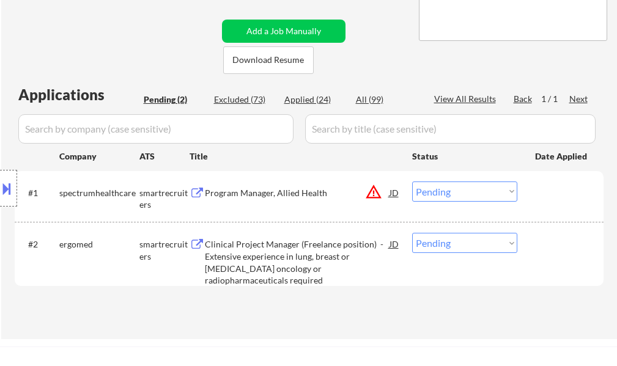
click at [298, 187] on div "Program Manager, Allied Health" at bounding box center [297, 193] width 185 height 12
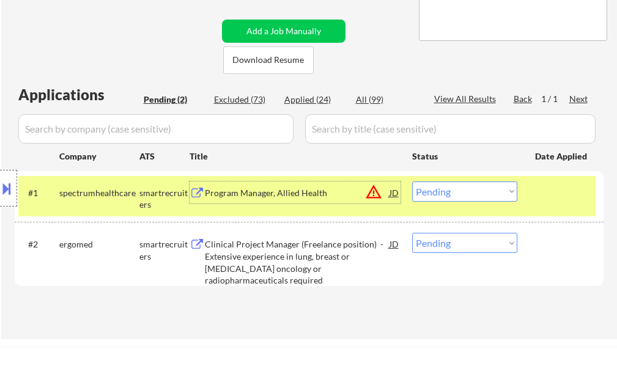
click at [441, 193] on select "Choose an option... Pending Applied Excluded (Questions) Excluded (Expired) Exc…" at bounding box center [464, 192] width 105 height 20
click at [412, 182] on select "Choose an option... Pending Applied Excluded (Questions) Excluded (Expired) Exc…" at bounding box center [464, 192] width 105 height 20
click at [543, 190] on div at bounding box center [562, 193] width 54 height 22
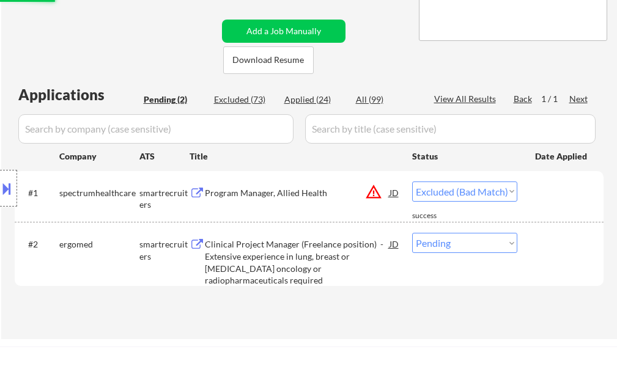
select select ""pending""
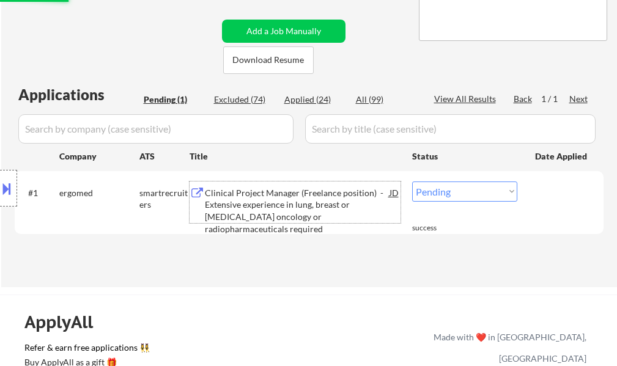
click at [316, 209] on div "Clinical Project Manager (Freelance position) - Extensive experience in lung, b…" at bounding box center [297, 211] width 185 height 48
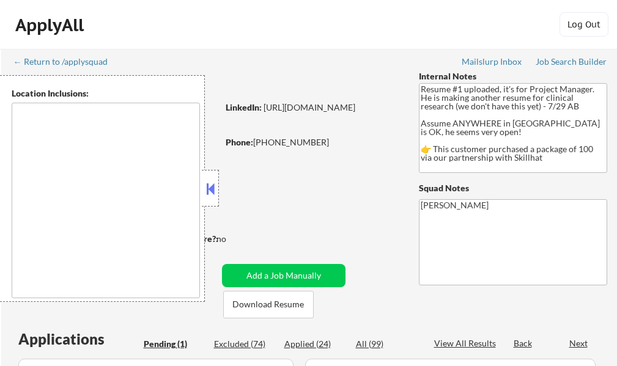
select select ""pending""
type textarea "country:[GEOGRAPHIC_DATA]"
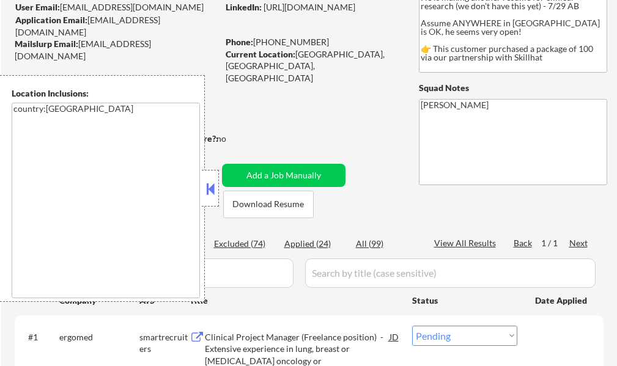
scroll to position [122, 0]
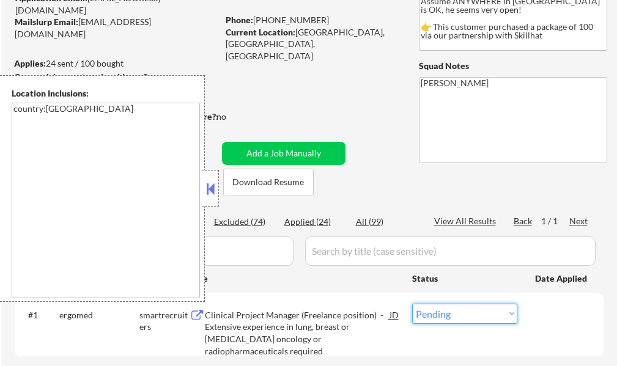
click at [474, 312] on select "Choose an option... Pending Applied Excluded (Questions) Excluded (Expired) Exc…" at bounding box center [464, 314] width 105 height 20
select select ""excluded__bad_match_""
click at [412, 304] on select "Choose an option... Pending Applied Excluded (Questions) Excluded (Expired) Exc…" at bounding box center [464, 314] width 105 height 20
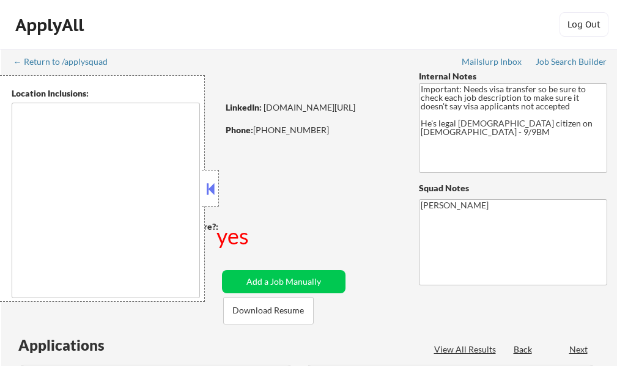
select select ""pending""
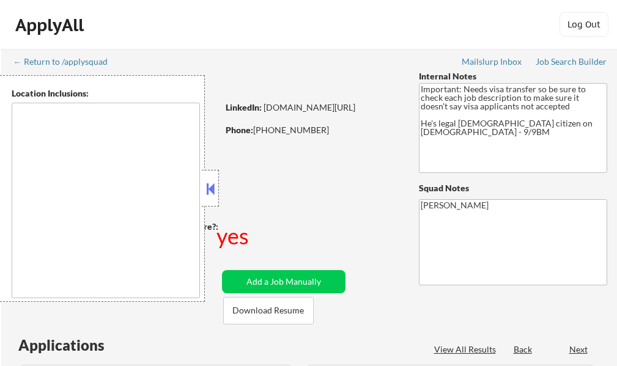
select select ""pending""
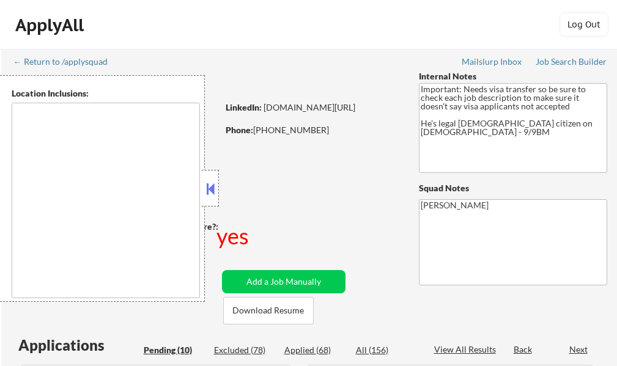
type textarea "[GEOGRAPHIC_DATA], [GEOGRAPHIC_DATA] [GEOGRAPHIC_DATA], [GEOGRAPHIC_DATA] [GEOG…"
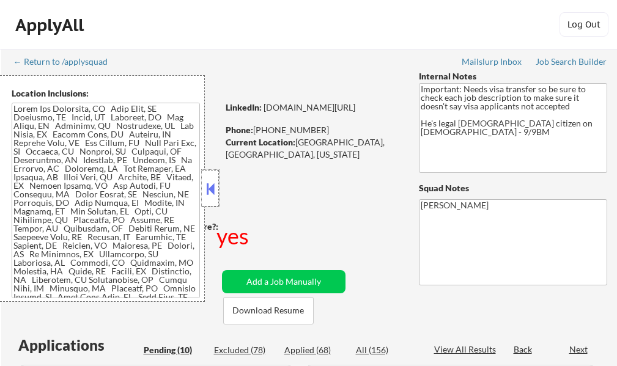
click at [203, 190] on div at bounding box center [210, 188] width 17 height 37
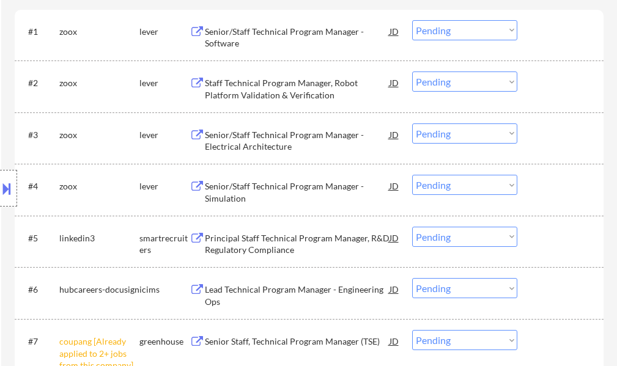
scroll to position [489, 0]
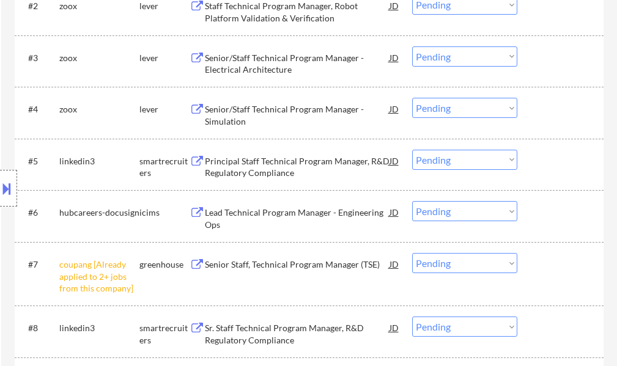
click at [472, 267] on select "Choose an option... Pending Applied Excluded (Questions) Excluded (Expired) Exc…" at bounding box center [464, 263] width 105 height 20
click at [412, 253] on select "Choose an option... Pending Applied Excluded (Questions) Excluded (Expired) Exc…" at bounding box center [464, 263] width 105 height 20
select select ""pending""
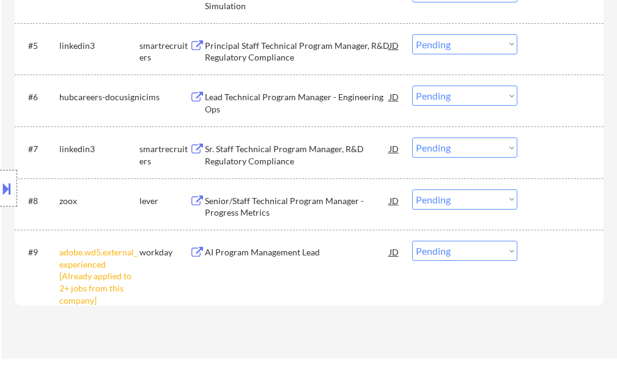
scroll to position [673, 0]
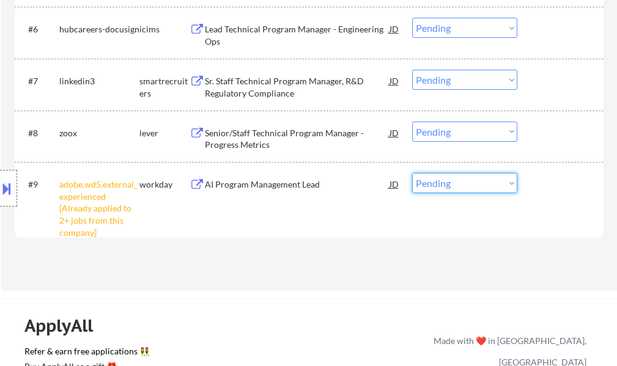
click at [449, 190] on select "Choose an option... Pending Applied Excluded (Questions) Excluded (Expired) Exc…" at bounding box center [464, 183] width 105 height 20
select select ""excluded__other_""
click at [412, 173] on select "Choose an option... Pending Applied Excluded (Questions) Excluded (Expired) Exc…" at bounding box center [464, 183] width 105 height 20
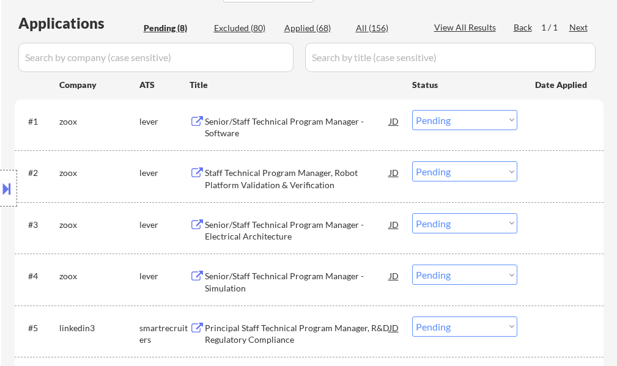
scroll to position [428, 0]
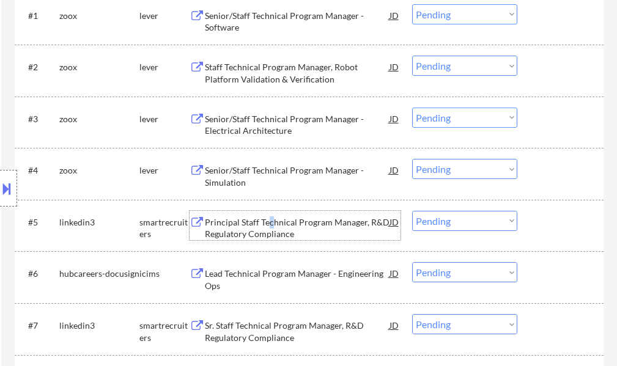
click at [270, 227] on div "Principal Staff Technical Program Manager, R&D Regulatory Compliance" at bounding box center [297, 229] width 185 height 24
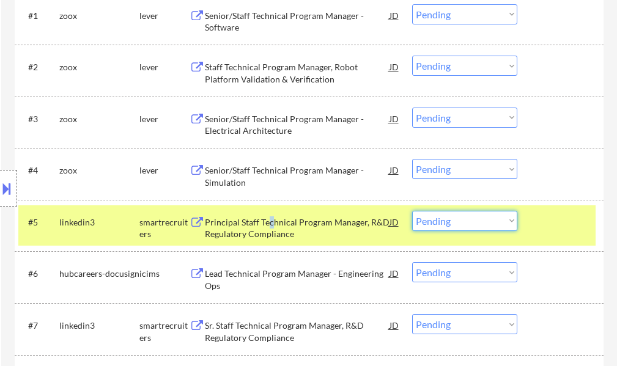
click at [449, 222] on select "Choose an option... Pending Applied Excluded (Questions) Excluded (Expired) Exc…" at bounding box center [464, 221] width 105 height 20
click at [412, 211] on select "Choose an option... Pending Applied Excluded (Questions) Excluded (Expired) Exc…" at bounding box center [464, 221] width 105 height 20
click at [548, 227] on div at bounding box center [562, 222] width 54 height 22
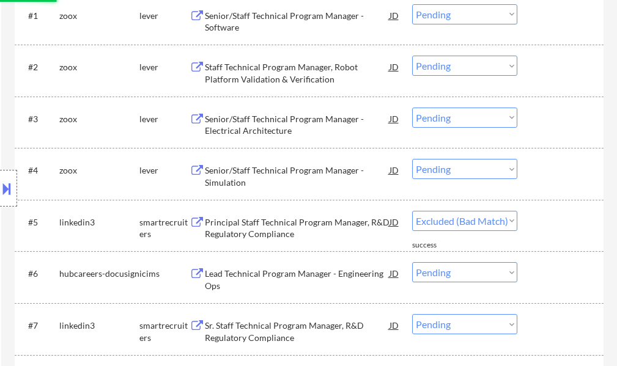
select select ""pending""
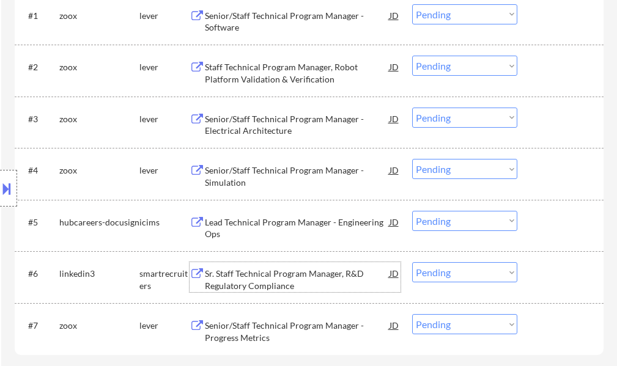
click at [245, 288] on div "Sr. Staff Technical Program Manager, R&D Regulatory Compliance" at bounding box center [297, 280] width 185 height 24
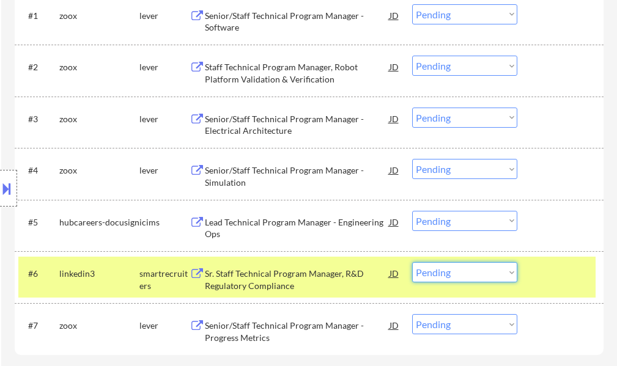
click at [467, 269] on select "Choose an option... Pending Applied Excluded (Questions) Excluded (Expired) Exc…" at bounding box center [464, 272] width 105 height 20
click at [412, 262] on select "Choose an option... Pending Applied Excluded (Questions) Excluded (Expired) Exc…" at bounding box center [464, 272] width 105 height 20
select select ""pending""
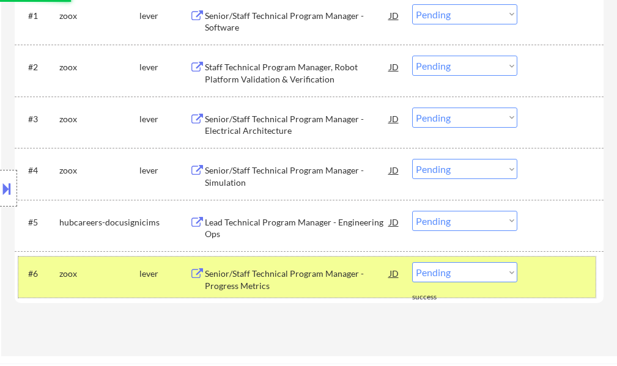
click at [539, 275] on div at bounding box center [562, 273] width 54 height 22
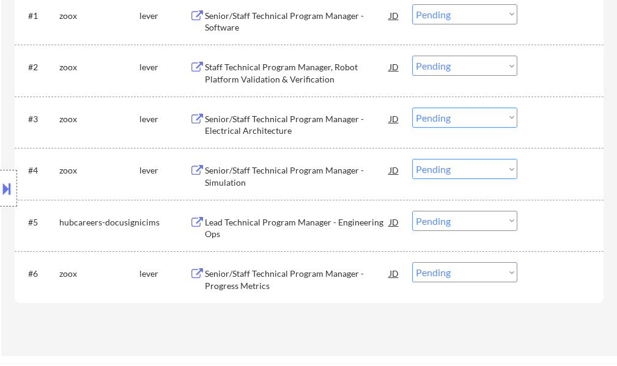
click at [291, 229] on div "Lead Technical Program Manager - Engineering Ops" at bounding box center [297, 229] width 185 height 24
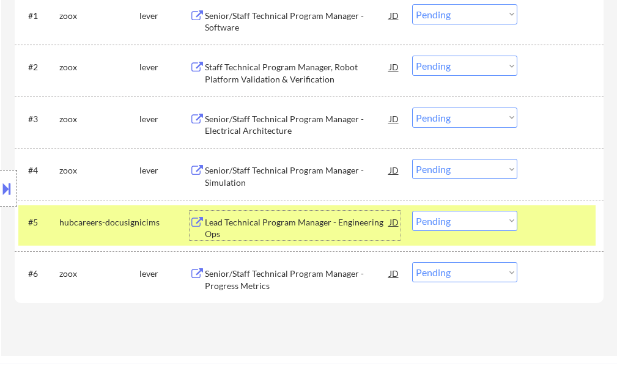
click at [466, 228] on select "Choose an option... Pending Applied Excluded (Questions) Excluded (Expired) Exc…" at bounding box center [464, 221] width 105 height 20
click at [412, 211] on select "Choose an option... Pending Applied Excluded (Questions) Excluded (Expired) Exc…" at bounding box center [464, 221] width 105 height 20
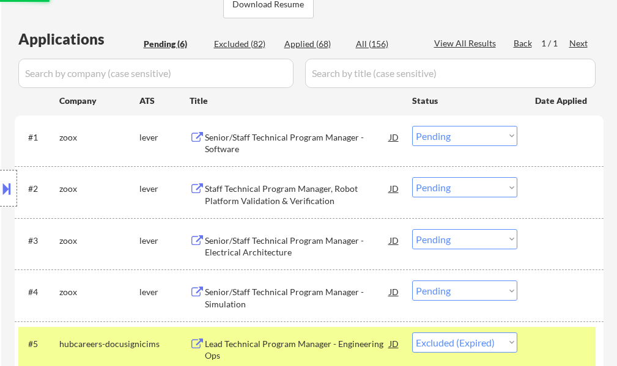
scroll to position [306, 0]
select select ""pending""
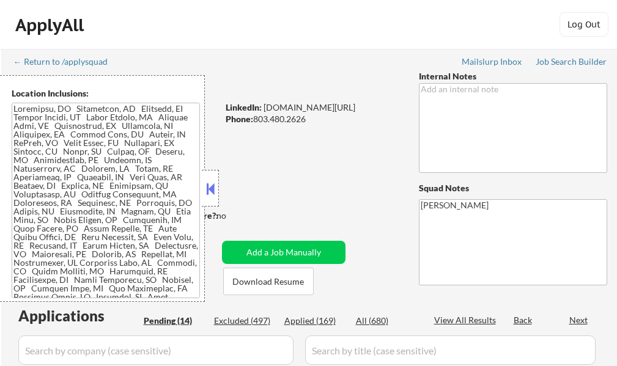
select select ""pending""
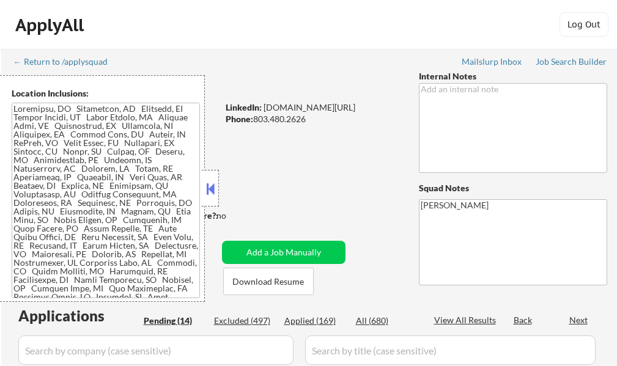
select select ""pending""
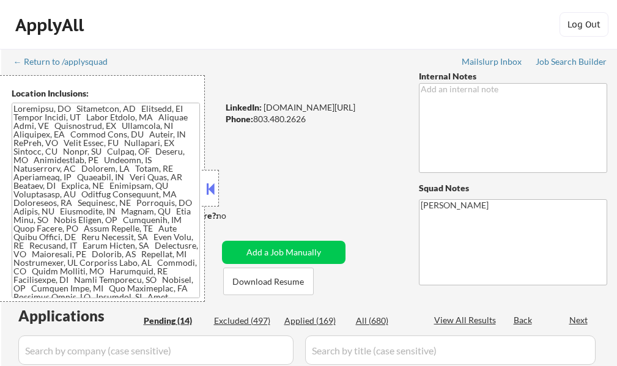
select select ""pending""
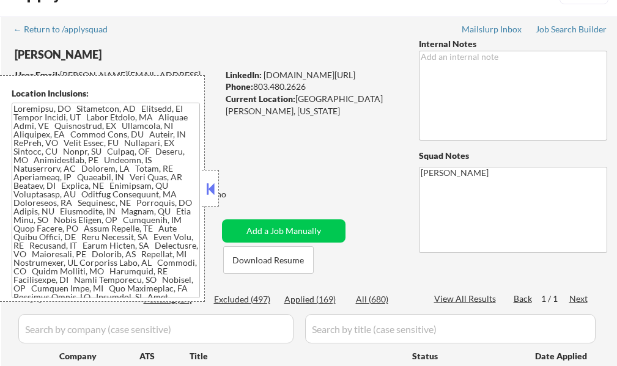
scroll to position [61, 0]
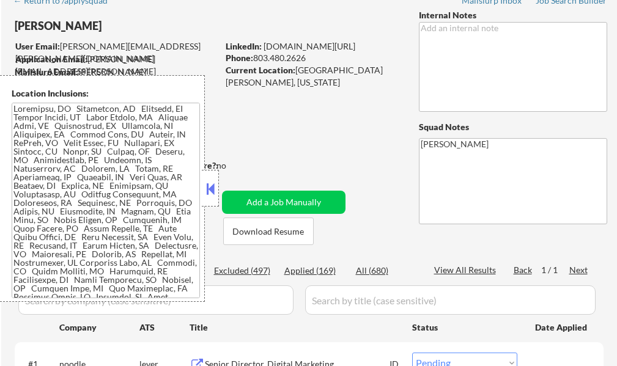
click at [214, 193] on button at bounding box center [210, 189] width 13 height 18
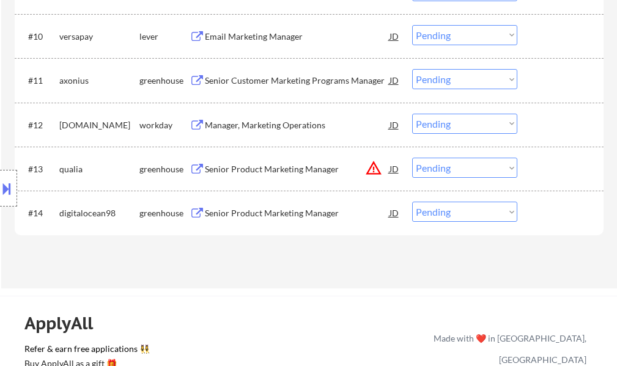
scroll to position [857, 0]
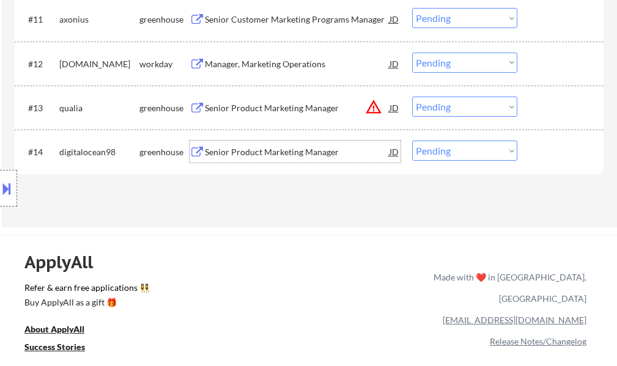
click at [270, 145] on div "Senior Product Marketing Manager" at bounding box center [297, 152] width 185 height 22
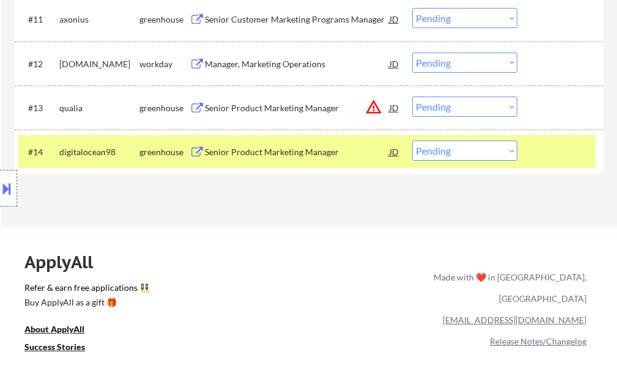
click at [0, 191] on button at bounding box center [6, 189] width 13 height 20
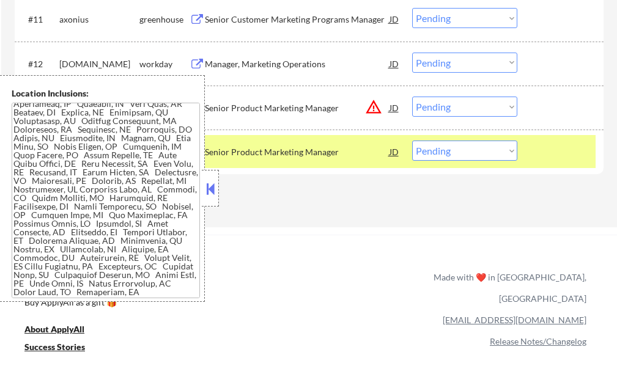
scroll to position [82, 0]
click at [205, 195] on button at bounding box center [210, 189] width 13 height 18
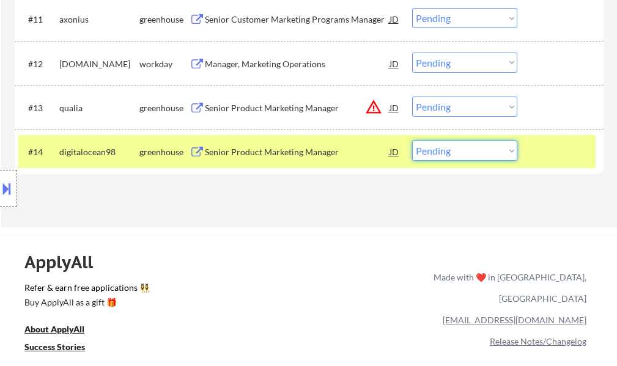
click at [454, 148] on select "Choose an option... Pending Applied Excluded (Questions) Excluded (Expired) Exc…" at bounding box center [464, 151] width 105 height 20
select select ""applied""
click at [412, 141] on select "Choose an option... Pending Applied Excluded (Questions) Excluded (Expired) Exc…" at bounding box center [464, 151] width 105 height 20
click at [542, 164] on div "#14 digitalocean98 greenhouse Senior Product Marketing Manager JD Choose an opt…" at bounding box center [307, 151] width 578 height 33
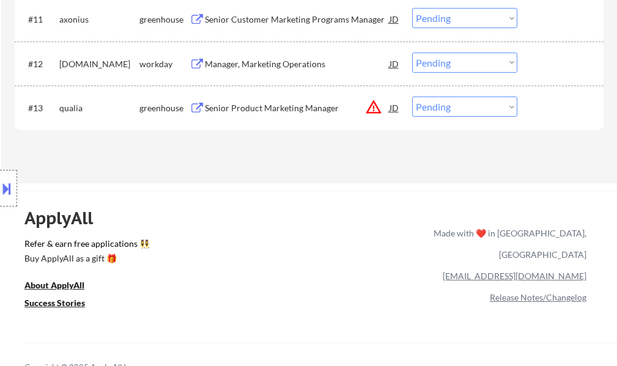
click at [307, 113] on div "Senior Product Marketing Manager" at bounding box center [297, 108] width 185 height 12
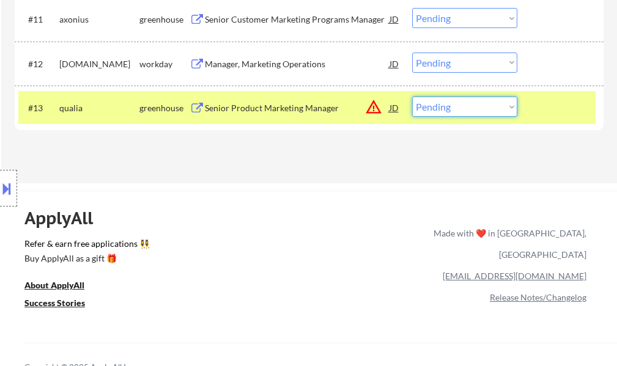
click at [445, 105] on select "Choose an option... Pending Applied Excluded (Questions) Excluded (Expired) Exc…" at bounding box center [464, 107] width 105 height 20
select select ""excluded__location_""
click at [412, 97] on select "Choose an option... Pending Applied Excluded (Questions) Excluded (Expired) Exc…" at bounding box center [464, 107] width 105 height 20
click at [546, 108] on div at bounding box center [562, 108] width 54 height 22
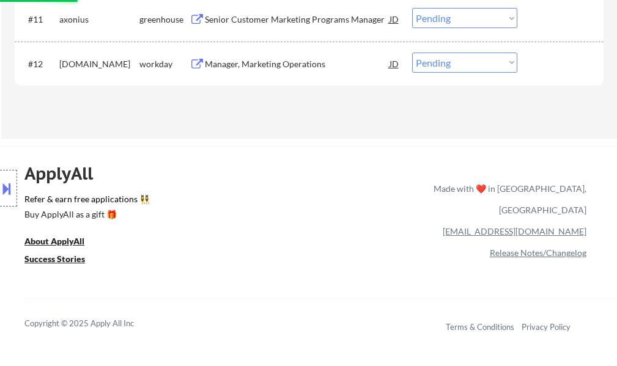
scroll to position [795, 0]
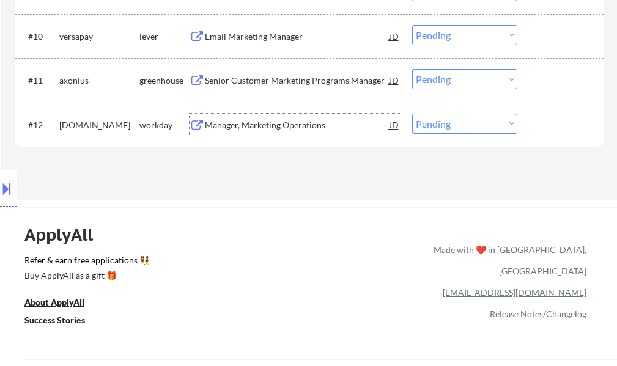
click at [295, 132] on div "Manager, Marketing Operations" at bounding box center [297, 125] width 185 height 22
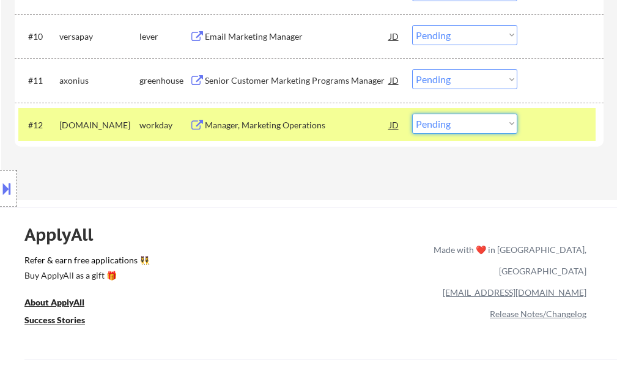
click at [486, 125] on select "Choose an option... Pending Applied Excluded (Questions) Excluded (Expired) Exc…" at bounding box center [464, 124] width 105 height 20
select select ""excluded__bad_match_""
click at [412, 114] on select "Choose an option... Pending Applied Excluded (Questions) Excluded (Expired) Exc…" at bounding box center [464, 124] width 105 height 20
click at [560, 139] on div "#12 tigerconnect.wd1.tc workday Manager, Marketing Operations JD Choose an opti…" at bounding box center [307, 124] width 578 height 33
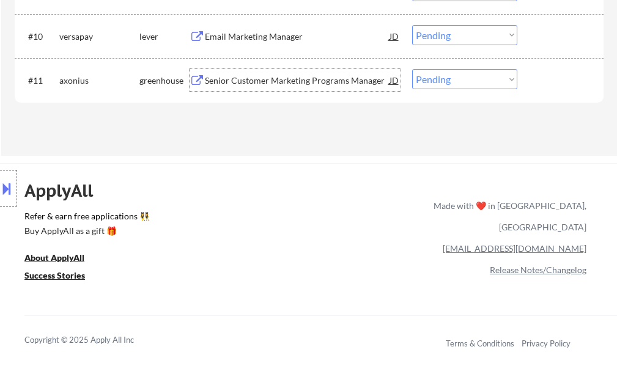
click at [350, 75] on div "Senior Customer Marketing Programs Manager" at bounding box center [297, 81] width 185 height 12
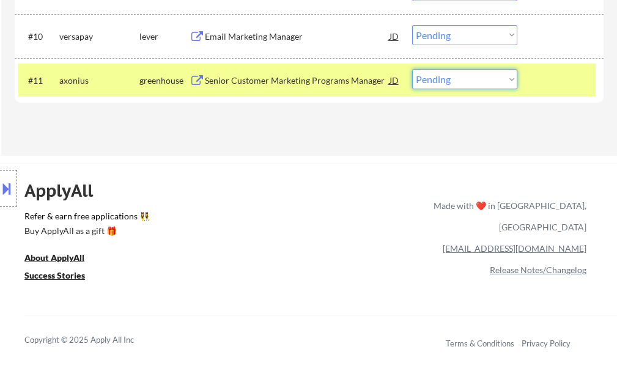
click at [444, 85] on select "Choose an option... Pending Applied Excluded (Questions) Excluded (Expired) Exc…" at bounding box center [464, 79] width 105 height 20
select select ""applied""
click at [412, 69] on select "Choose an option... Pending Applied Excluded (Questions) Excluded (Expired) Exc…" at bounding box center [464, 79] width 105 height 20
click at [552, 80] on div at bounding box center [562, 80] width 54 height 22
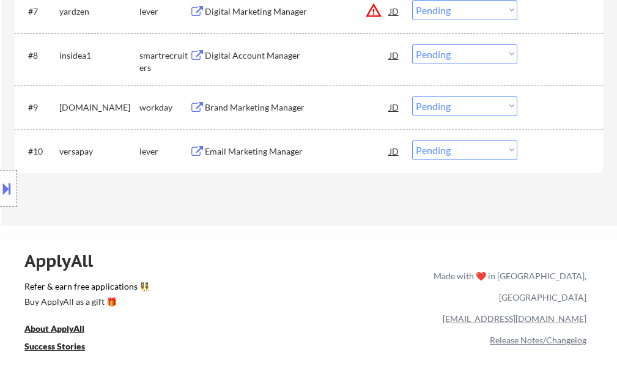
scroll to position [673, 0]
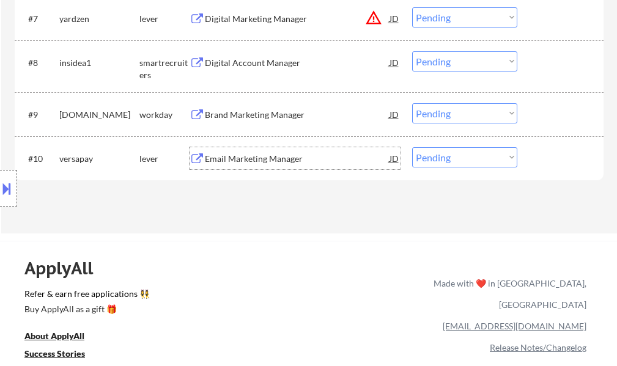
click at [237, 160] on div "Email Marketing Manager" at bounding box center [297, 159] width 185 height 12
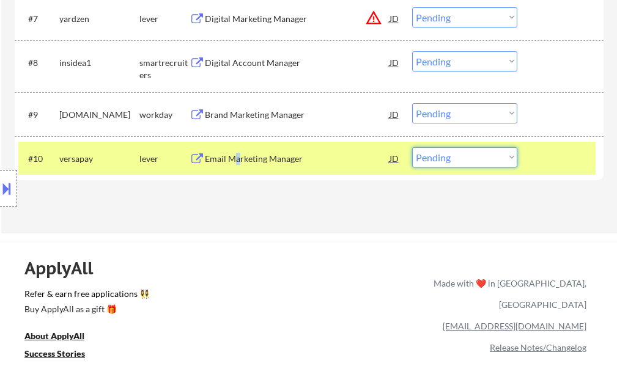
click at [432, 157] on select "Choose an option... Pending Applied Excluded (Questions) Excluded (Expired) Exc…" at bounding box center [464, 157] width 105 height 20
select select ""excluded__salary_""
click at [412, 147] on select "Choose an option... Pending Applied Excluded (Questions) Excluded (Expired) Exc…" at bounding box center [464, 157] width 105 height 20
drag, startPoint x: 539, startPoint y: 159, endPoint x: 504, endPoint y: 160, distance: 35.5
click at [538, 159] on div at bounding box center [562, 158] width 54 height 22
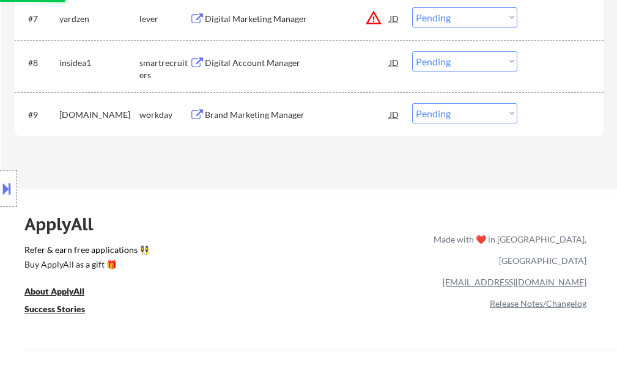
click at [256, 114] on div "Brand Marketing Manager" at bounding box center [297, 115] width 185 height 12
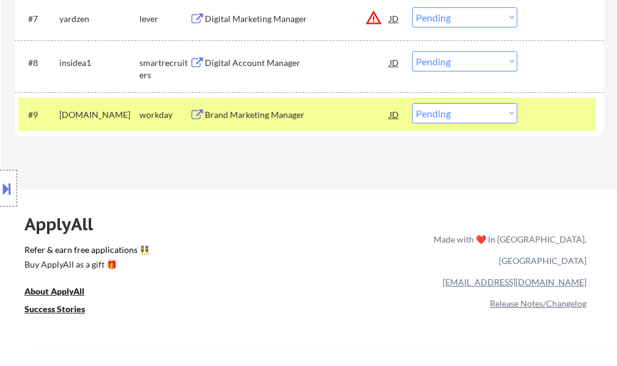
click at [453, 117] on select "Choose an option... Pending Applied Excluded (Questions) Excluded (Expired) Exc…" at bounding box center [464, 113] width 105 height 20
select select ""applied""
click at [412, 103] on select "Choose an option... Pending Applied Excluded (Questions) Excluded (Expired) Exc…" at bounding box center [464, 113] width 105 height 20
click at [540, 108] on div at bounding box center [562, 114] width 54 height 22
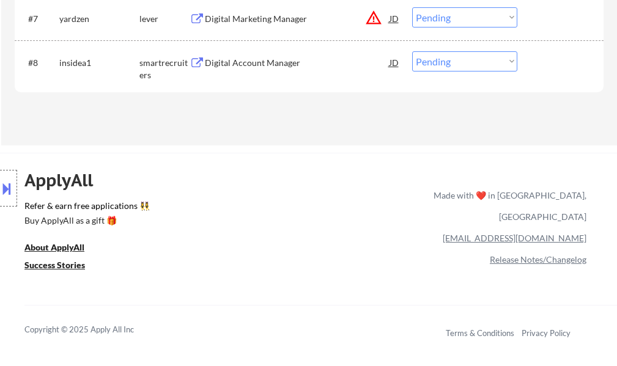
click at [284, 72] on div "Digital Account Manager" at bounding box center [297, 62] width 185 height 22
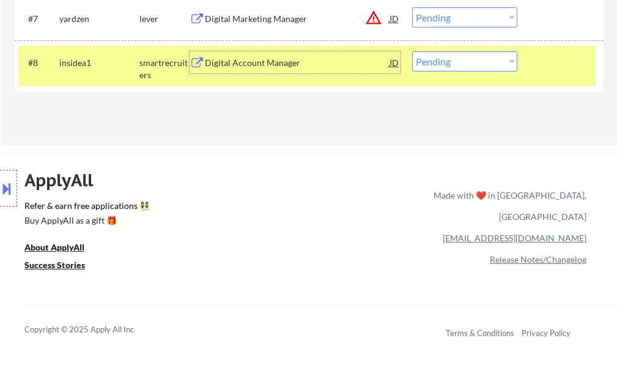
click at [386, 156] on div "ApplyAll Refer & earn free applications 👯‍♀️ Buy ApplyAll as a gift 🎁 About App…" at bounding box center [308, 248] width 617 height 190
click at [477, 66] on select "Choose an option... Pending Applied Excluded (Questions) Excluded (Expired) Exc…" at bounding box center [464, 61] width 105 height 20
select select ""applied""
click at [412, 51] on select "Choose an option... Pending Applied Excluded (Questions) Excluded (Expired) Exc…" at bounding box center [464, 61] width 105 height 20
click at [535, 70] on div at bounding box center [562, 62] width 54 height 22
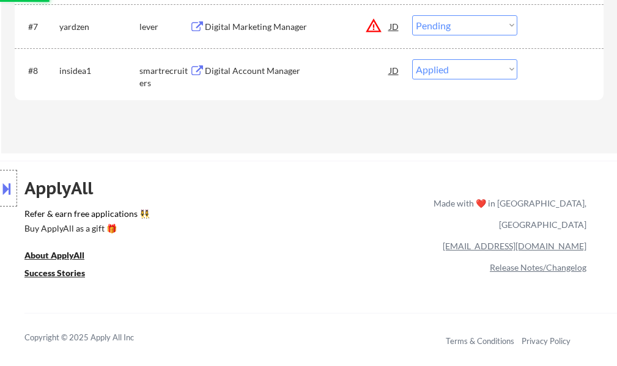
scroll to position [551, 0]
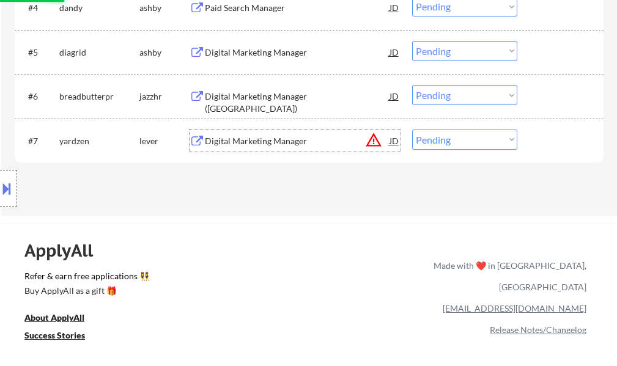
click at [239, 140] on div "Digital Marketing Manager" at bounding box center [297, 141] width 185 height 12
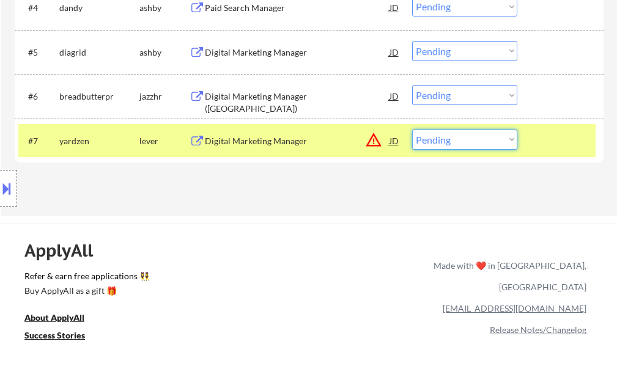
click at [432, 135] on select "Choose an option... Pending Applied Excluded (Questions) Excluded (Expired) Exc…" at bounding box center [464, 140] width 105 height 20
select select ""excluded__salary_""
click at [412, 130] on select "Choose an option... Pending Applied Excluded (Questions) Excluded (Expired) Exc…" at bounding box center [464, 140] width 105 height 20
click at [559, 136] on div at bounding box center [562, 141] width 54 height 22
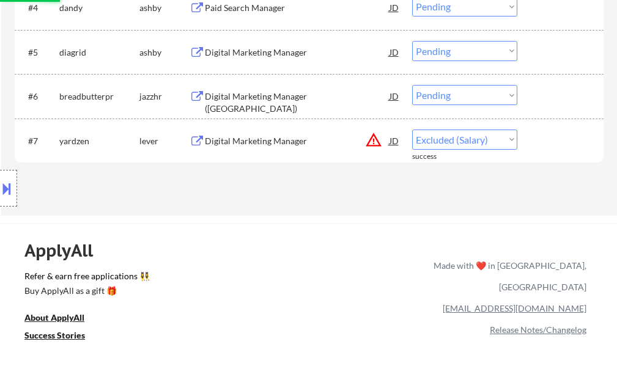
click at [295, 94] on div "Digital Marketing Manager (DC)" at bounding box center [297, 103] width 185 height 24
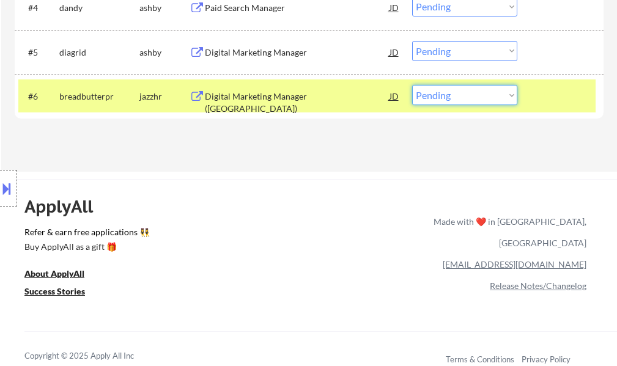
click at [441, 98] on select "Choose an option... Pending Applied Excluded (Questions) Excluded (Expired) Exc…" at bounding box center [464, 95] width 105 height 20
select select ""excluded__salary_""
click at [412, 85] on select "Choose an option... Pending Applied Excluded (Questions) Excluded (Expired) Exc…" at bounding box center [464, 95] width 105 height 20
click at [554, 100] on div at bounding box center [562, 96] width 54 height 22
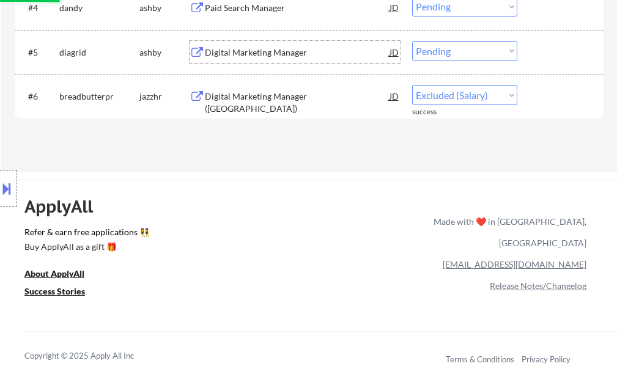
click at [279, 51] on div "Digital Marketing Manager" at bounding box center [297, 52] width 185 height 12
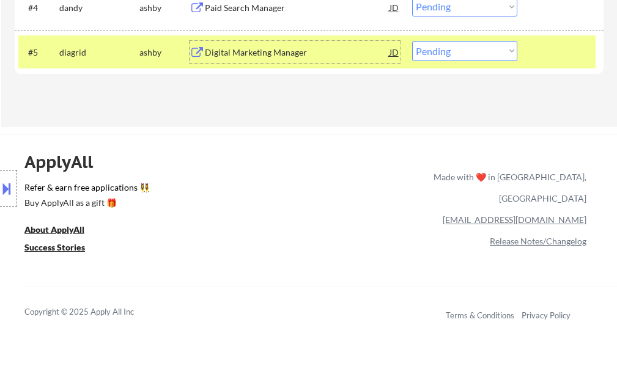
click at [442, 50] on select "Choose an option... Pending Applied Excluded (Questions) Excluded (Expired) Exc…" at bounding box center [464, 51] width 105 height 20
select select ""excluded""
click at [412, 41] on select "Choose an option... Pending Applied Excluded (Questions) Excluded (Expired) Exc…" at bounding box center [464, 51] width 105 height 20
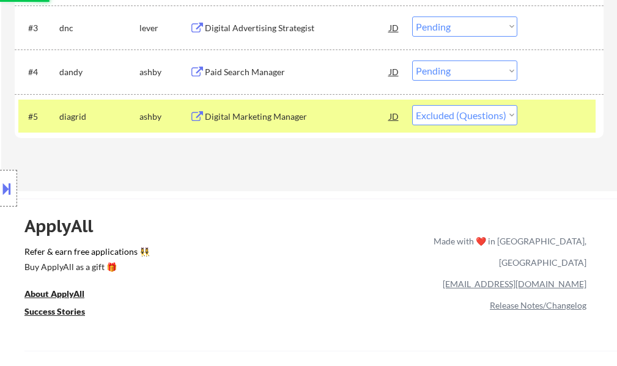
scroll to position [367, 0]
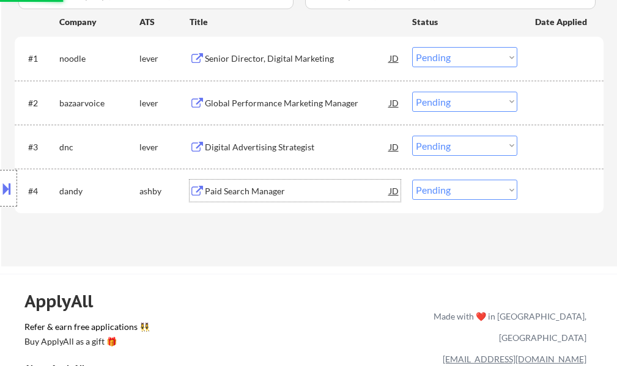
click at [256, 196] on div "Paid Search Manager" at bounding box center [297, 191] width 185 height 12
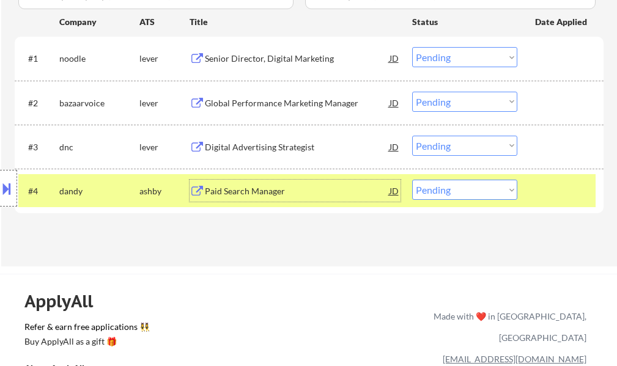
click at [485, 188] on select "Choose an option... Pending Applied Excluded (Questions) Excluded (Expired) Exc…" at bounding box center [464, 190] width 105 height 20
select select ""applied""
click at [412, 180] on select "Choose an option... Pending Applied Excluded (Questions) Excluded (Expired) Exc…" at bounding box center [464, 190] width 105 height 20
click at [560, 182] on div at bounding box center [562, 191] width 54 height 22
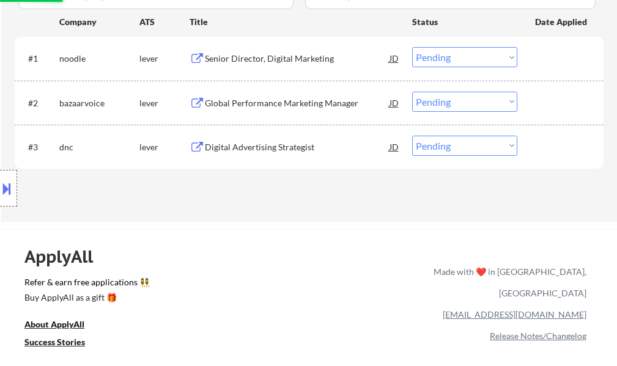
click at [270, 152] on div "Digital Advertising Strategist" at bounding box center [297, 147] width 185 height 12
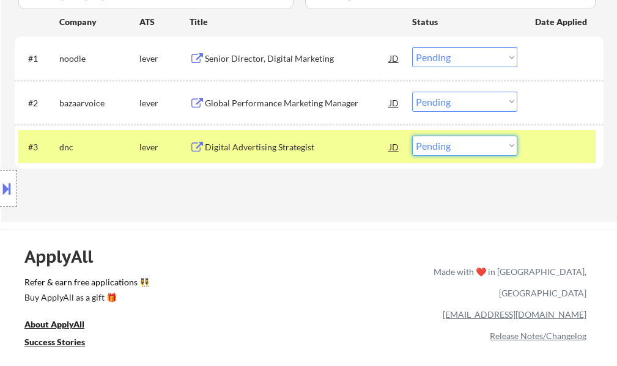
click at [486, 144] on select "Choose an option... Pending Applied Excluded (Questions) Excluded (Expired) Exc…" at bounding box center [464, 146] width 105 height 20
select select ""excluded__bad_match_""
click at [412, 136] on select "Choose an option... Pending Applied Excluded (Questions) Excluded (Expired) Exc…" at bounding box center [464, 146] width 105 height 20
click at [541, 146] on div at bounding box center [562, 147] width 54 height 22
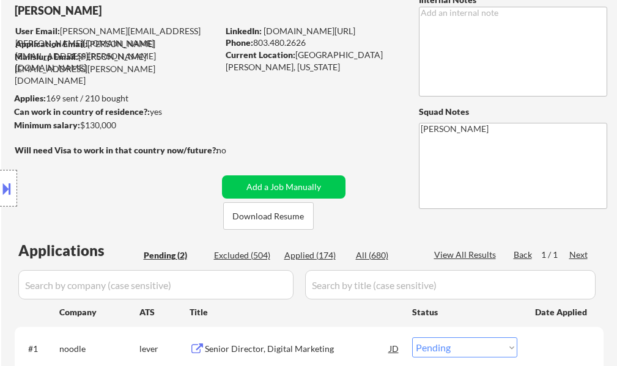
scroll to position [184, 0]
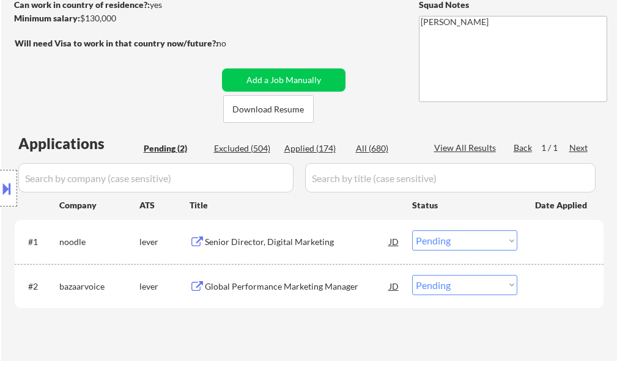
click at [283, 287] on div "Global Performance Marketing Manager" at bounding box center [297, 287] width 185 height 12
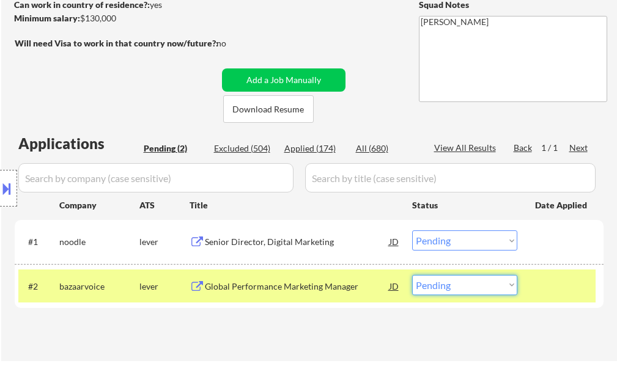
click at [481, 284] on select "Choose an option... Pending Applied Excluded (Questions) Excluded (Expired) Exc…" at bounding box center [464, 285] width 105 height 20
select select ""excluded__salary_""
click at [412, 275] on select "Choose an option... Pending Applied Excluded (Questions) Excluded (Expired) Exc…" at bounding box center [464, 285] width 105 height 20
click at [563, 286] on div "Applications Pending (2) Excluded (504) Applied (174) All (680) View All Result…" at bounding box center [309, 235] width 589 height 205
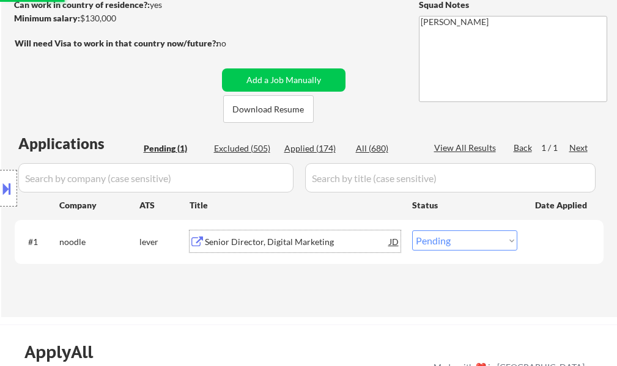
click at [293, 239] on div "Senior Director, Digital Marketing" at bounding box center [297, 242] width 185 height 12
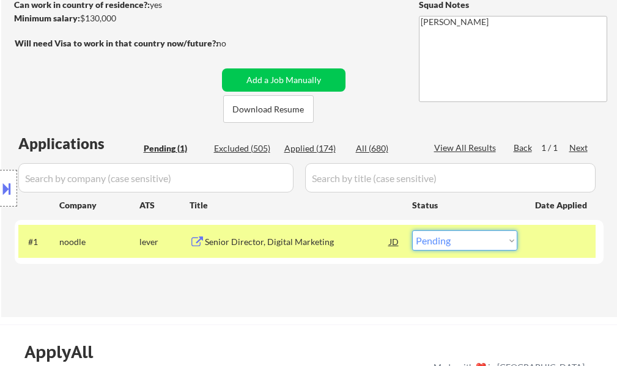
click at [447, 243] on select "Choose an option... Pending Applied Excluded (Questions) Excluded (Expired) Exc…" at bounding box center [464, 241] width 105 height 20
select select ""excluded""
click at [412, 231] on select "Choose an option... Pending Applied Excluded (Questions) Excluded (Expired) Exc…" at bounding box center [464, 241] width 105 height 20
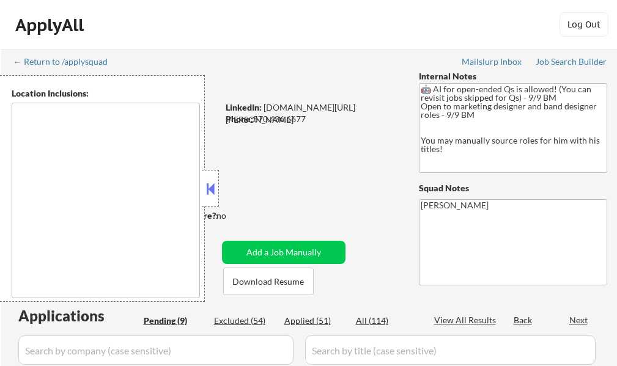
type textarea "remote"
click at [215, 188] on button at bounding box center [210, 189] width 13 height 18
select select ""pending""
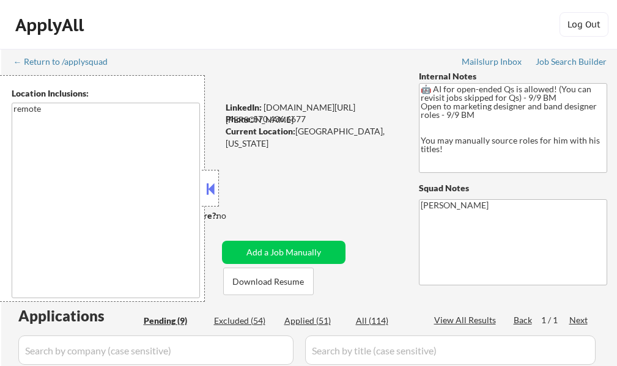
select select ""pending""
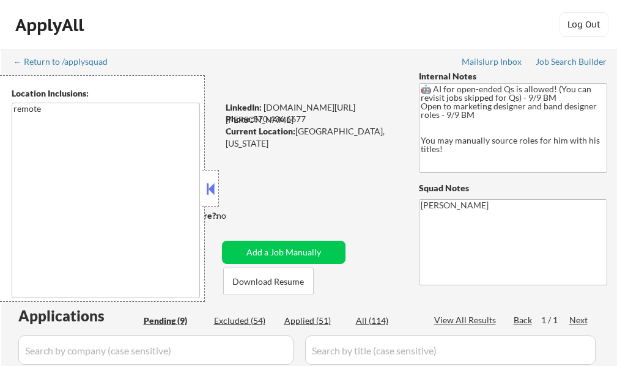
select select ""pending""
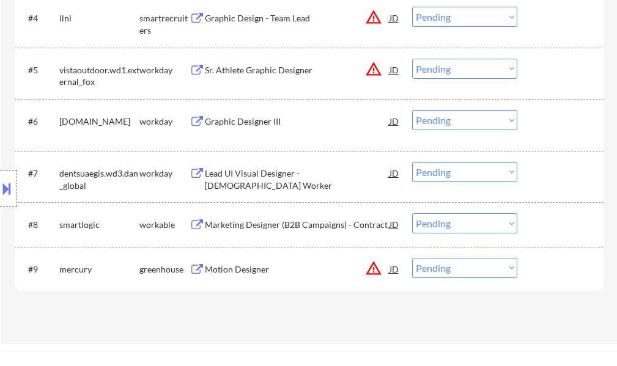
scroll to position [551, 0]
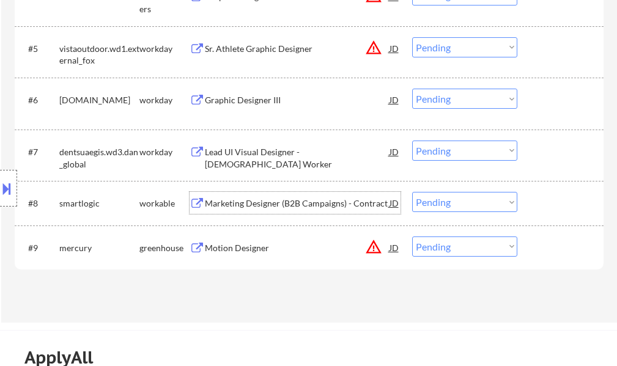
click at [283, 204] on div "Marketing Designer (B2B Campaigns) - Contract" at bounding box center [297, 204] width 185 height 12
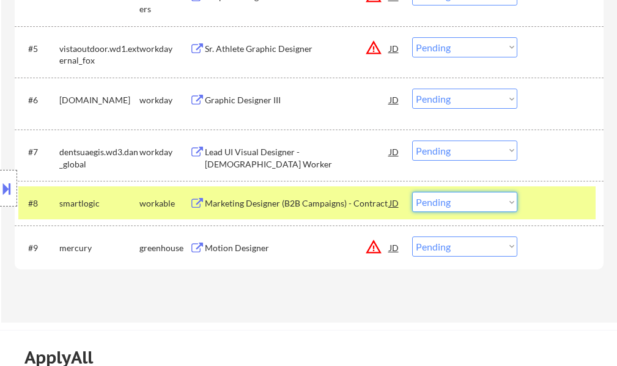
click at [444, 203] on select "Choose an option... Pending Applied Excluded (Questions) Excluded (Expired) Exc…" at bounding box center [464, 202] width 105 height 20
click at [412, 192] on select "Choose an option... Pending Applied Excluded (Questions) Excluded (Expired) Exc…" at bounding box center [464, 202] width 105 height 20
click at [548, 209] on div at bounding box center [562, 203] width 54 height 22
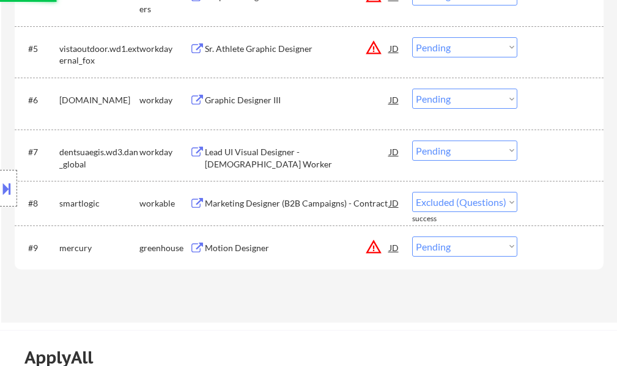
select select ""pending""
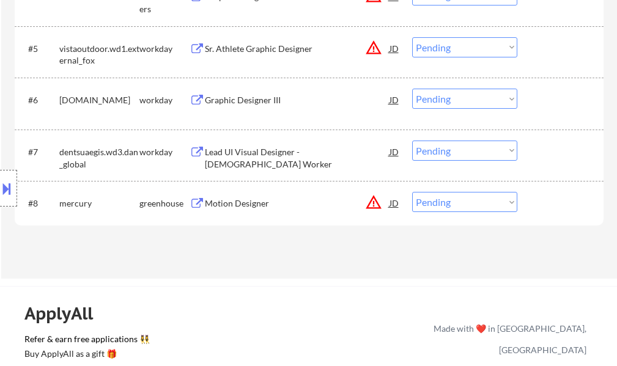
click at [258, 158] on div "Lead UI Visual Designer - [DEMOGRAPHIC_DATA] Worker" at bounding box center [297, 158] width 185 height 24
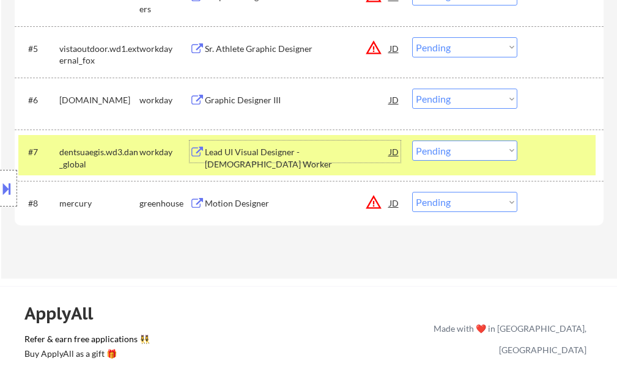
click at [464, 154] on select "Choose an option... Pending Applied Excluded (Questions) Excluded (Expired) Exc…" at bounding box center [464, 151] width 105 height 20
click at [412, 141] on select "Choose an option... Pending Applied Excluded (Questions) Excluded (Expired) Exc…" at bounding box center [464, 151] width 105 height 20
click at [567, 150] on div at bounding box center [562, 152] width 54 height 22
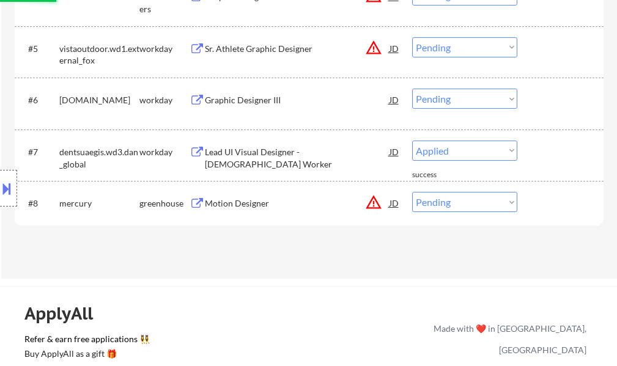
select select ""pending""
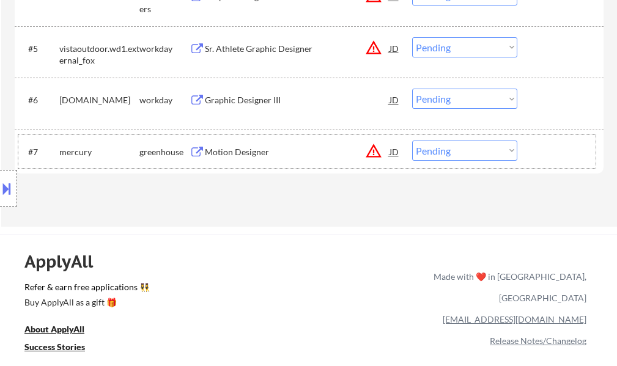
click at [231, 106] on div "Graphic Designer III" at bounding box center [297, 100] width 185 height 22
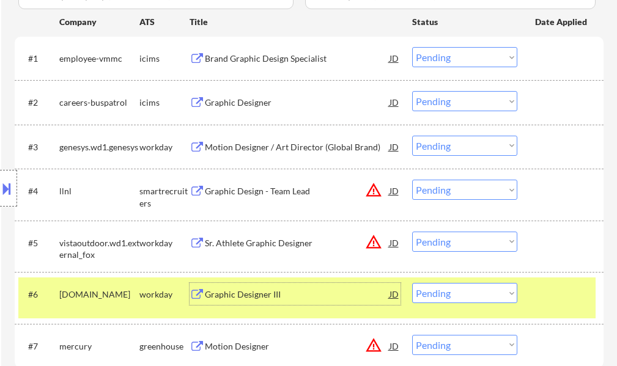
scroll to position [489, 0]
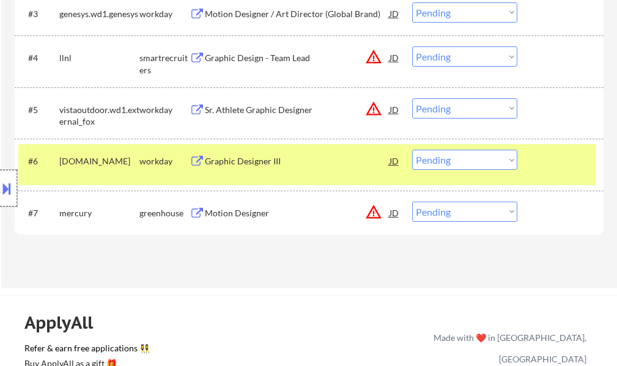
click at [13, 185] on div at bounding box center [8, 188] width 17 height 37
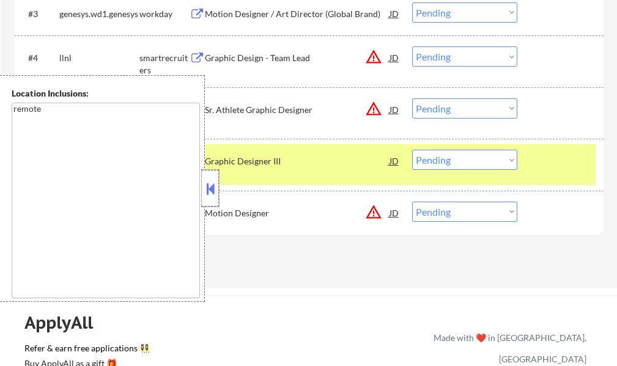
drag, startPoint x: 218, startPoint y: 195, endPoint x: 291, endPoint y: 106, distance: 115.1
click at [217, 194] on div at bounding box center [210, 188] width 17 height 37
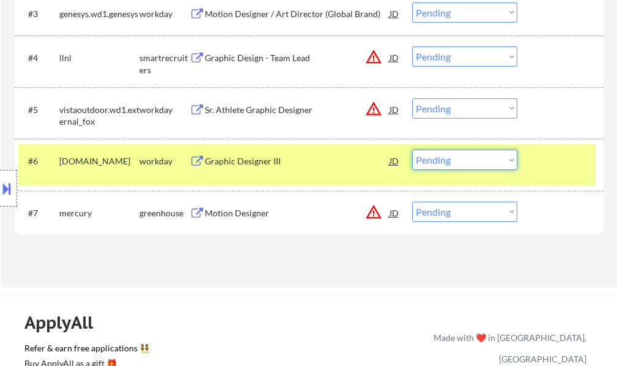
click at [427, 168] on select "Choose an option... Pending Applied Excluded (Questions) Excluded (Expired) Exc…" at bounding box center [464, 160] width 105 height 20
click at [412, 150] on select "Choose an option... Pending Applied Excluded (Questions) Excluded (Expired) Exc…" at bounding box center [464, 160] width 105 height 20
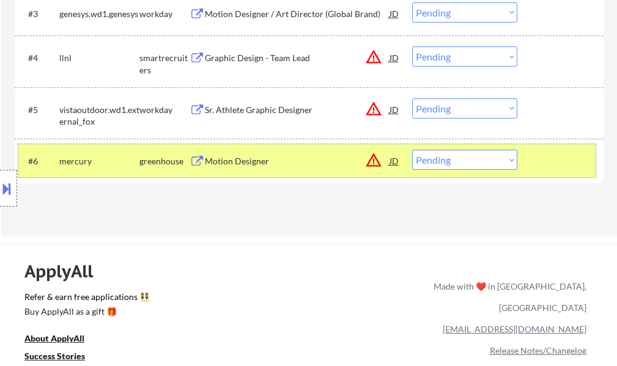
click at [544, 163] on div at bounding box center [562, 161] width 54 height 22
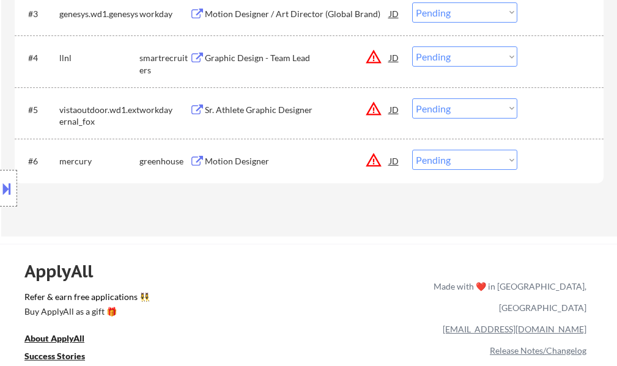
click at [266, 158] on div "Motion Designer" at bounding box center [297, 161] width 185 height 12
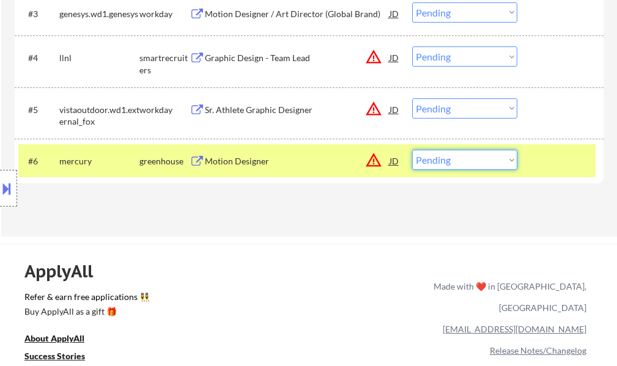
click at [480, 157] on select "Choose an option... Pending Applied Excluded (Questions) Excluded (Expired) Exc…" at bounding box center [464, 160] width 105 height 20
select select ""applied""
click at [412, 150] on select "Choose an option... Pending Applied Excluded (Questions) Excluded (Expired) Exc…" at bounding box center [464, 160] width 105 height 20
click at [553, 166] on div at bounding box center [562, 161] width 54 height 22
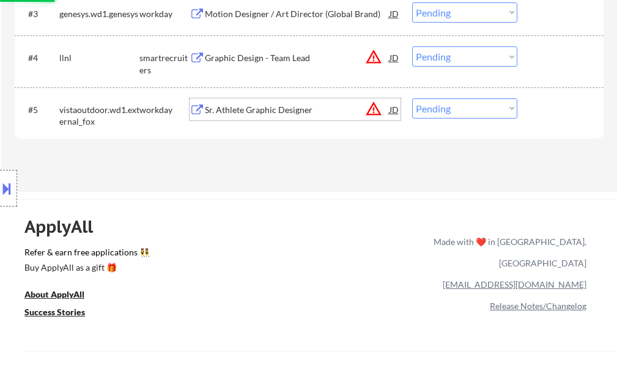
click at [256, 119] on div "Sr. Athlete Graphic Designer" at bounding box center [297, 109] width 185 height 22
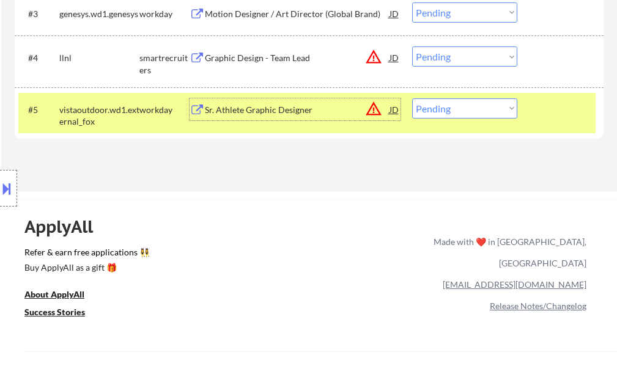
click at [479, 109] on select "Choose an option... Pending Applied Excluded (Questions) Excluded (Expired) Exc…" at bounding box center [464, 108] width 105 height 20
select select ""excluded__location_""
click at [412, 98] on select "Choose an option... Pending Applied Excluded (Questions) Excluded (Expired) Exc…" at bounding box center [464, 108] width 105 height 20
click at [533, 112] on div "#5 vistaoutdoor.wd1.external_fox workday Sr. Athlete Graphic Designer JD warnin…" at bounding box center [307, 113] width 578 height 40
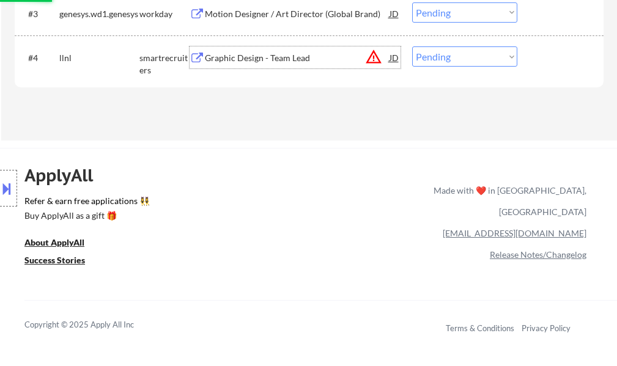
click at [268, 57] on div "Graphic Design - Team Lead" at bounding box center [297, 58] width 185 height 12
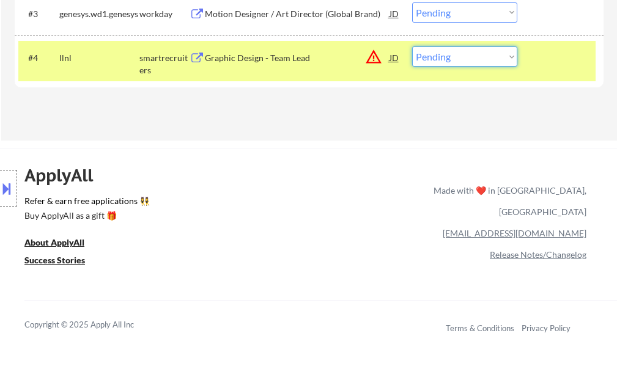
click at [429, 55] on select "Choose an option... Pending Applied Excluded (Questions) Excluded (Expired) Exc…" at bounding box center [464, 56] width 105 height 20
select select ""excluded__location_""
click at [412, 46] on select "Choose an option... Pending Applied Excluded (Questions) Excluded (Expired) Exc…" at bounding box center [464, 56] width 105 height 20
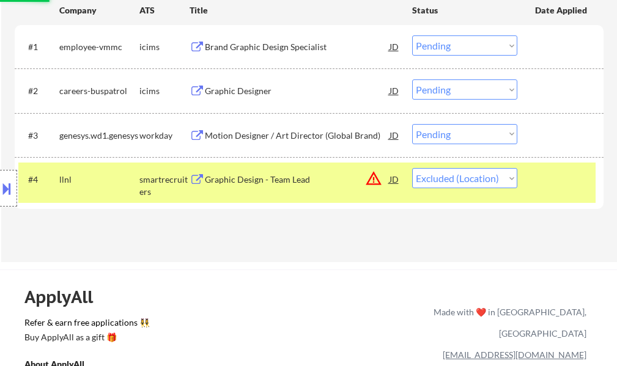
scroll to position [367, 0]
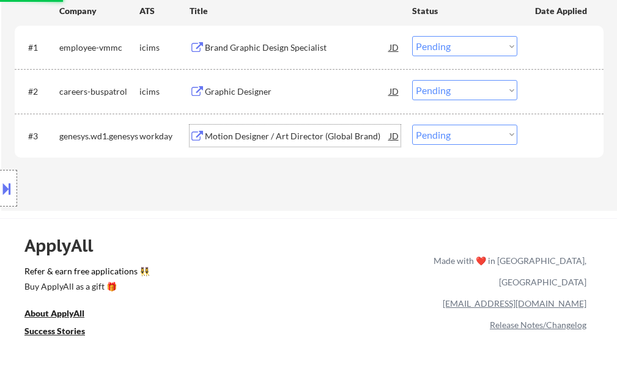
click at [275, 138] on div "Motion Designer / Art Director (Global Brand)" at bounding box center [297, 136] width 185 height 12
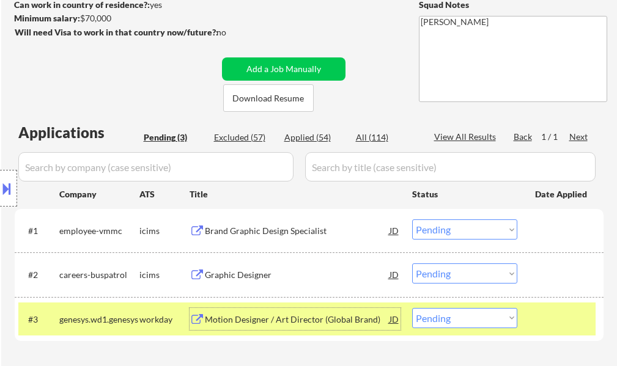
scroll to position [306, 0]
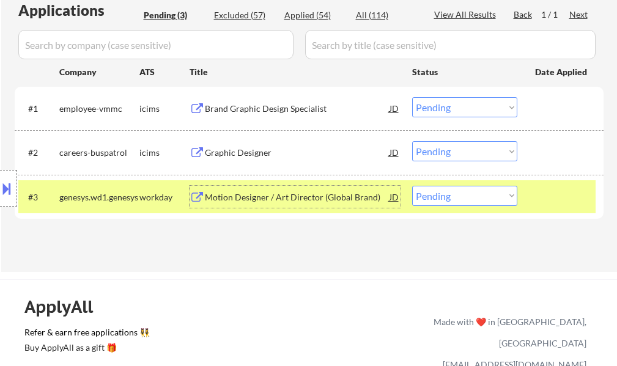
click at [474, 194] on select "Choose an option... Pending Applied Excluded (Questions) Excluded (Expired) Exc…" at bounding box center [464, 196] width 105 height 20
select select ""applied""
click at [412, 186] on select "Choose an option... Pending Applied Excluded (Questions) Excluded (Expired) Exc…" at bounding box center [464, 196] width 105 height 20
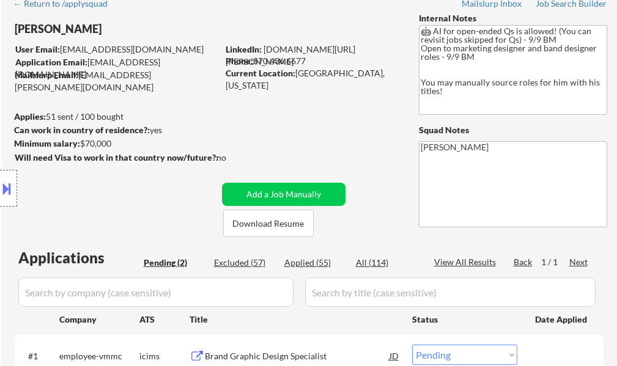
scroll to position [184, 0]
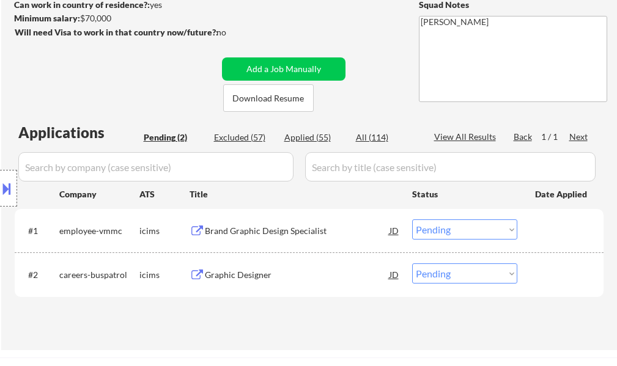
click at [281, 228] on div "Brand Graphic Design Specialist" at bounding box center [297, 231] width 185 height 12
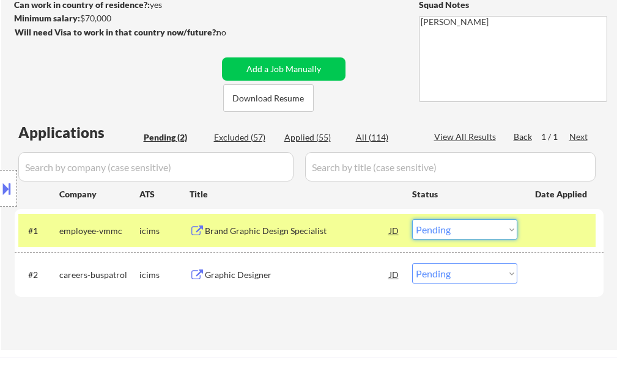
click at [478, 227] on select "Choose an option... Pending Applied Excluded (Questions) Excluded (Expired) Exc…" at bounding box center [464, 230] width 105 height 20
click at [412, 220] on select "Choose an option... Pending Applied Excluded (Questions) Excluded (Expired) Exc…" at bounding box center [464, 230] width 105 height 20
click at [544, 224] on div at bounding box center [562, 231] width 54 height 22
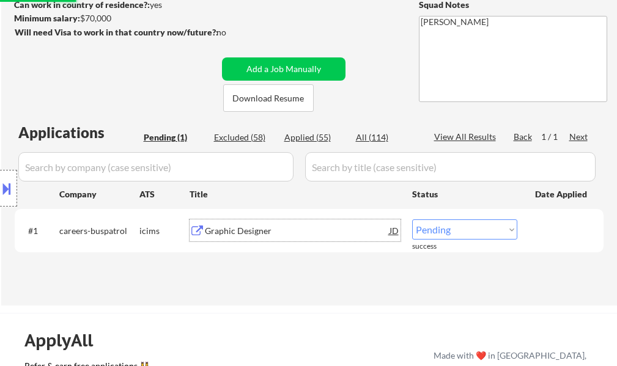
click at [273, 231] on div "Graphic Designer" at bounding box center [297, 231] width 185 height 12
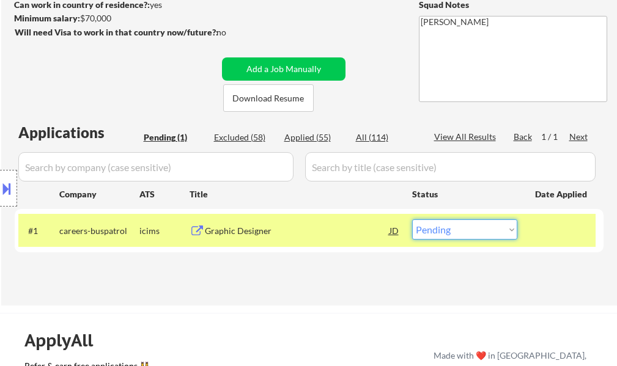
click at [488, 232] on select "Choose an option... Pending Applied Excluded (Questions) Excluded (Expired) Exc…" at bounding box center [464, 230] width 105 height 20
select select ""excluded__expired_""
click at [412, 220] on select "Choose an option... Pending Applied Excluded (Questions) Excluded (Expired) Exc…" at bounding box center [464, 230] width 105 height 20
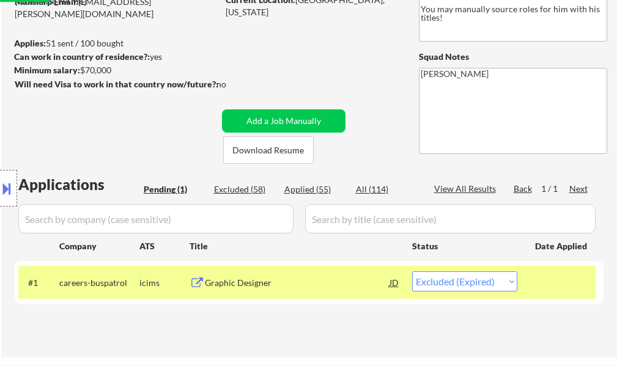
scroll to position [61, 0]
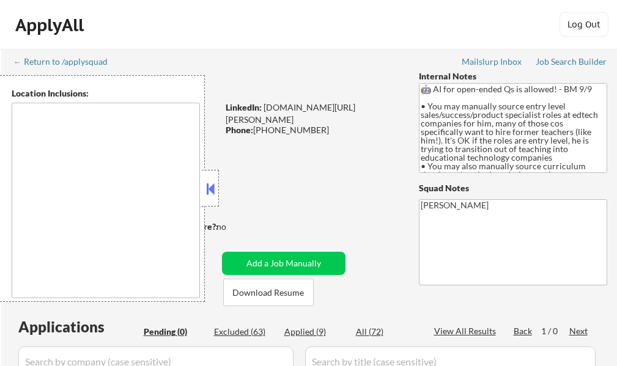
type textarea "[GEOGRAPHIC_DATA], [GEOGRAPHIC_DATA], [GEOGRAPHIC_DATA] [GEOGRAPHIC_DATA], [GEO…"
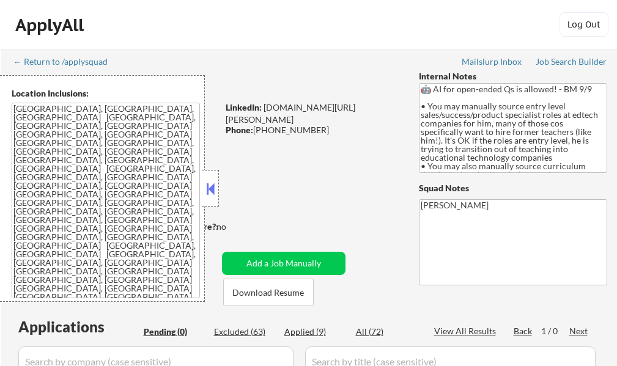
click at [217, 181] on div at bounding box center [210, 188] width 17 height 37
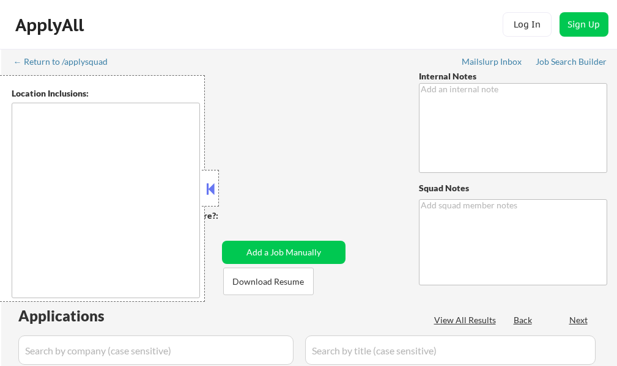
type textarea "IMPORTANT: • 🤖 AI answers OK! • Don’t check min salary, you can use it if any a…"
type textarea "[PERSON_NAME]"
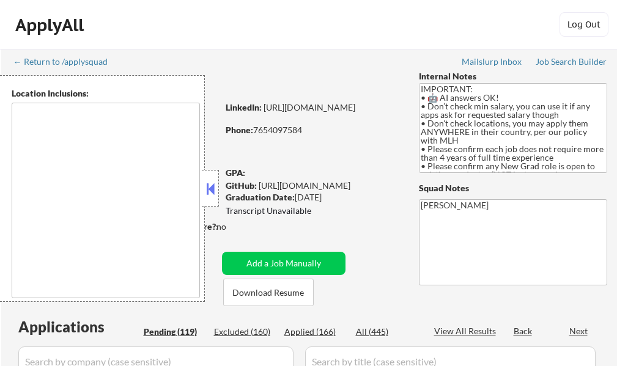
type textarea "country:[GEOGRAPHIC_DATA]"
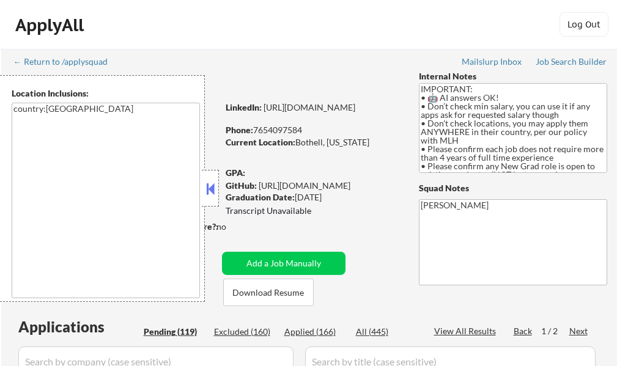
click at [207, 192] on button at bounding box center [210, 189] width 13 height 18
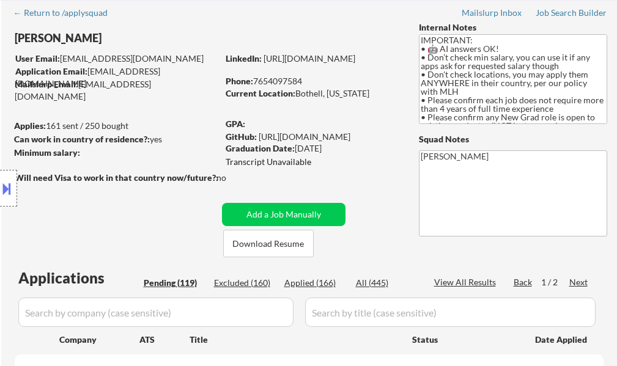
scroll to position [184, 0]
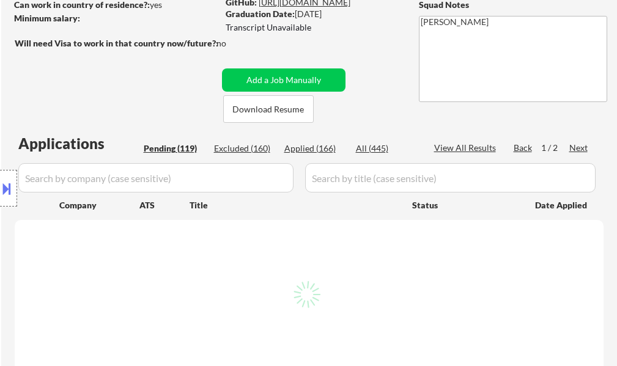
select select ""pending""
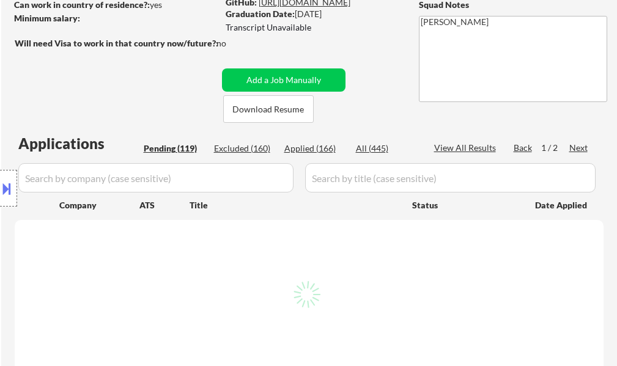
select select ""pending""
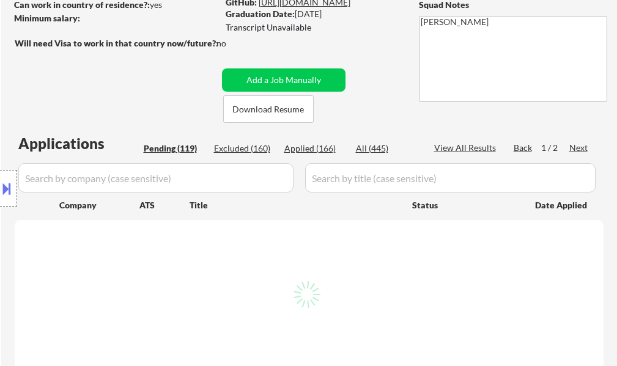
select select ""pending""
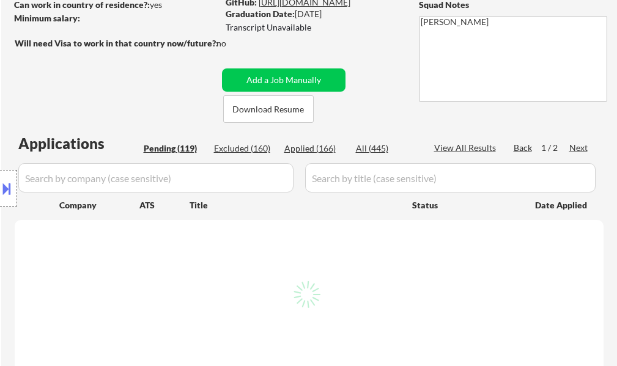
select select ""pending""
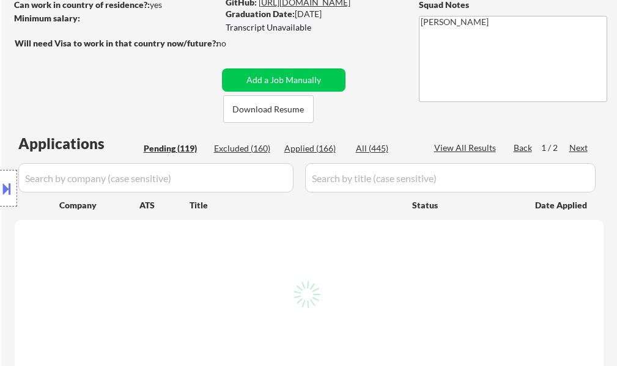
select select ""pending""
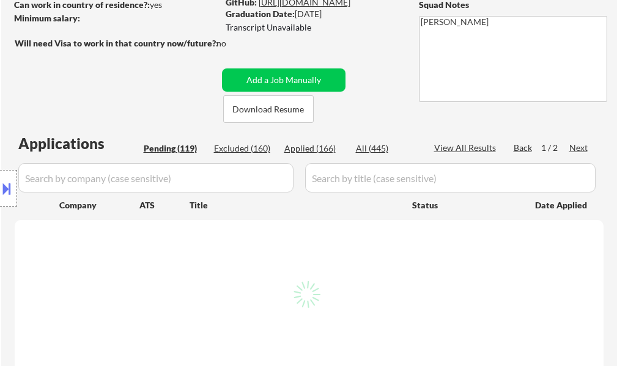
select select ""pending""
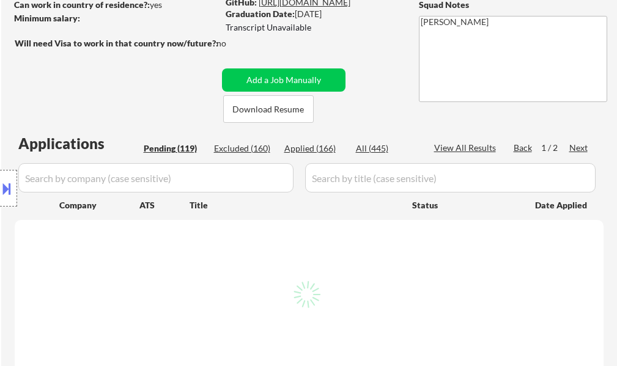
select select ""pending""
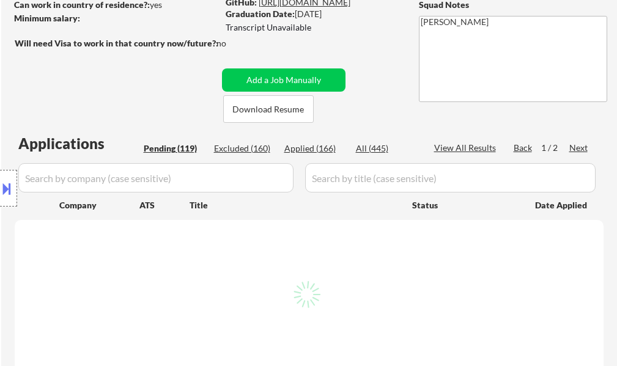
select select ""pending""
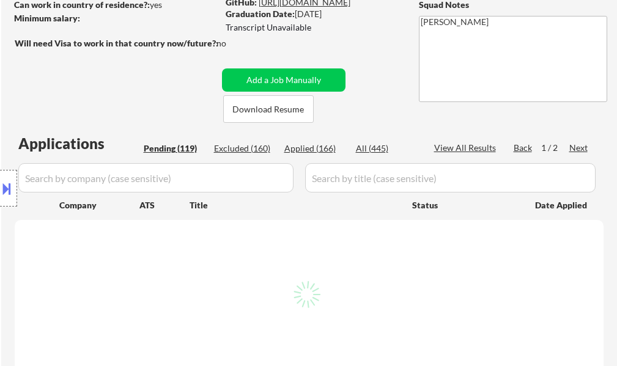
select select ""pending""
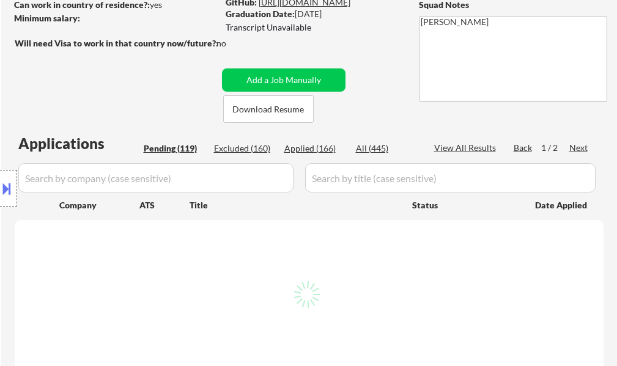
select select ""pending""
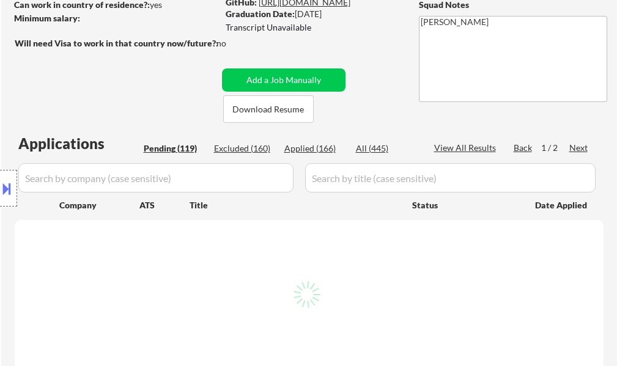
select select ""pending""
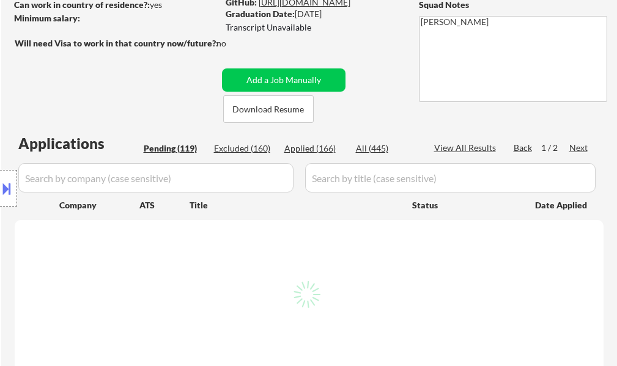
select select ""pending""
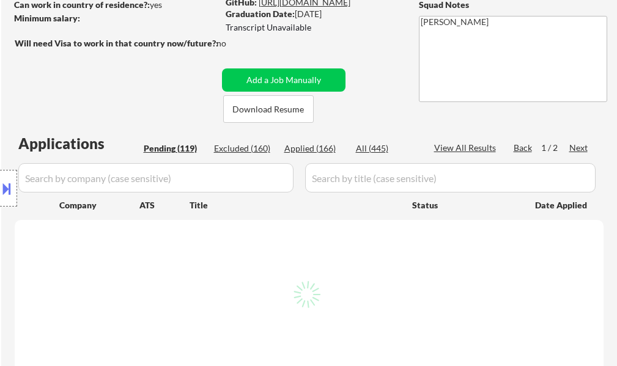
select select ""pending""
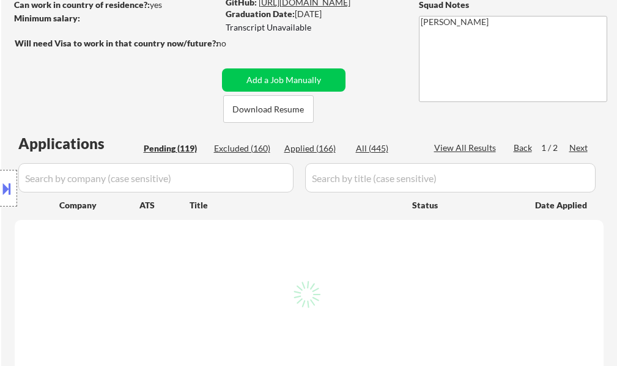
select select ""pending""
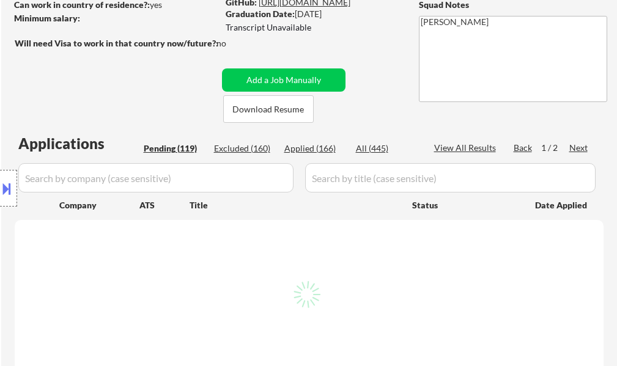
select select ""pending""
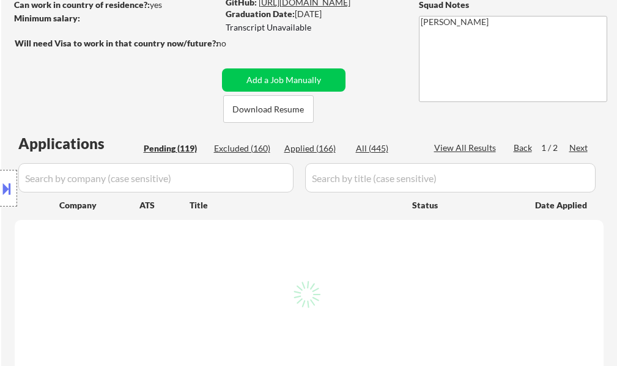
select select ""pending""
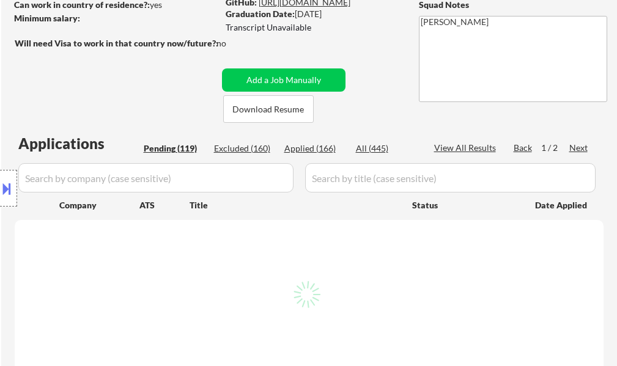
select select ""pending""
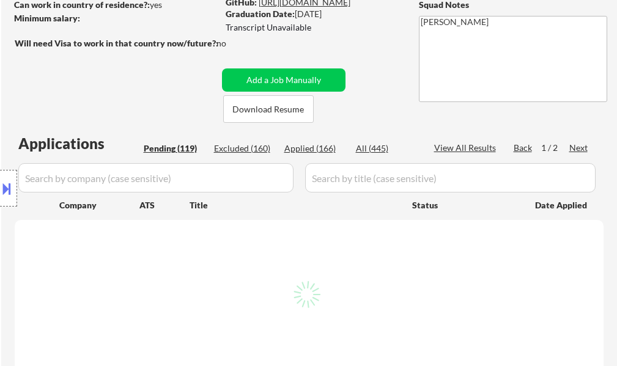
select select ""pending""
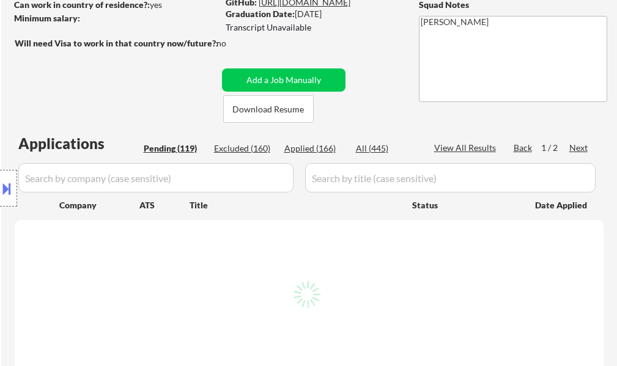
select select ""pending""
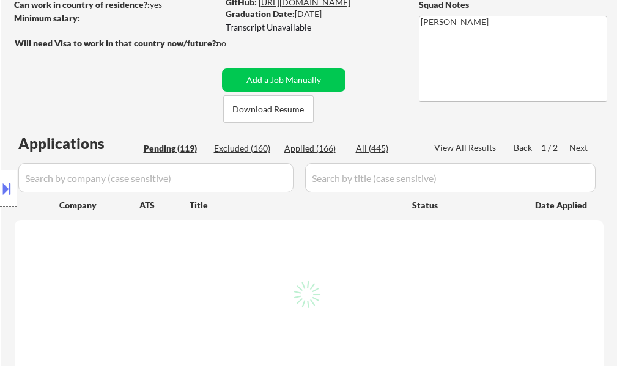
select select ""pending""
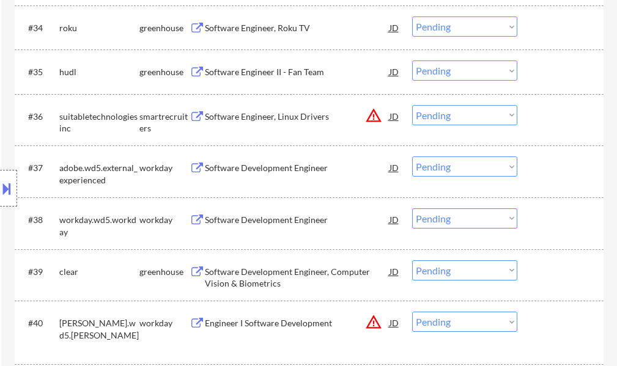
scroll to position [2019, 0]
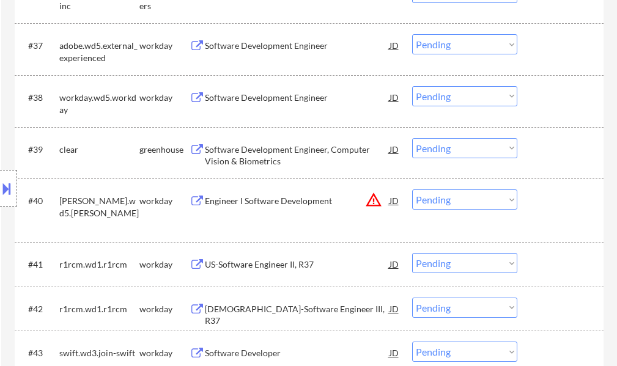
click at [240, 51] on div "Software Development Engineer" at bounding box center [297, 46] width 185 height 12
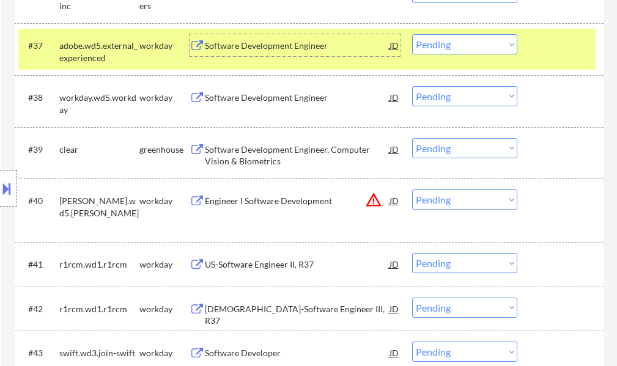
click at [561, 53] on div at bounding box center [562, 45] width 54 height 22
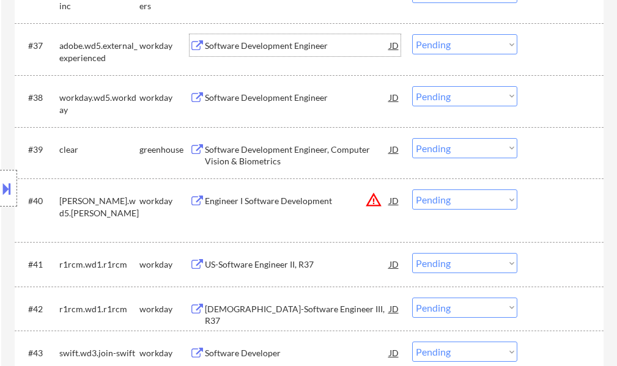
click at [273, 41] on div "Software Development Engineer" at bounding box center [297, 46] width 185 height 12
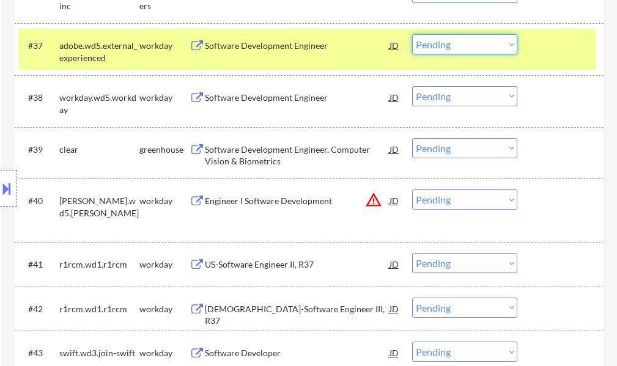
click at [442, 45] on select "Choose an option... Pending Applied Excluded (Questions) Excluded (Expired) Exc…" at bounding box center [464, 44] width 105 height 20
click at [412, 34] on select "Choose an option... Pending Applied Excluded (Questions) Excluded (Expired) Exc…" at bounding box center [464, 44] width 105 height 20
click at [544, 57] on div "#37 adobe.wd5.external_experienced workday Software Development Engineer JD Cho…" at bounding box center [307, 49] width 578 height 40
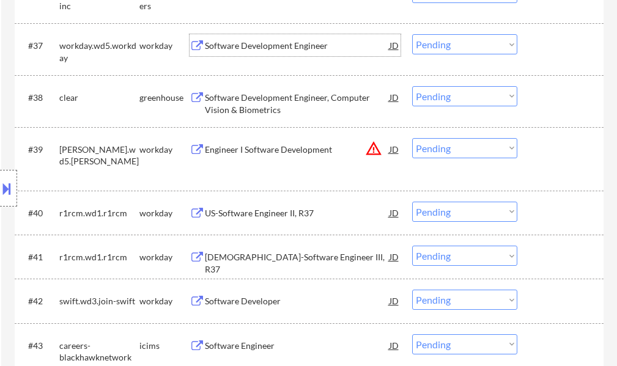
click at [280, 49] on div "Software Development Engineer" at bounding box center [297, 46] width 185 height 12
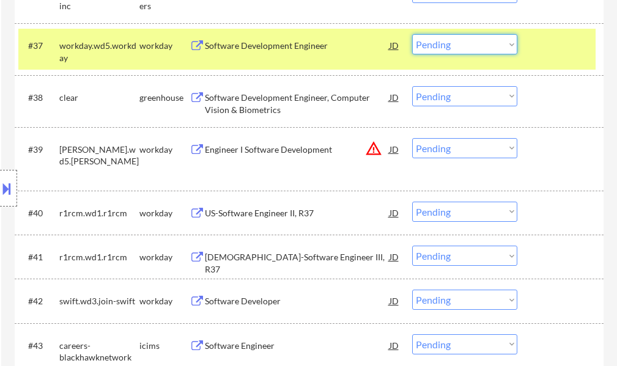
click at [455, 47] on select "Choose an option... Pending Applied Excluded (Questions) Excluded (Expired) Exc…" at bounding box center [464, 44] width 105 height 20
click at [412, 34] on select "Choose an option... Pending Applied Excluded (Questions) Excluded (Expired) Exc…" at bounding box center [464, 44] width 105 height 20
click at [547, 54] on div at bounding box center [562, 45] width 54 height 22
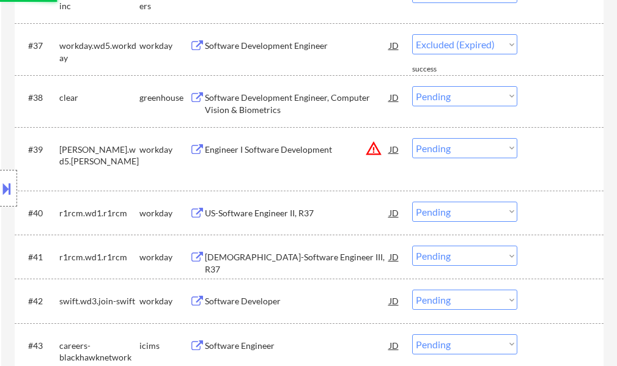
select select ""pending""
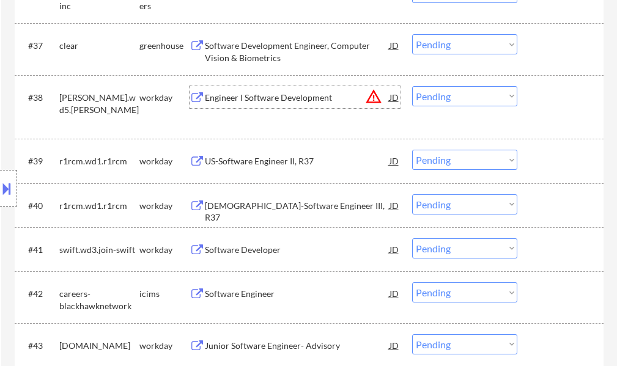
click at [270, 100] on div "Engineer I Software Development" at bounding box center [297, 98] width 185 height 12
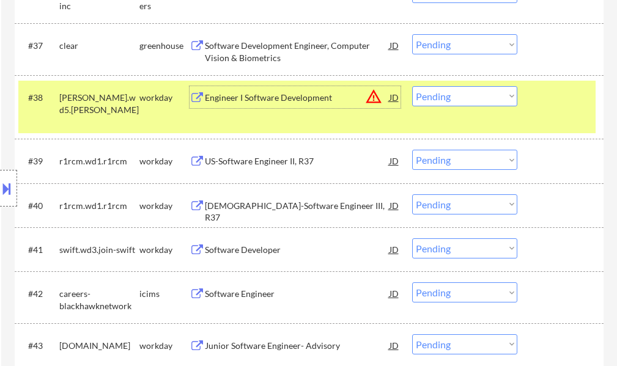
click at [464, 91] on select "Choose an option... Pending Applied Excluded (Questions) Excluded (Expired) Exc…" at bounding box center [464, 96] width 105 height 20
click at [412, 86] on select "Choose an option... Pending Applied Excluded (Questions) Excluded (Expired) Exc…" at bounding box center [464, 96] width 105 height 20
click at [563, 111] on div "#38 [PERSON_NAME].wd5.[PERSON_NAME] workday Engineer I Software Development JD …" at bounding box center [307, 107] width 578 height 53
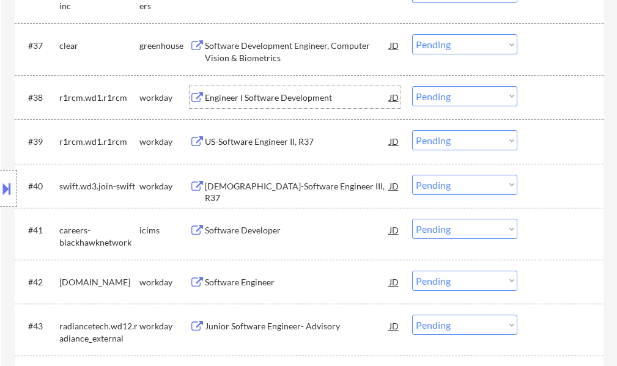
click at [291, 94] on div "Engineer I Software Development" at bounding box center [297, 98] width 185 height 12
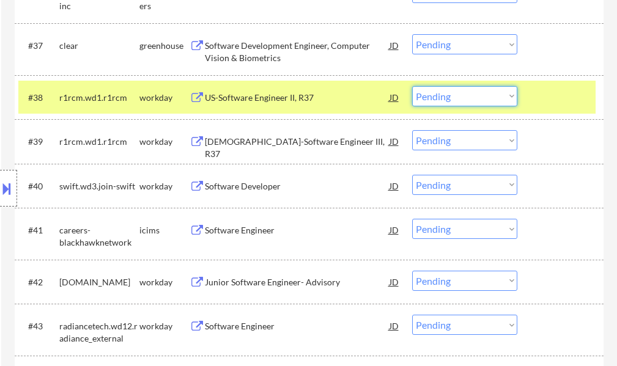
click at [437, 93] on select "Choose an option... Pending Applied Excluded (Questions) Excluded (Expired) Exc…" at bounding box center [464, 96] width 105 height 20
click at [412, 86] on select "Choose an option... Pending Applied Excluded (Questions) Excluded (Expired) Exc…" at bounding box center [464, 96] width 105 height 20
click at [549, 104] on div at bounding box center [562, 97] width 54 height 22
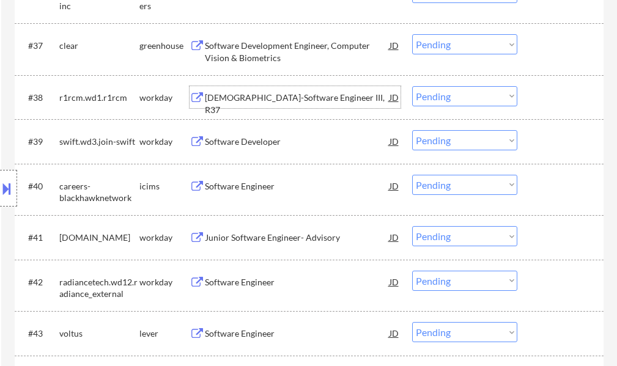
click at [303, 98] on div "US-Software Engineer III, R37" at bounding box center [297, 104] width 185 height 24
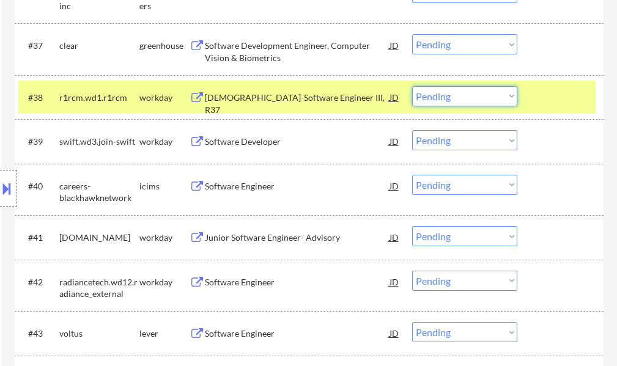
click at [425, 92] on select "Choose an option... Pending Applied Excluded (Questions) Excluded (Expired) Exc…" at bounding box center [464, 96] width 105 height 20
click at [412, 86] on select "Choose an option... Pending Applied Excluded (Questions) Excluded (Expired) Exc…" at bounding box center [464, 96] width 105 height 20
click at [549, 94] on div at bounding box center [562, 97] width 54 height 22
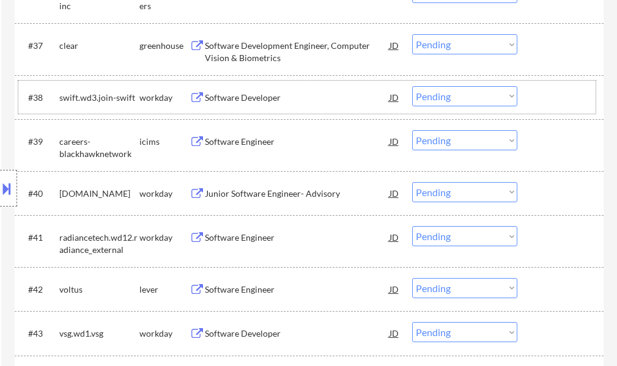
click at [568, 105] on div at bounding box center [562, 97] width 54 height 22
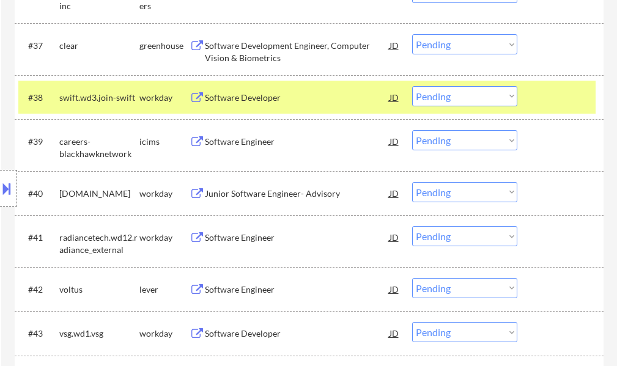
click at [575, 100] on div at bounding box center [562, 97] width 54 height 22
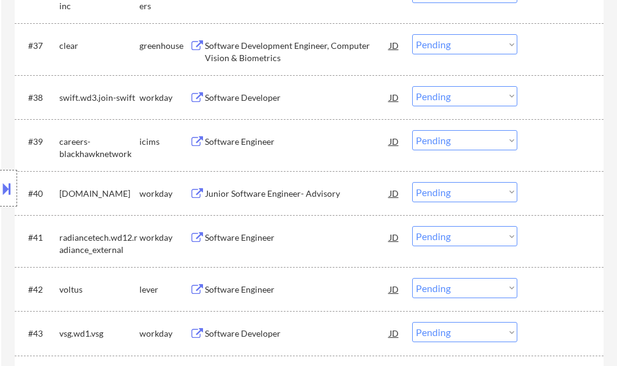
click at [257, 104] on div "Software Developer" at bounding box center [297, 97] width 185 height 22
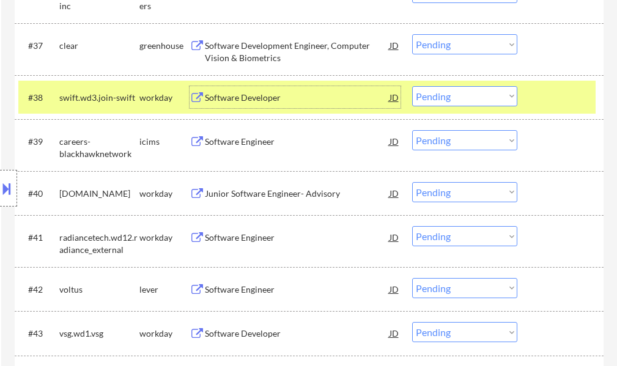
click at [467, 93] on select "Choose an option... Pending Applied Excluded (Questions) Excluded (Expired) Exc…" at bounding box center [464, 96] width 105 height 20
click at [412, 86] on select "Choose an option... Pending Applied Excluded (Questions) Excluded (Expired) Exc…" at bounding box center [464, 96] width 105 height 20
click at [549, 95] on div at bounding box center [562, 97] width 54 height 22
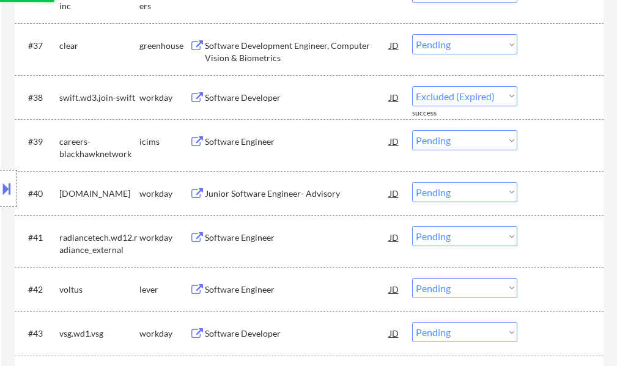
select select ""pending""
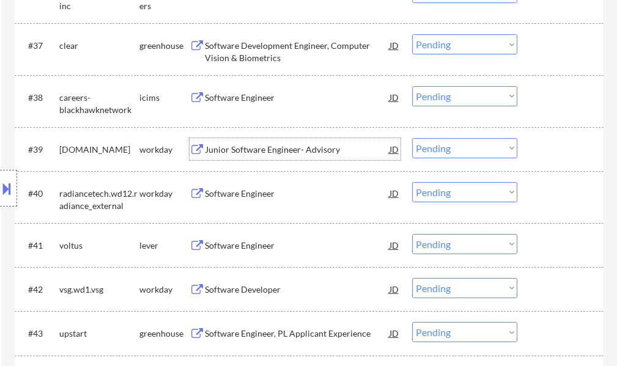
click at [295, 154] on div "Junior Software Engineer- Advisory" at bounding box center [297, 150] width 185 height 12
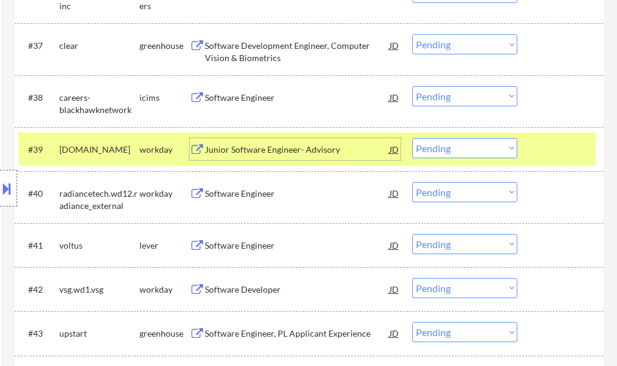
drag, startPoint x: 549, startPoint y: 144, endPoint x: 537, endPoint y: 138, distance: 14.5
click at [549, 143] on div at bounding box center [562, 149] width 54 height 22
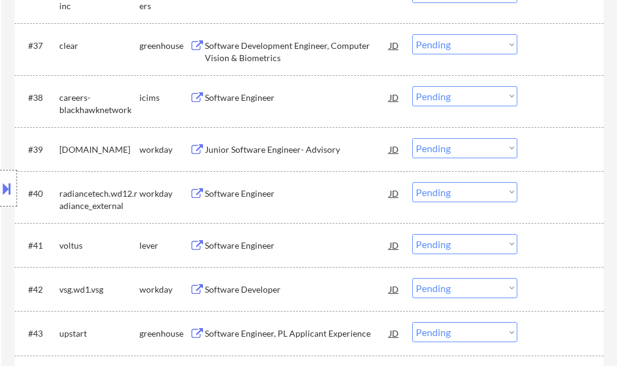
click at [281, 144] on div "Junior Software Engineer- Advisory" at bounding box center [297, 150] width 185 height 12
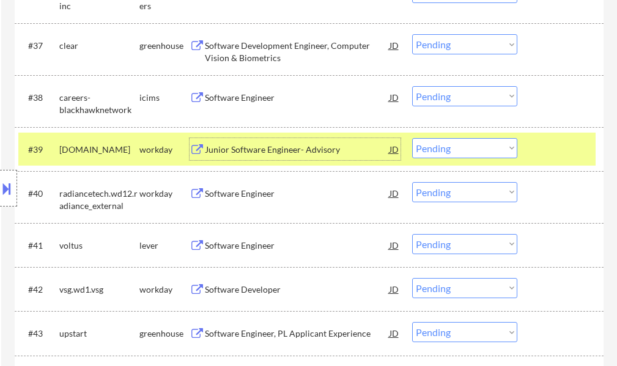
click at [529, 149] on div "#39 qualys.wd5.careers workday Junior Software Engineer- Advisory JD warning_am…" at bounding box center [307, 149] width 578 height 33
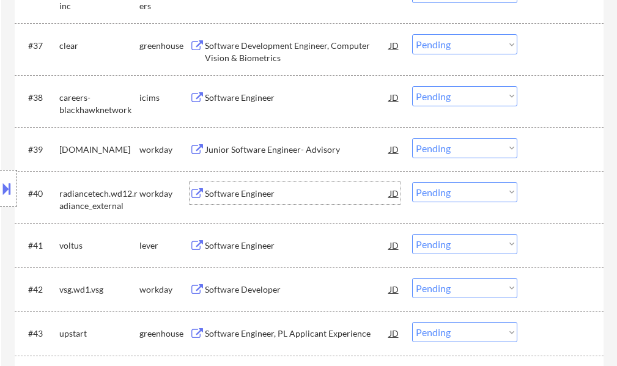
click at [243, 198] on div "Software Engineer" at bounding box center [297, 194] width 185 height 12
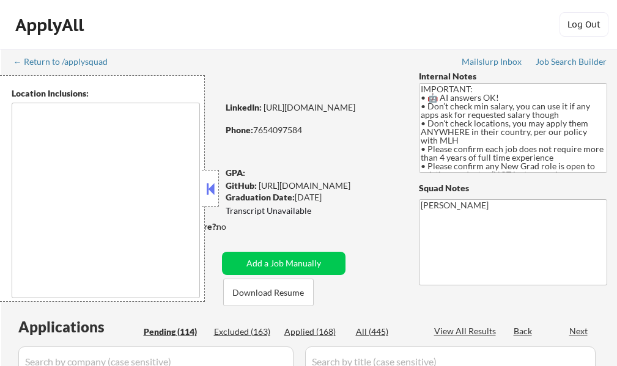
type textarea "country:[GEOGRAPHIC_DATA]"
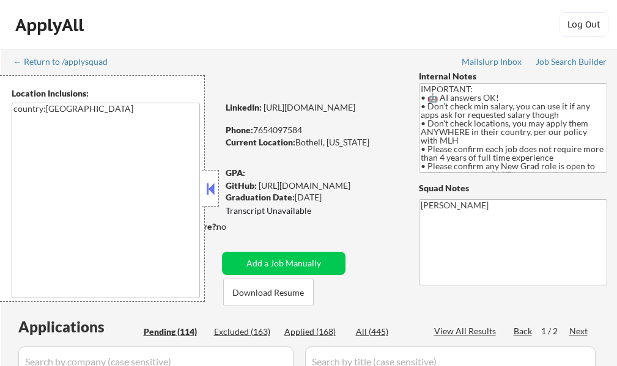
select select ""pending""
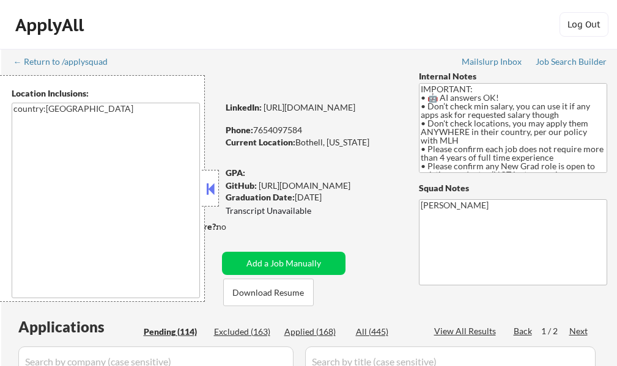
select select ""pending""
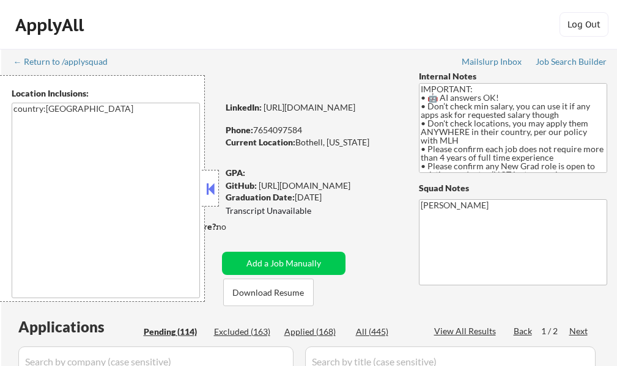
select select ""pending""
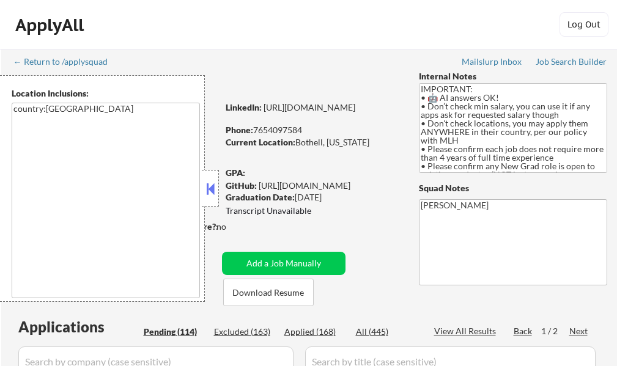
select select ""pending""
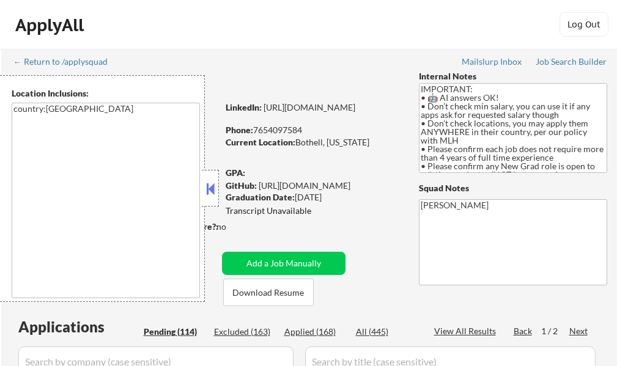
select select ""pending""
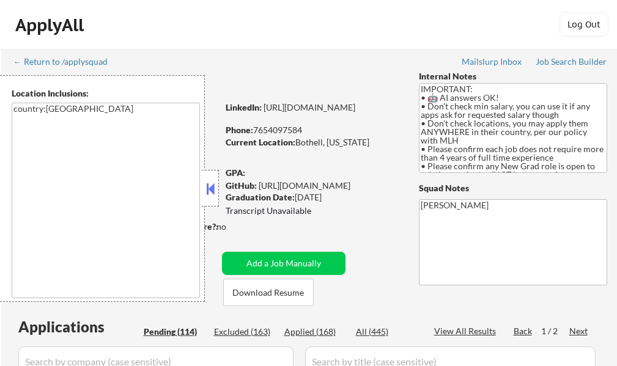
select select ""pending""
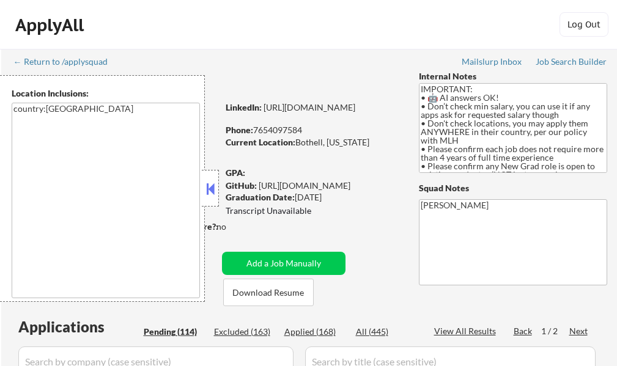
select select ""pending""
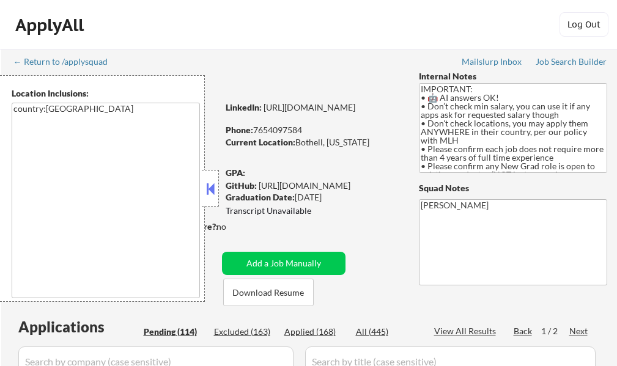
select select ""pending""
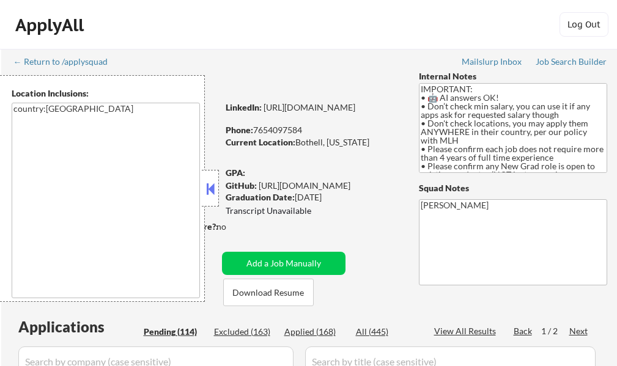
select select ""pending""
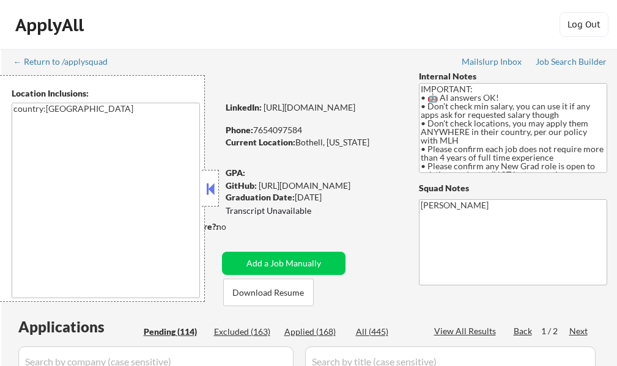
select select ""pending""
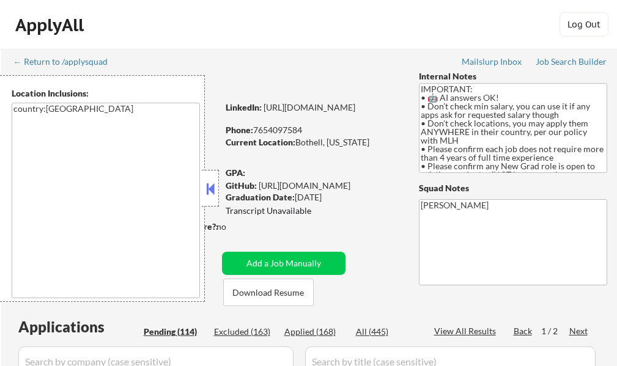
select select ""pending""
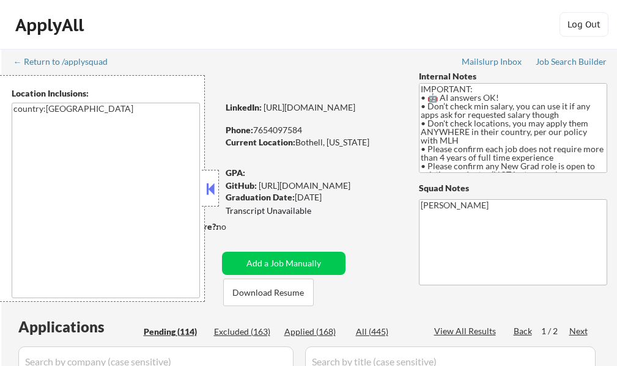
select select ""pending""
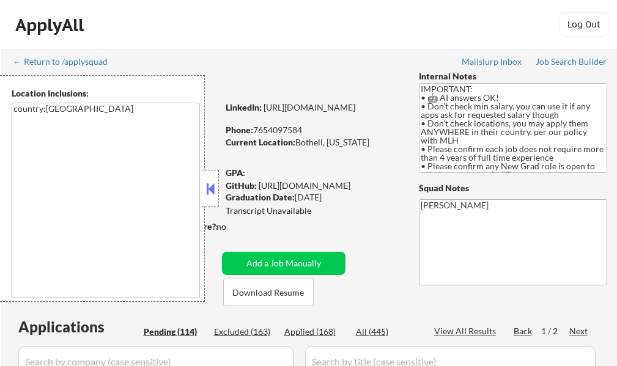
select select ""pending""
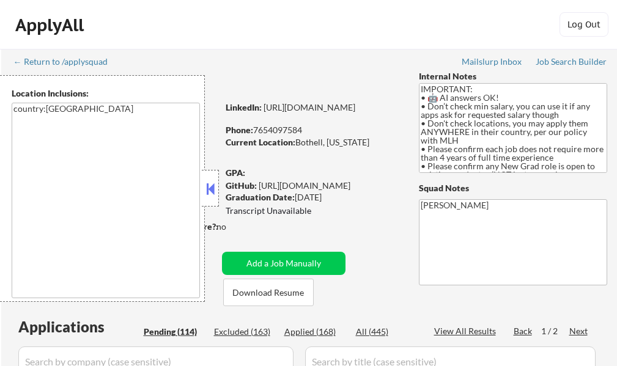
select select ""pending""
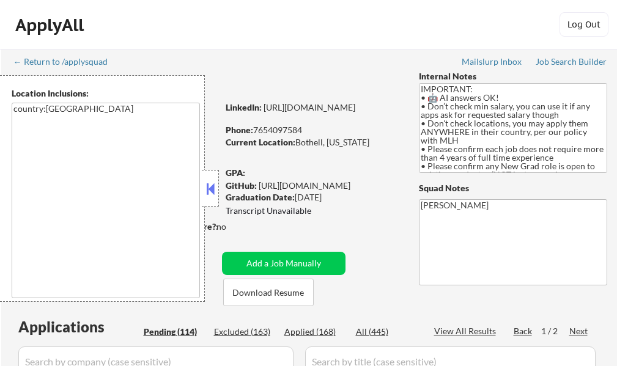
select select ""pending""
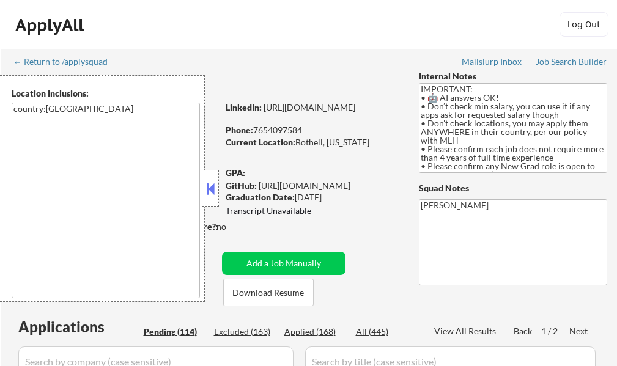
select select ""pending""
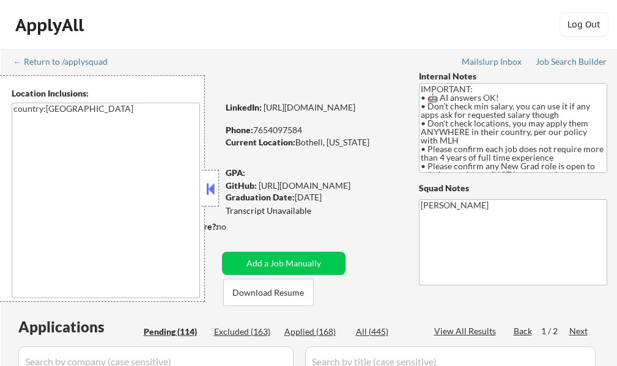
select select ""pending""
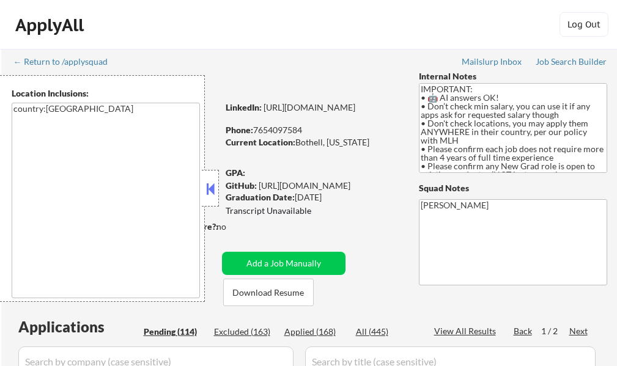
select select ""pending""
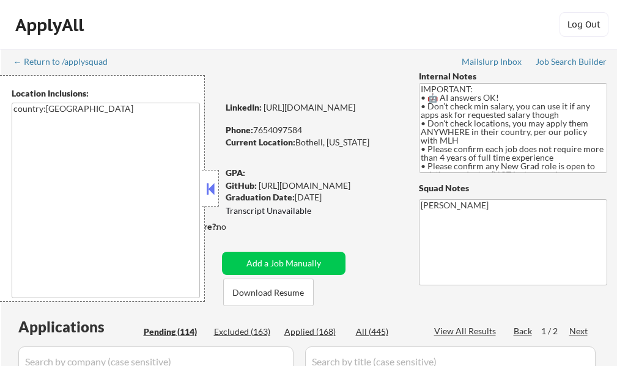
select select ""pending""
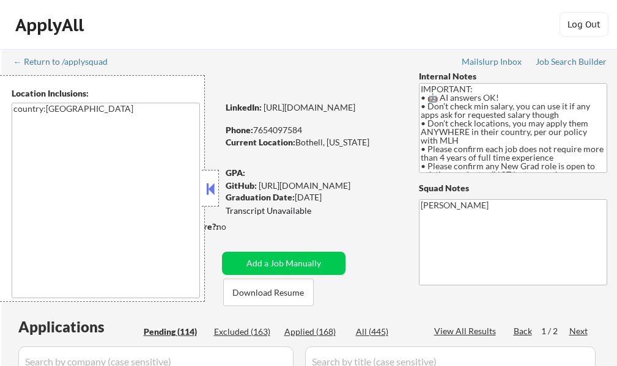
select select ""pending""
